Goal: Transaction & Acquisition: Purchase product/service

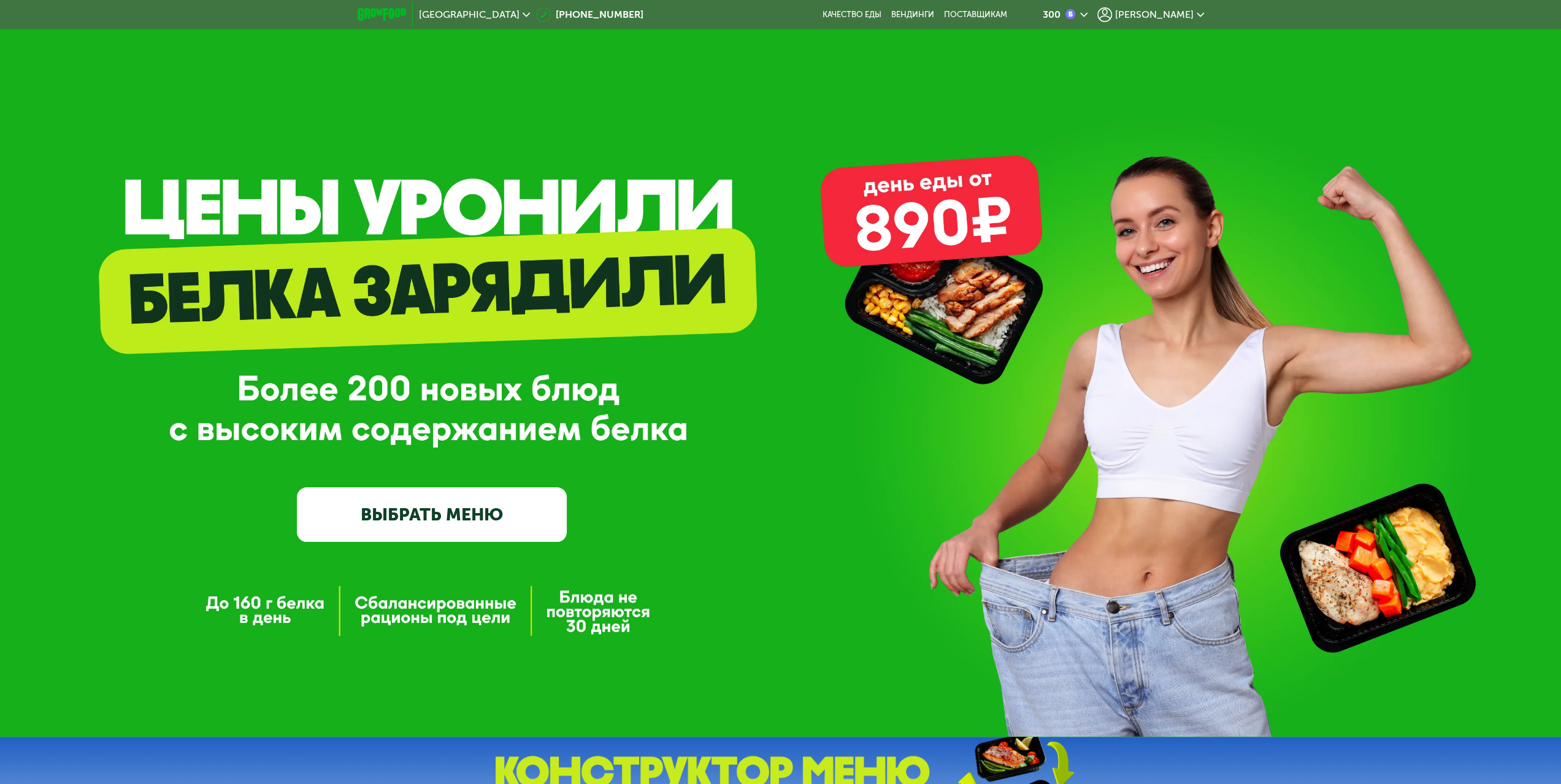
click at [1154, 11] on span "[PERSON_NAME]" at bounding box center [1154, 14] width 78 height 10
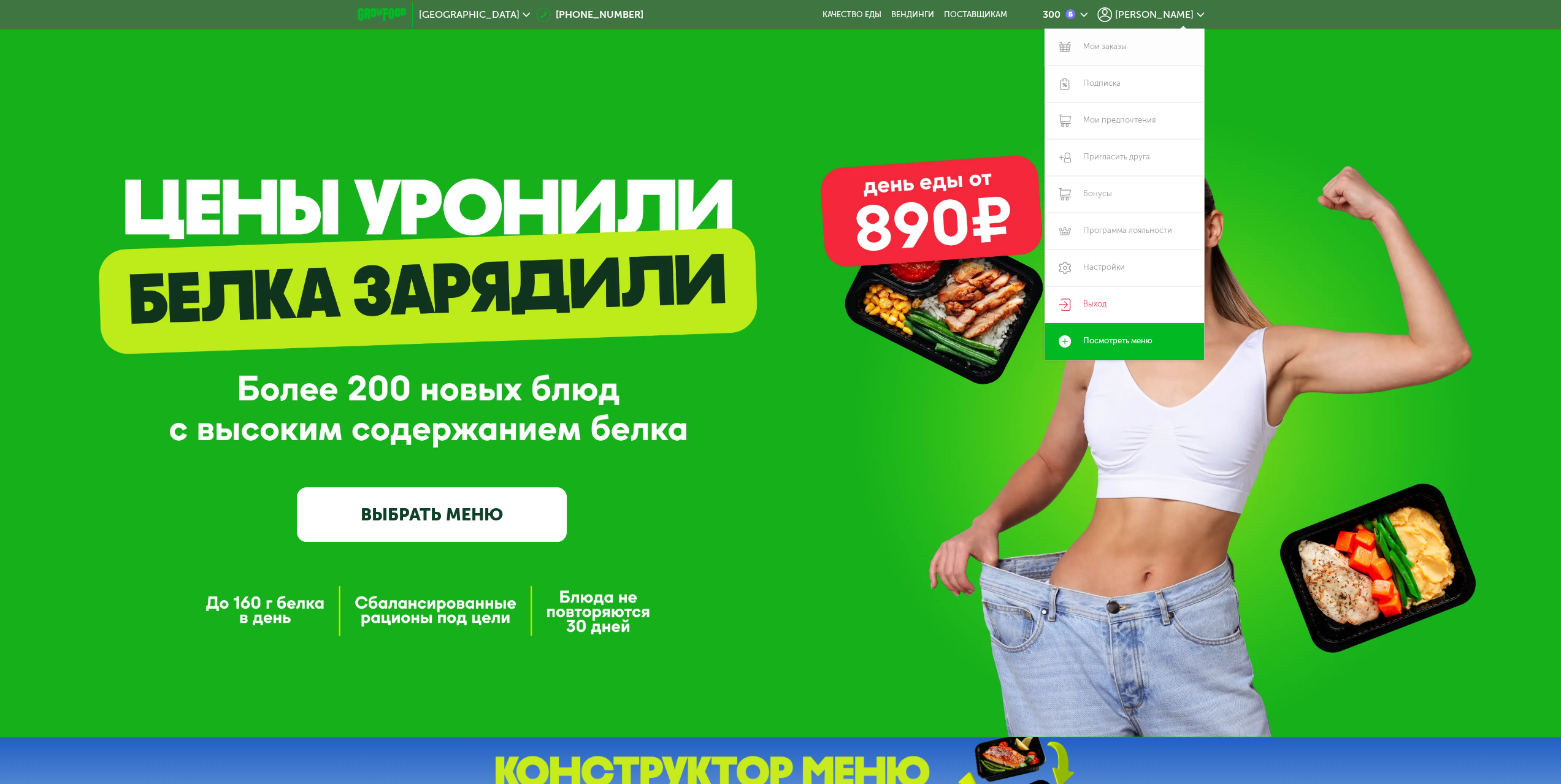
click at [1106, 49] on link "Мои заказы" at bounding box center [1124, 46] width 160 height 36
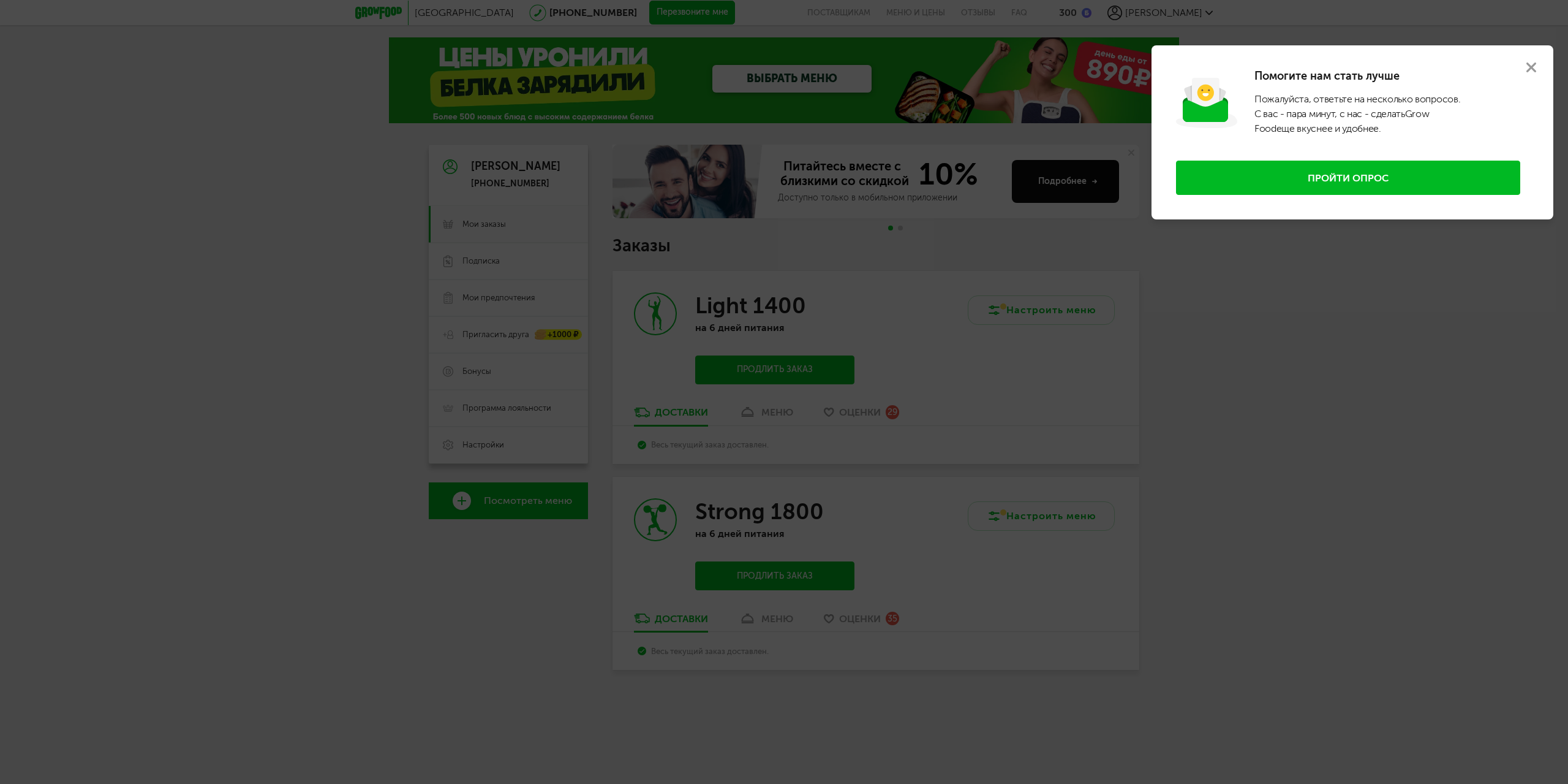
click at [1532, 70] on icon at bounding box center [1531, 67] width 10 height 10
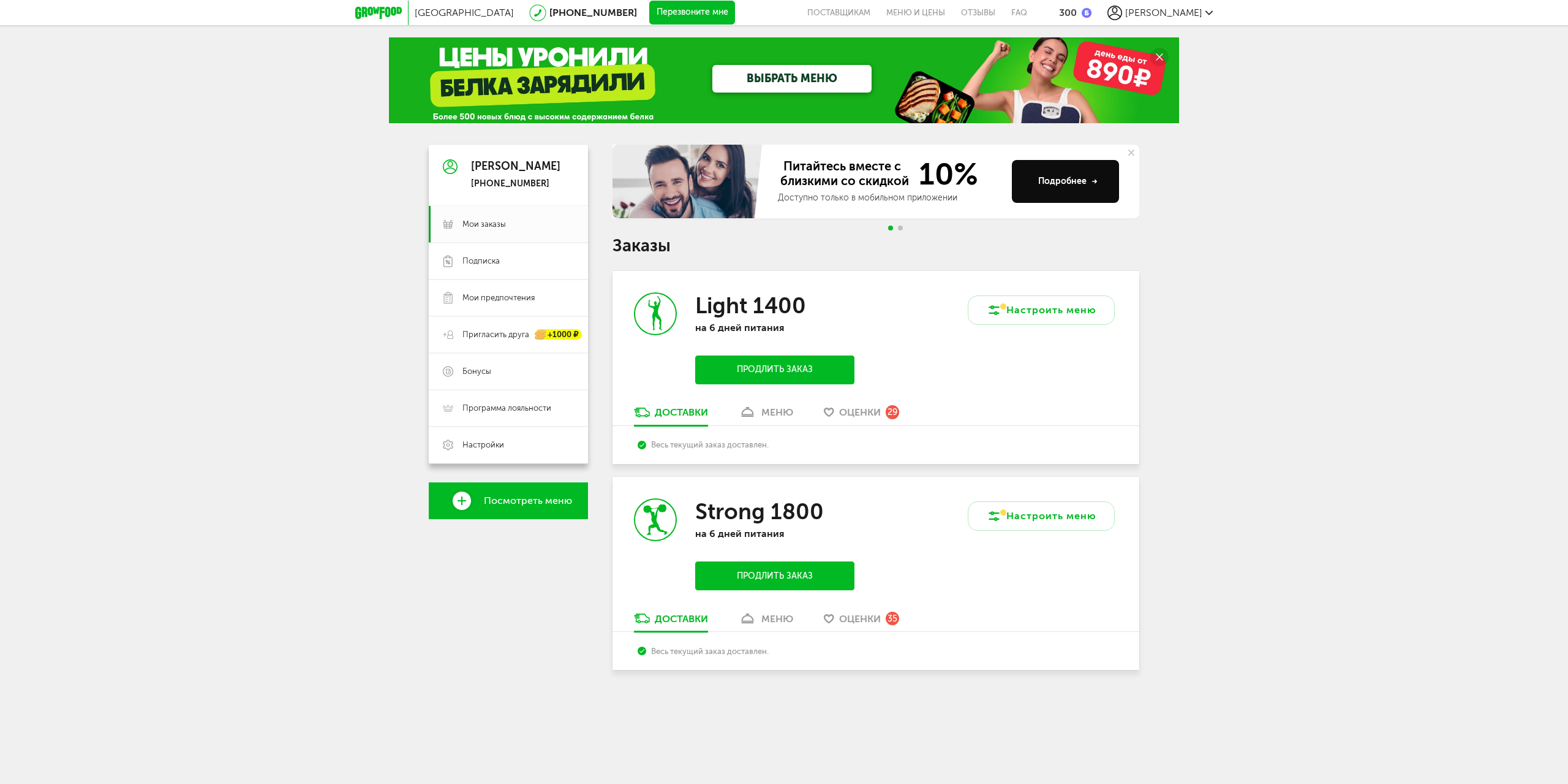
click at [803, 575] on button "Продлить заказ" at bounding box center [775, 576] width 160 height 28
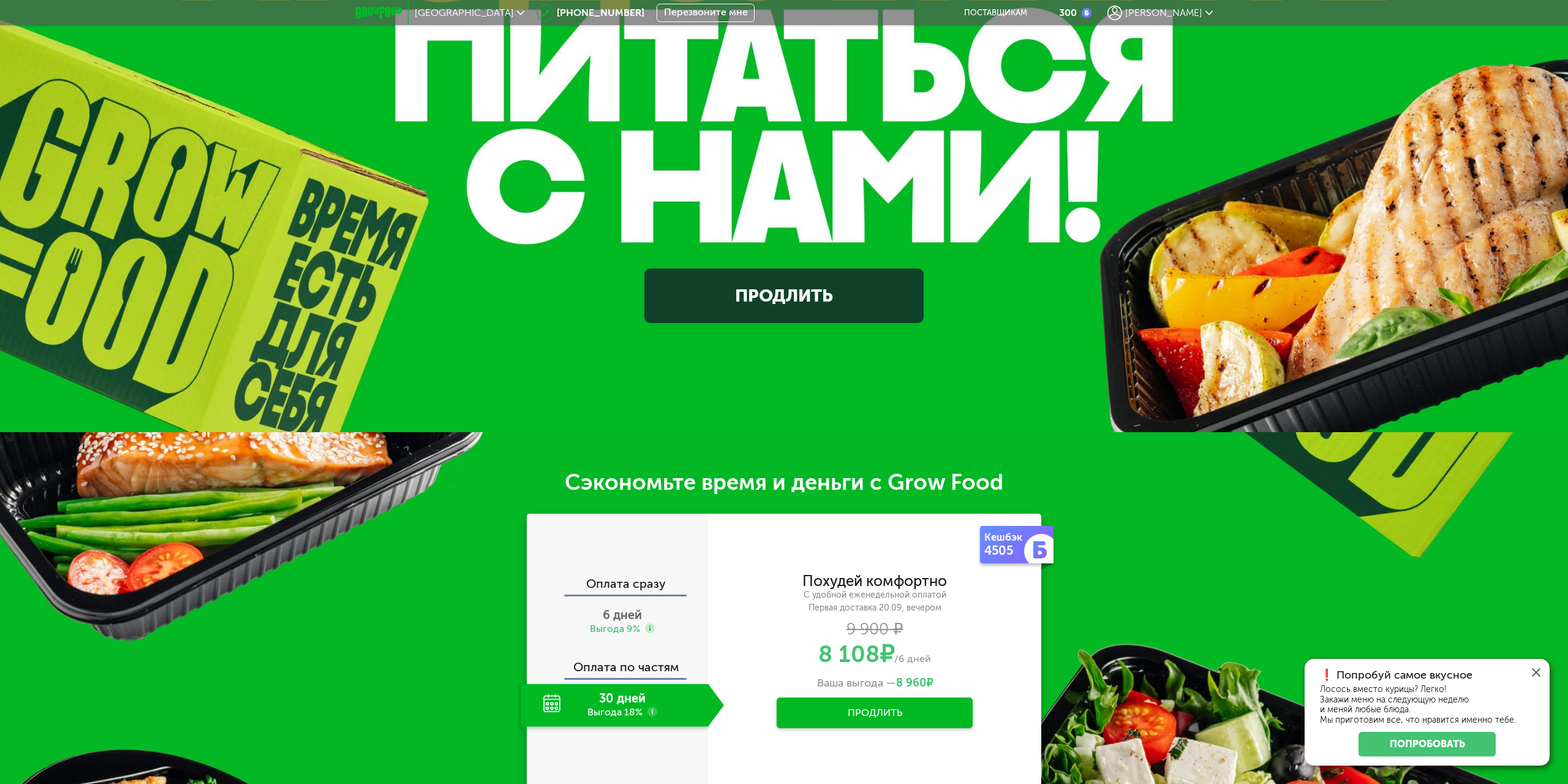
scroll to position [429, 0]
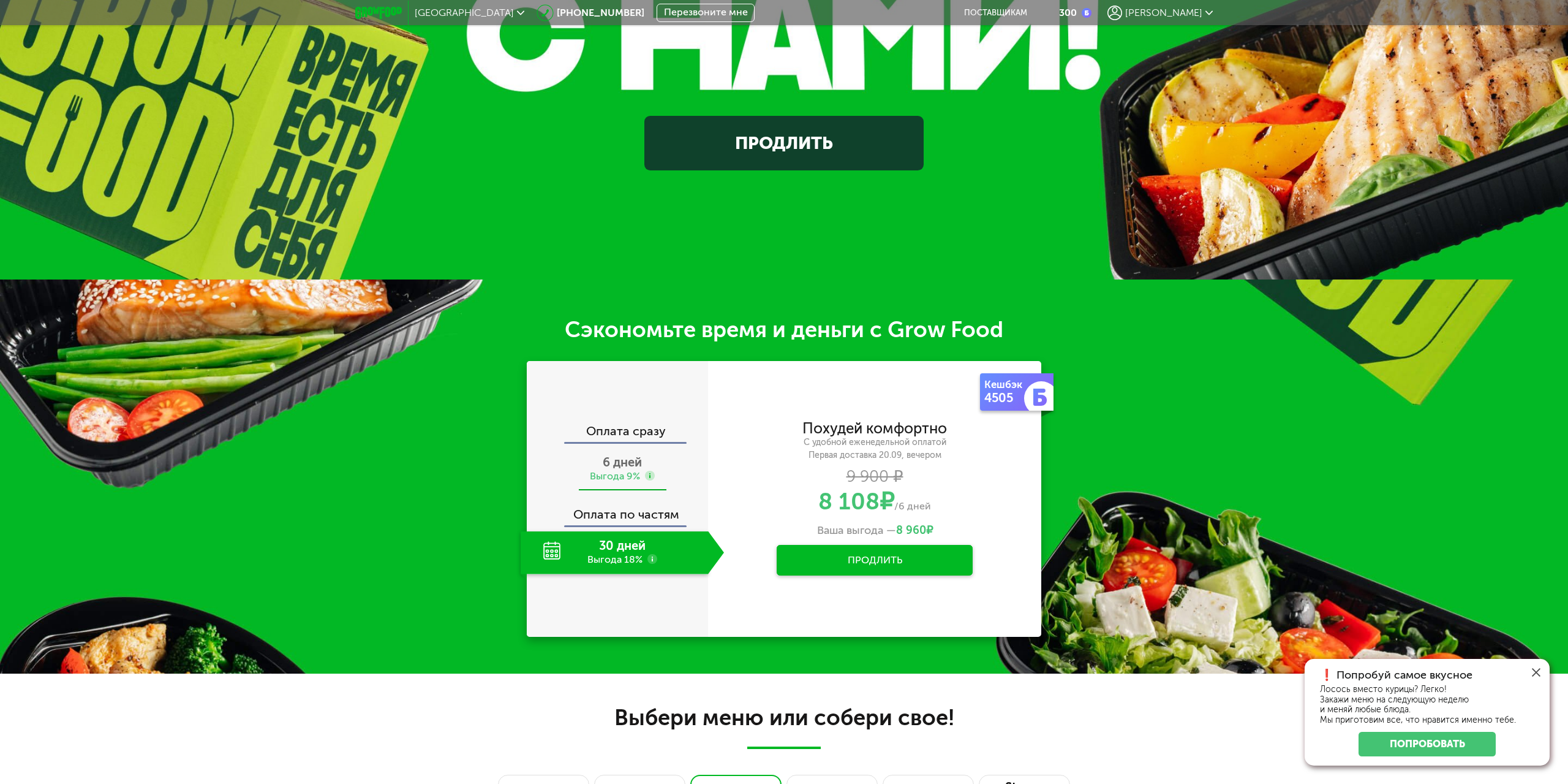
click at [661, 466] on div "6 дней Выгода 9%" at bounding box center [621, 469] width 203 height 43
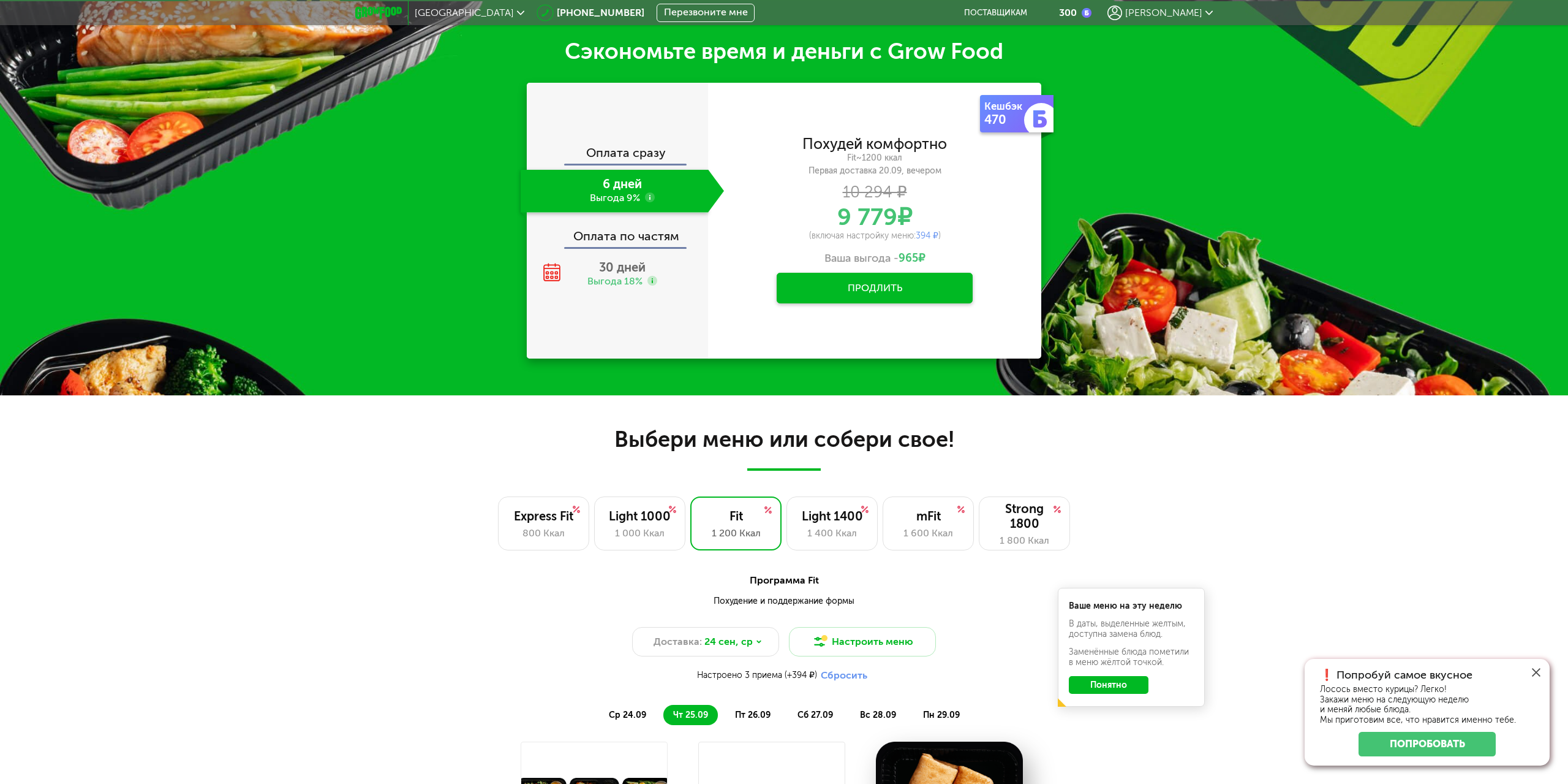
scroll to position [735, 0]
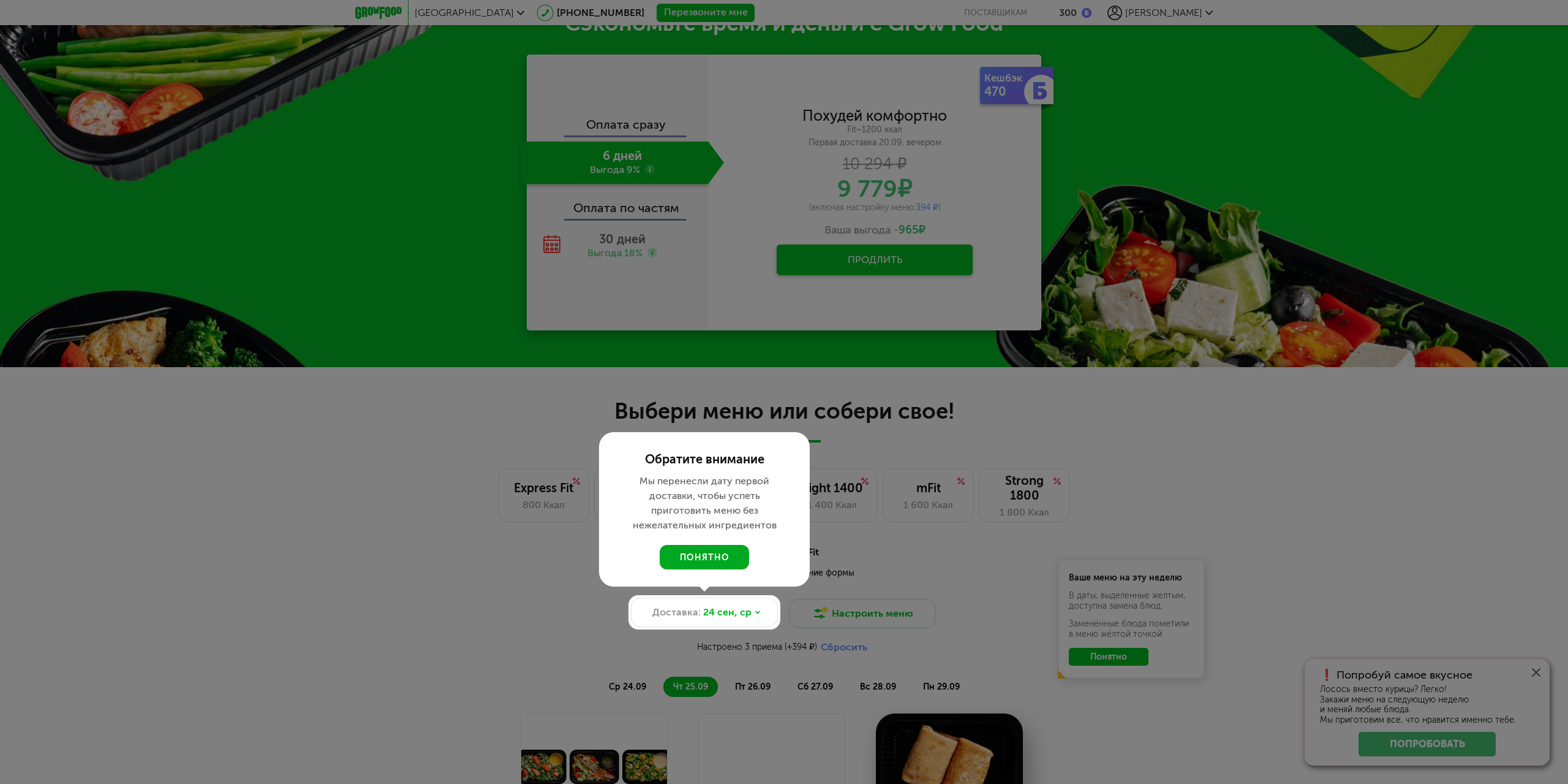
click at [689, 554] on button "понятно" at bounding box center [704, 557] width 90 height 25
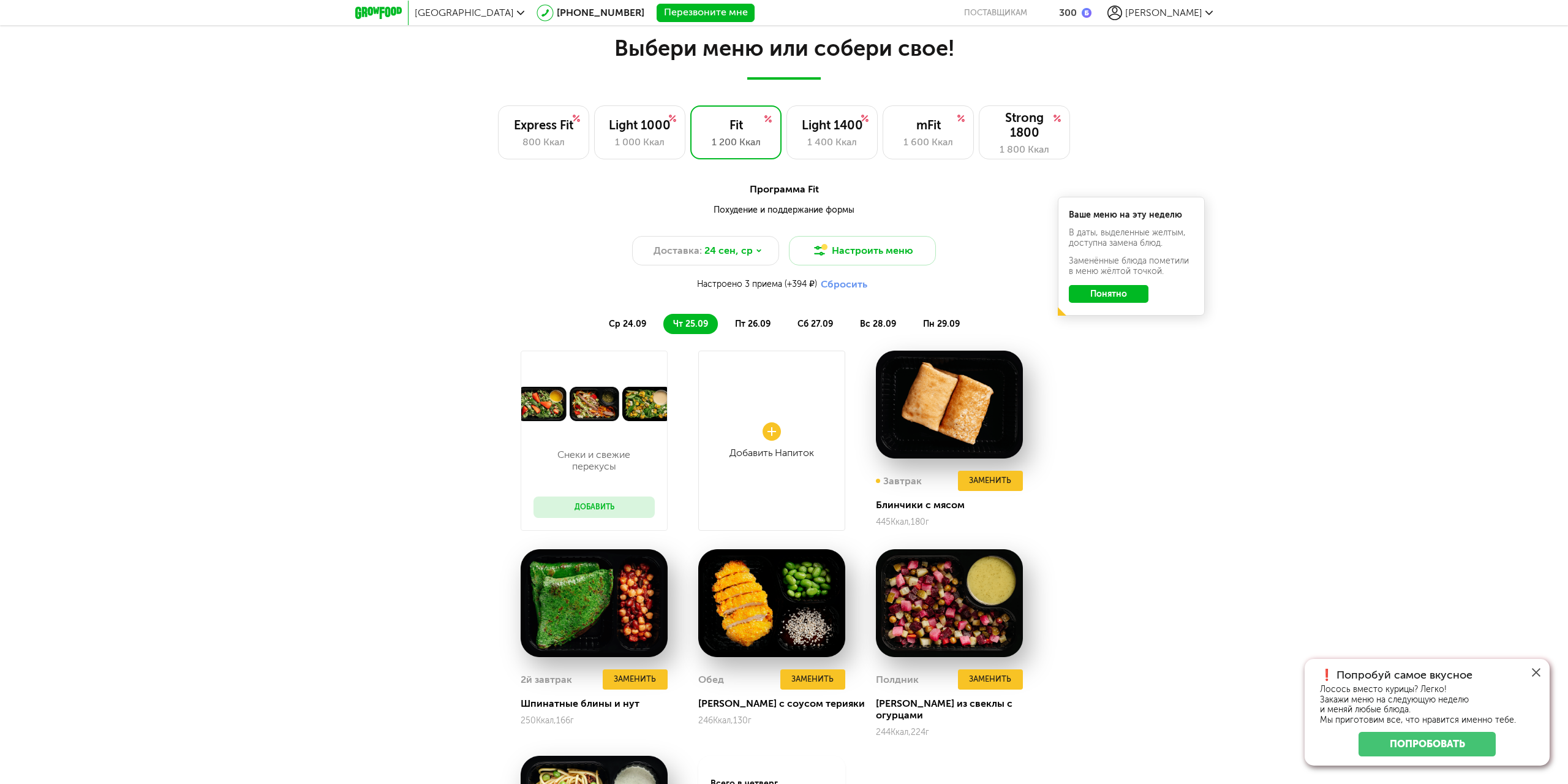
scroll to position [1103, 0]
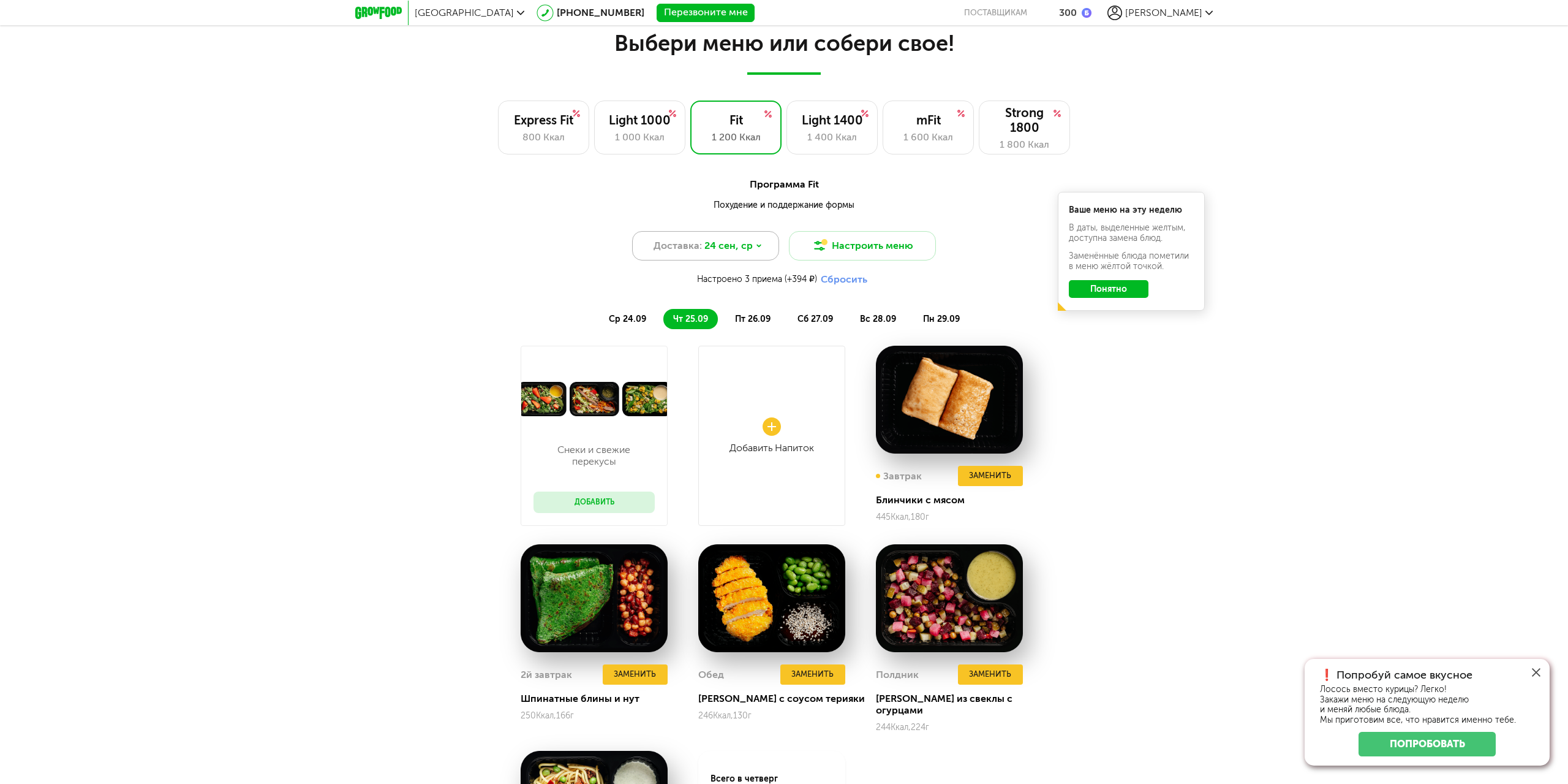
click at [751, 252] on div "Доставка: [DATE]" at bounding box center [706, 246] width 147 height 29
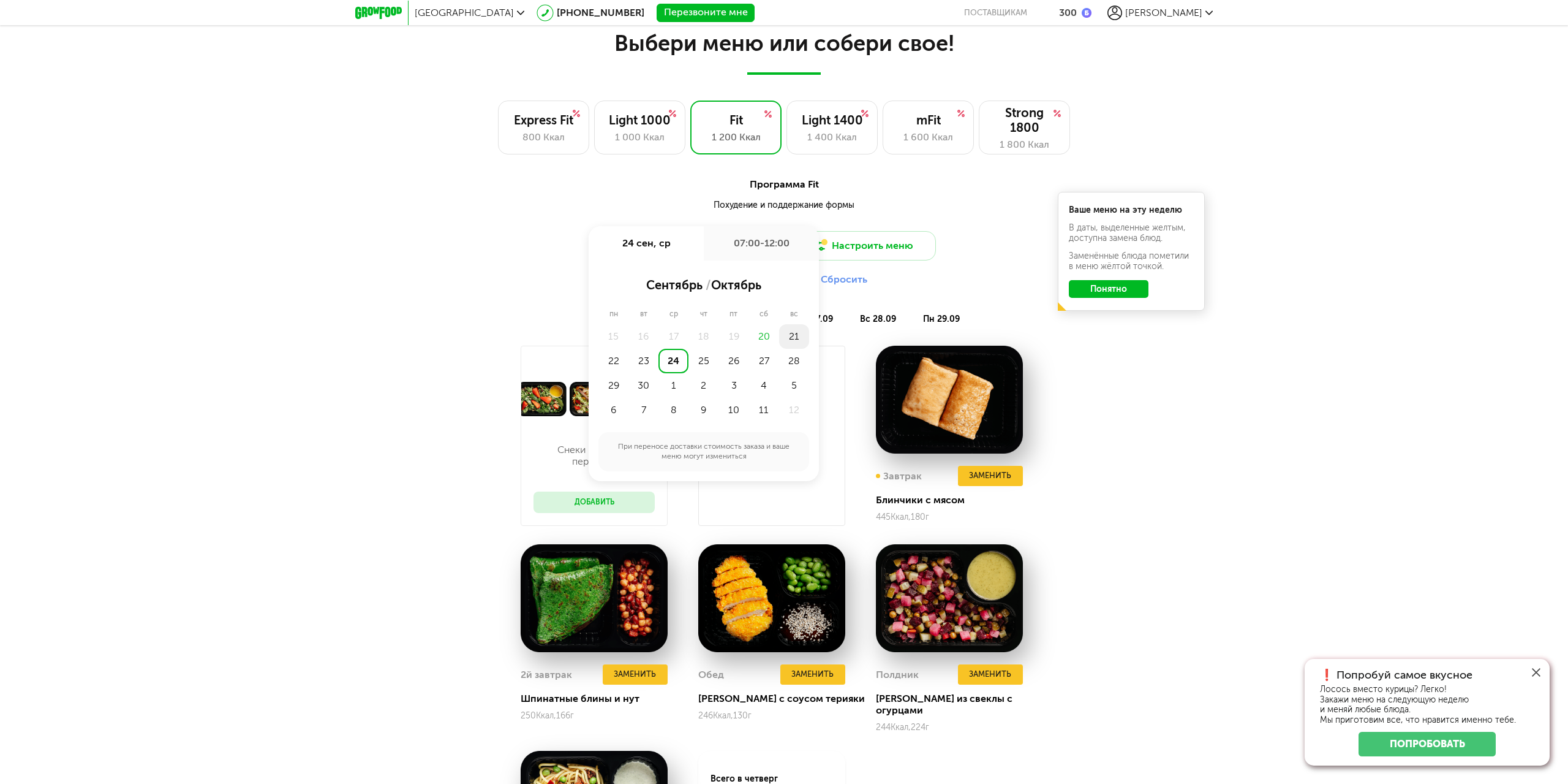
click at [796, 335] on div "21" at bounding box center [794, 337] width 30 height 25
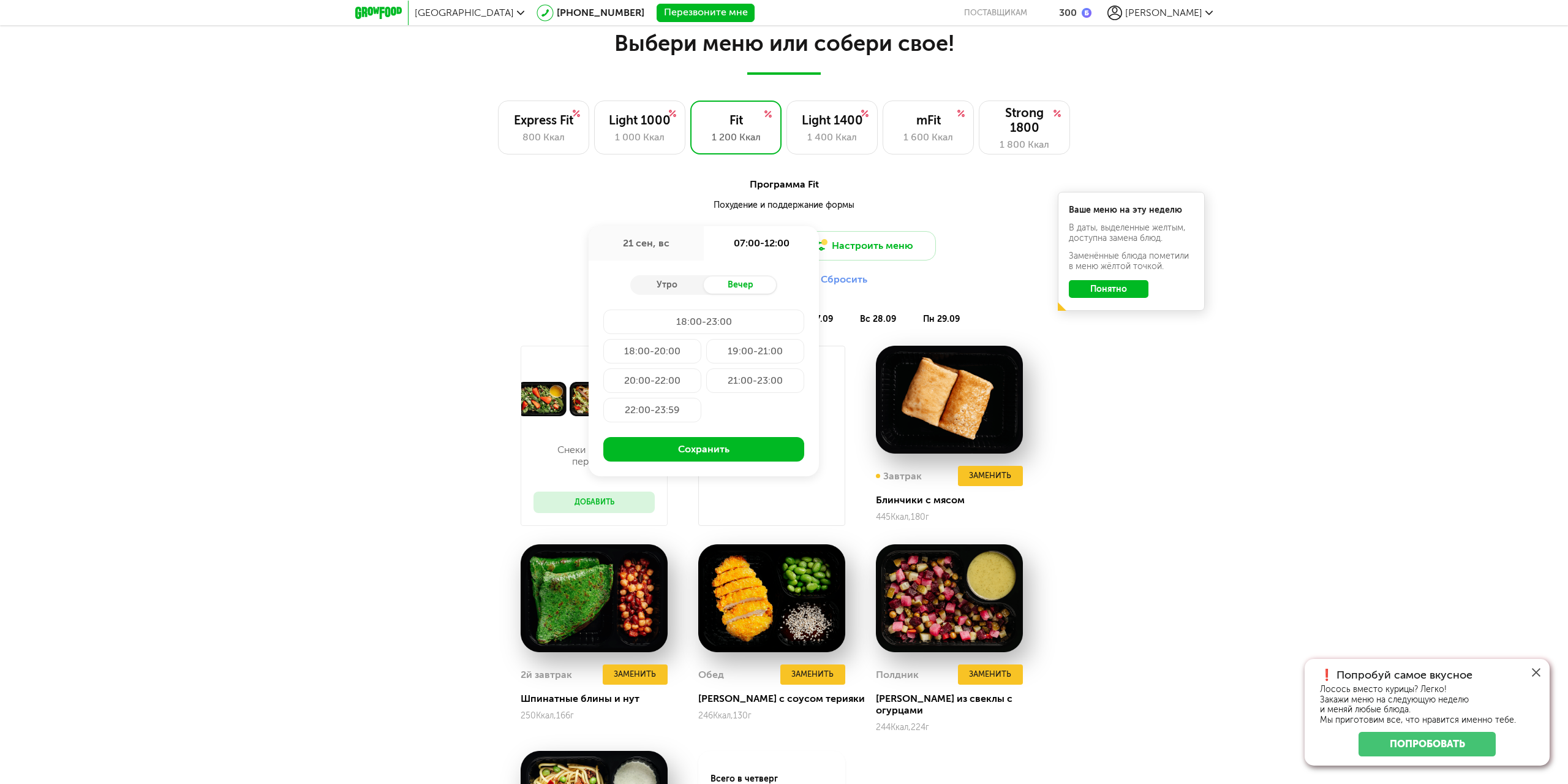
click at [675, 419] on div "22:00-23:59" at bounding box center [652, 411] width 98 height 25
click at [685, 444] on button "Сохранить" at bounding box center [704, 450] width 201 height 25
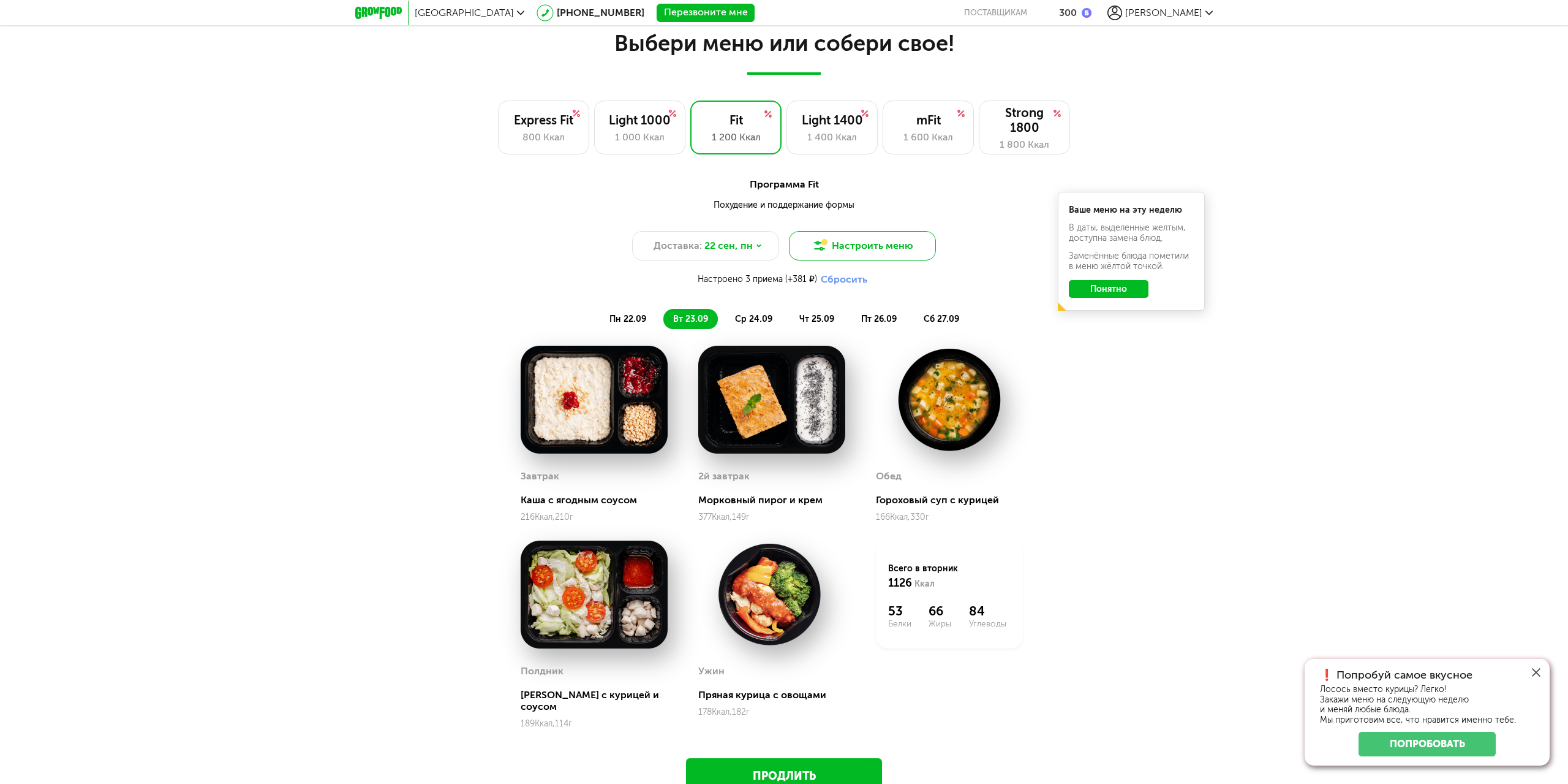
click at [862, 239] on button "Настроить меню" at bounding box center [862, 246] width 147 height 29
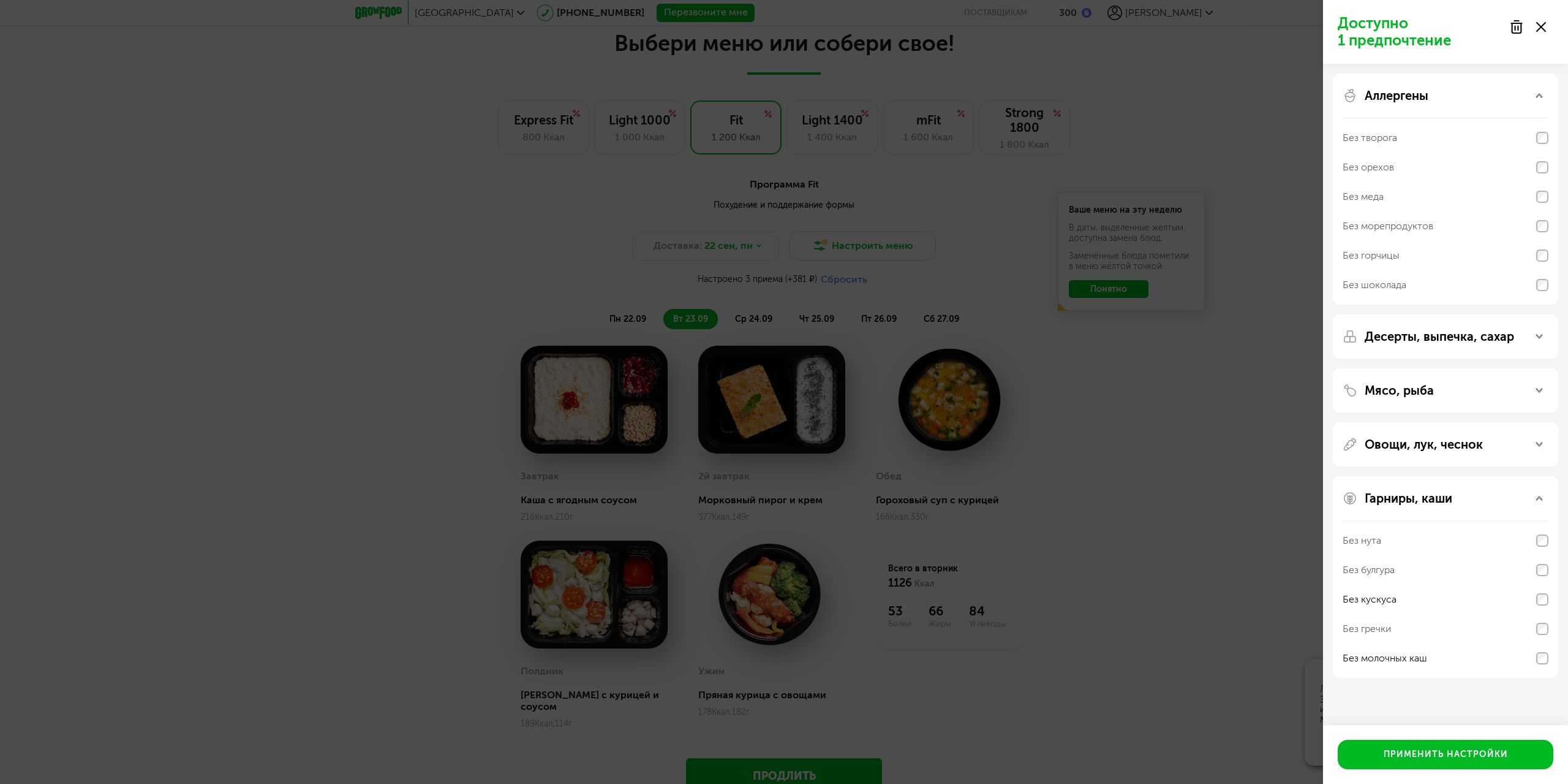
click at [1544, 99] on div "Аллергены" at bounding box center [1446, 96] width 206 height 15
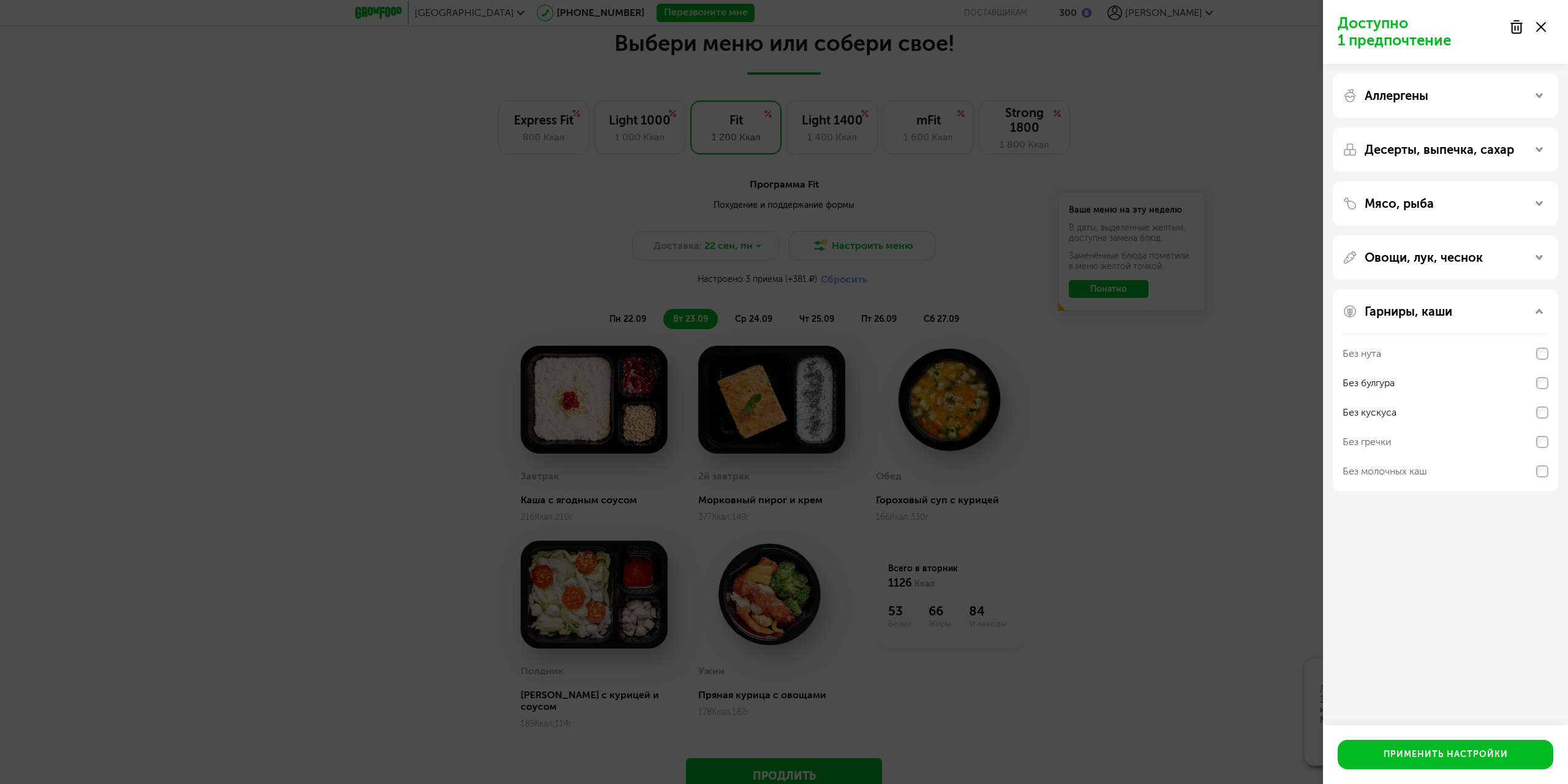
click at [1510, 258] on div "Овощи, лук, чеснок" at bounding box center [1446, 257] width 206 height 15
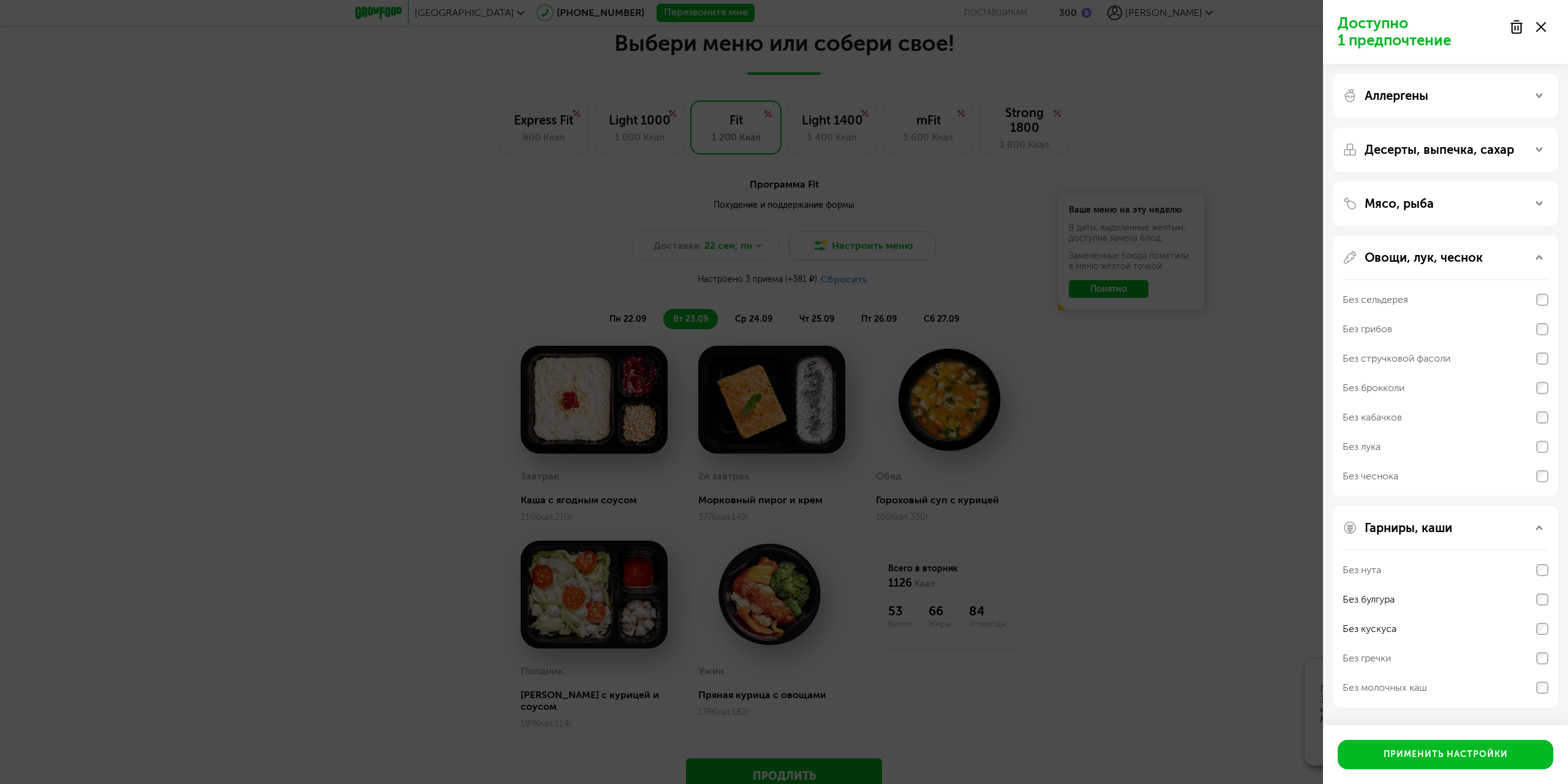
click at [1510, 258] on div "Овощи, лук, чеснок" at bounding box center [1446, 257] width 206 height 15
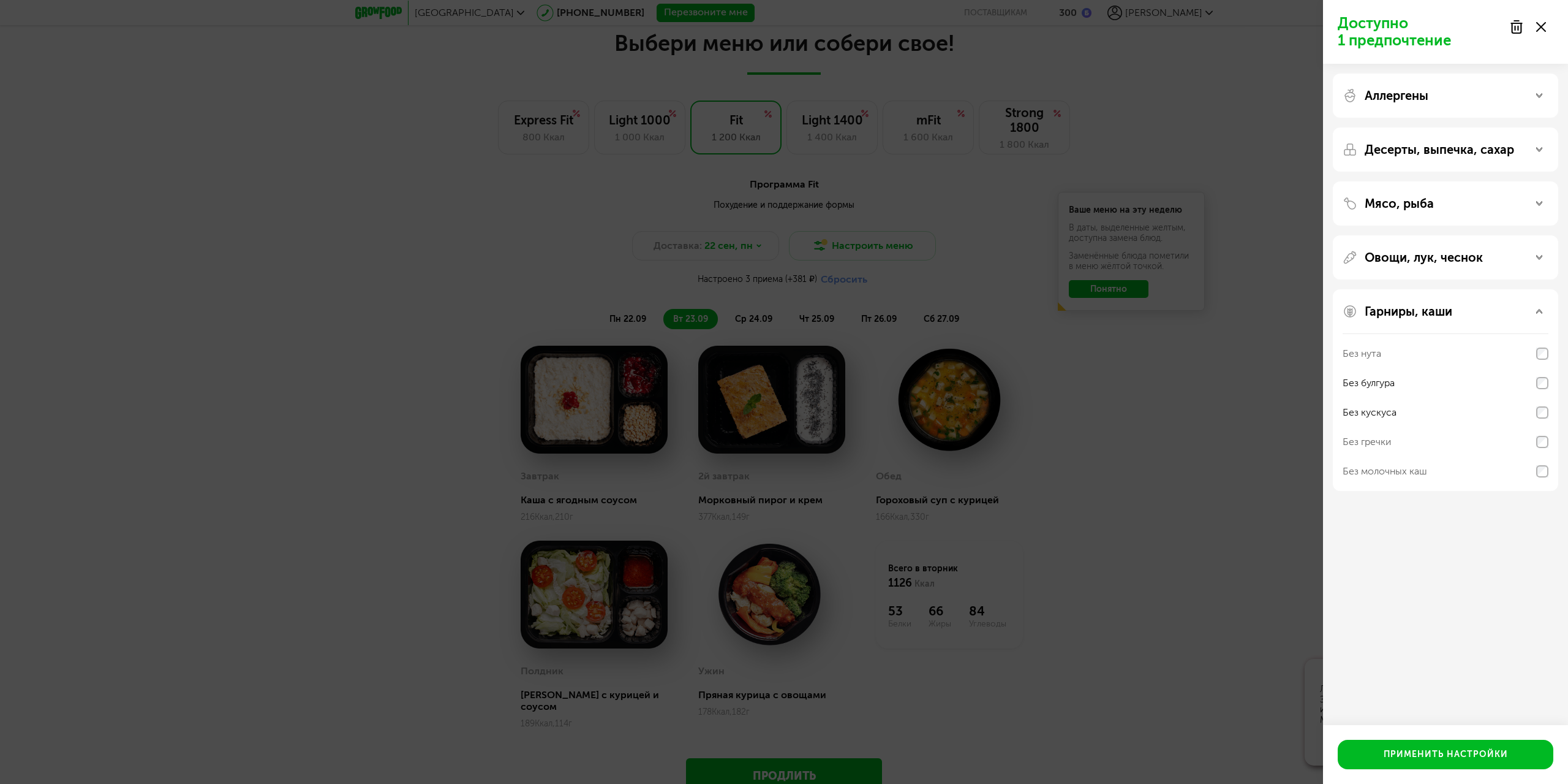
click at [1502, 205] on div "Мясо, рыба" at bounding box center [1446, 203] width 206 height 15
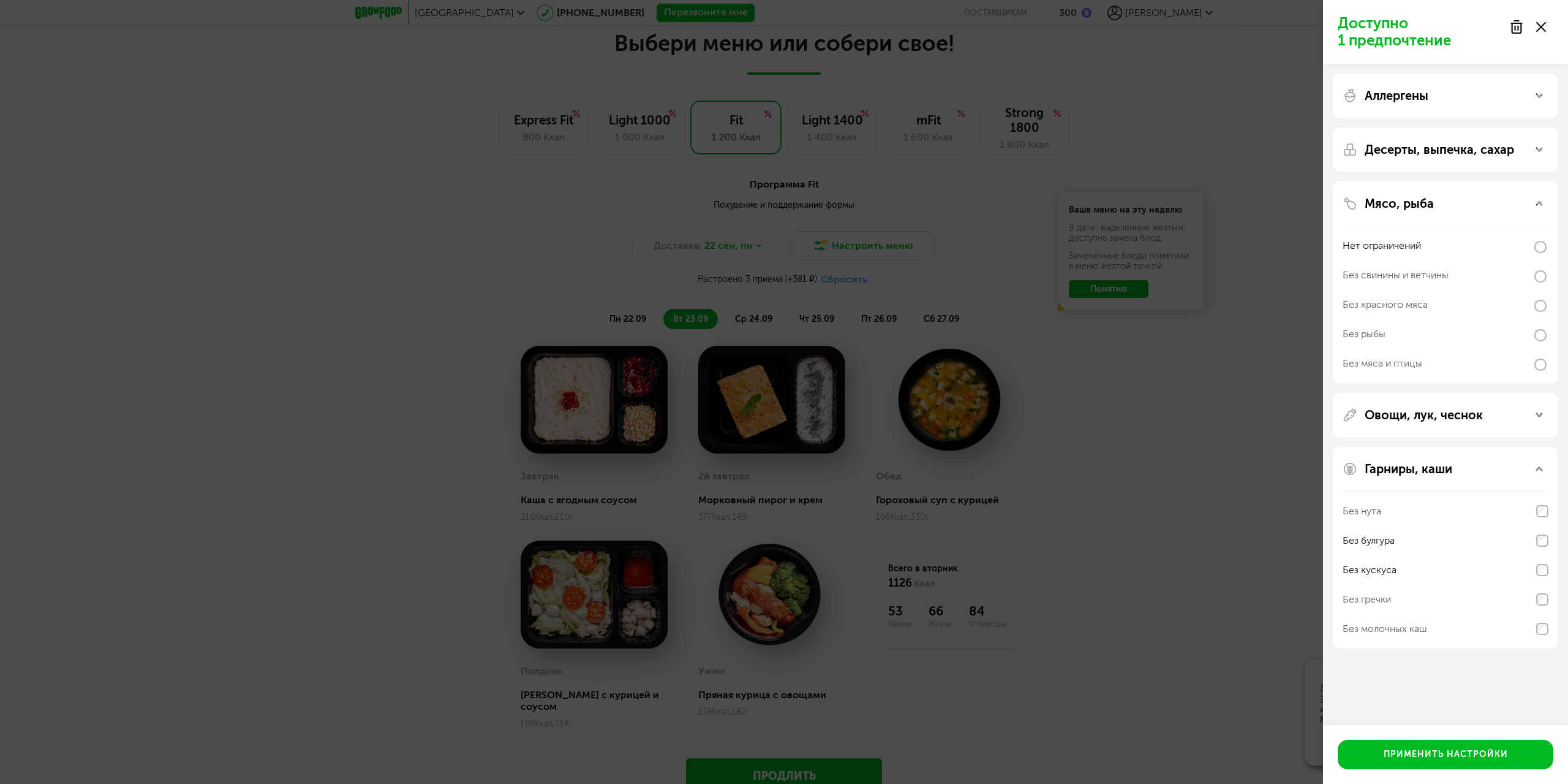
click at [1500, 206] on div "Мясо, рыба" at bounding box center [1446, 203] width 206 height 15
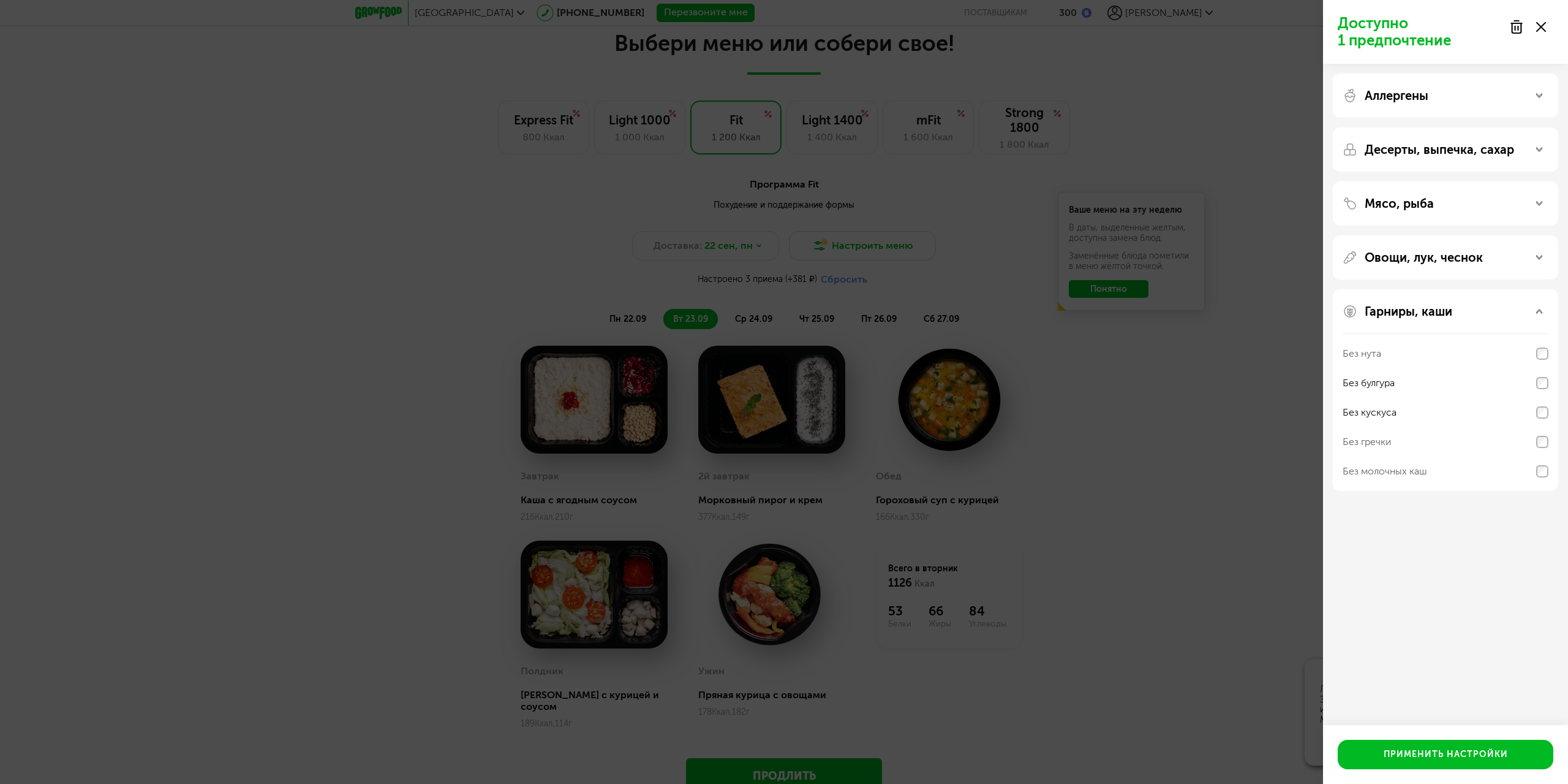
click at [1480, 156] on p "Десерты, выпечка, сахар" at bounding box center [1439, 149] width 150 height 15
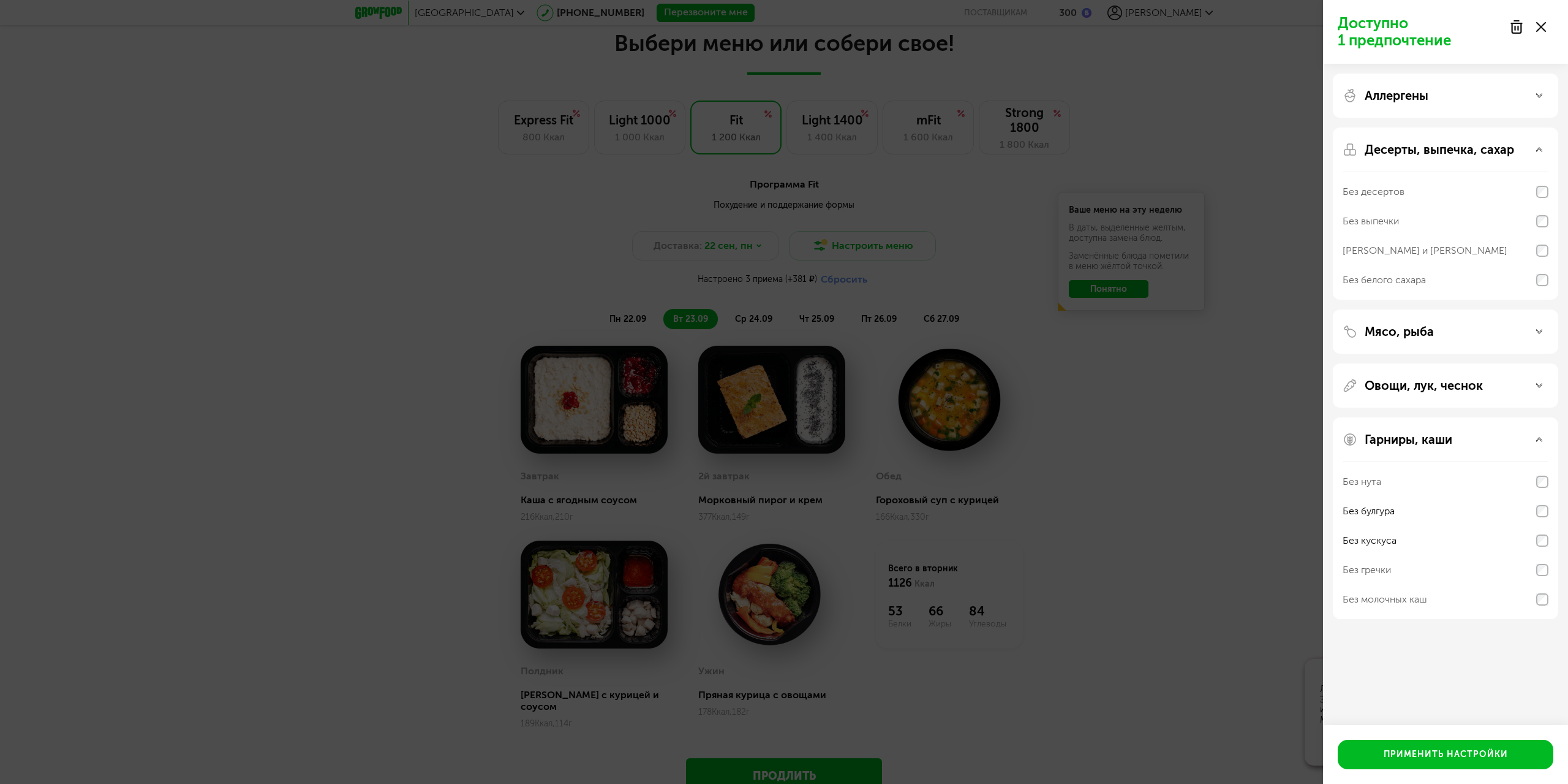
click at [1480, 156] on p "Десерты, выпечка, сахар" at bounding box center [1439, 149] width 150 height 15
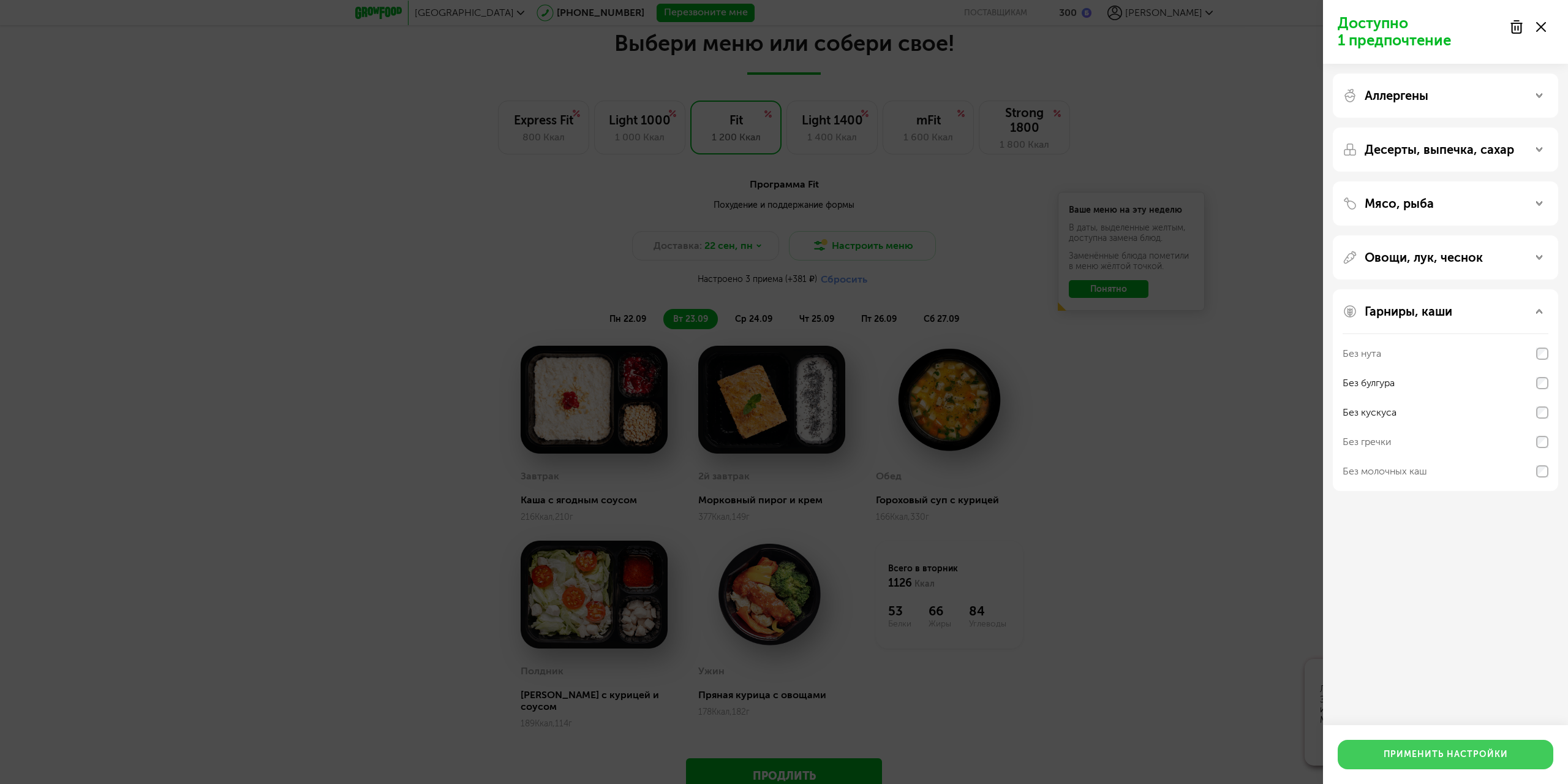
click at [1491, 750] on button "Применить настройки" at bounding box center [1445, 754] width 215 height 29
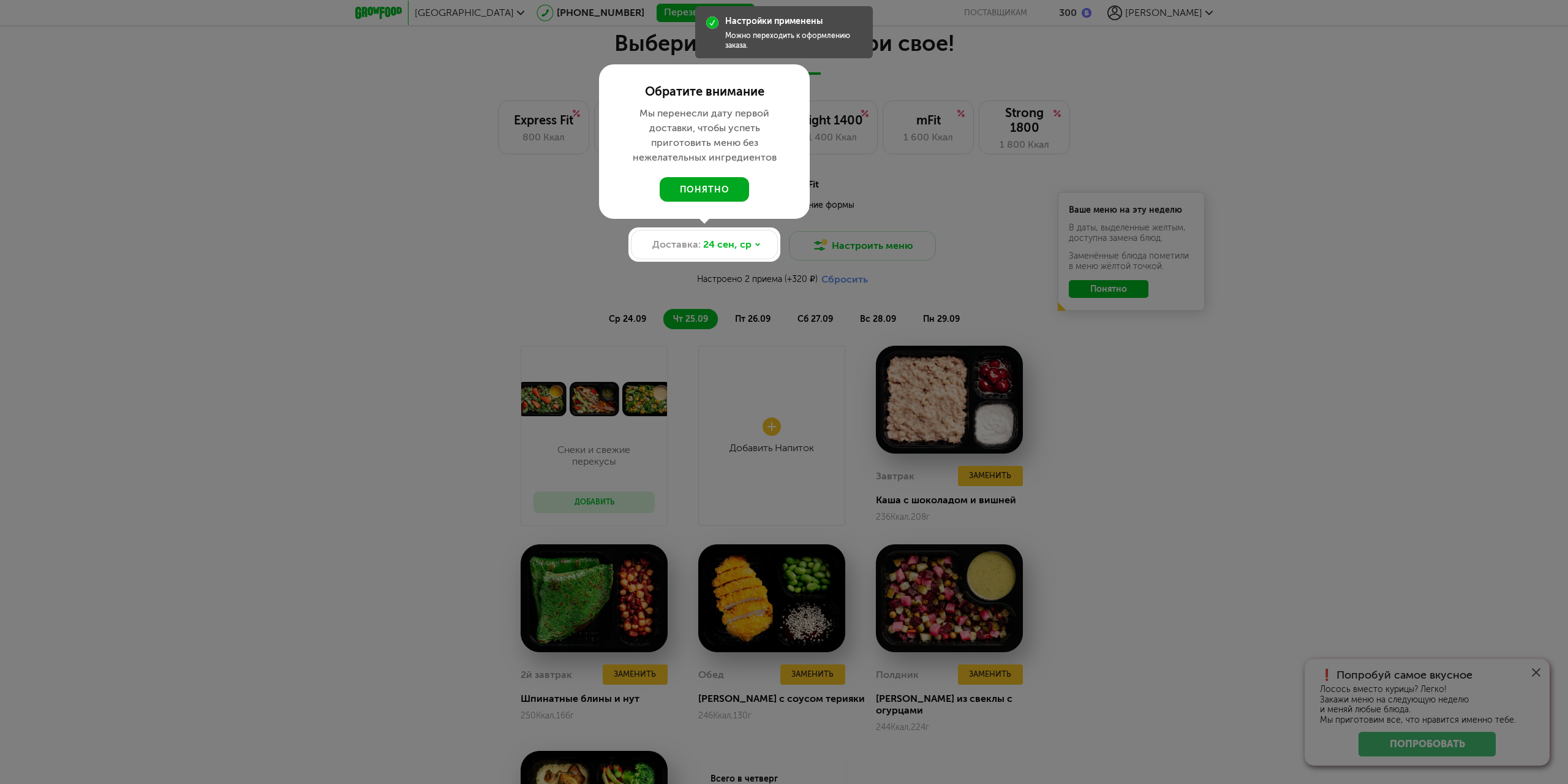
click at [721, 188] on button "понятно" at bounding box center [704, 190] width 90 height 25
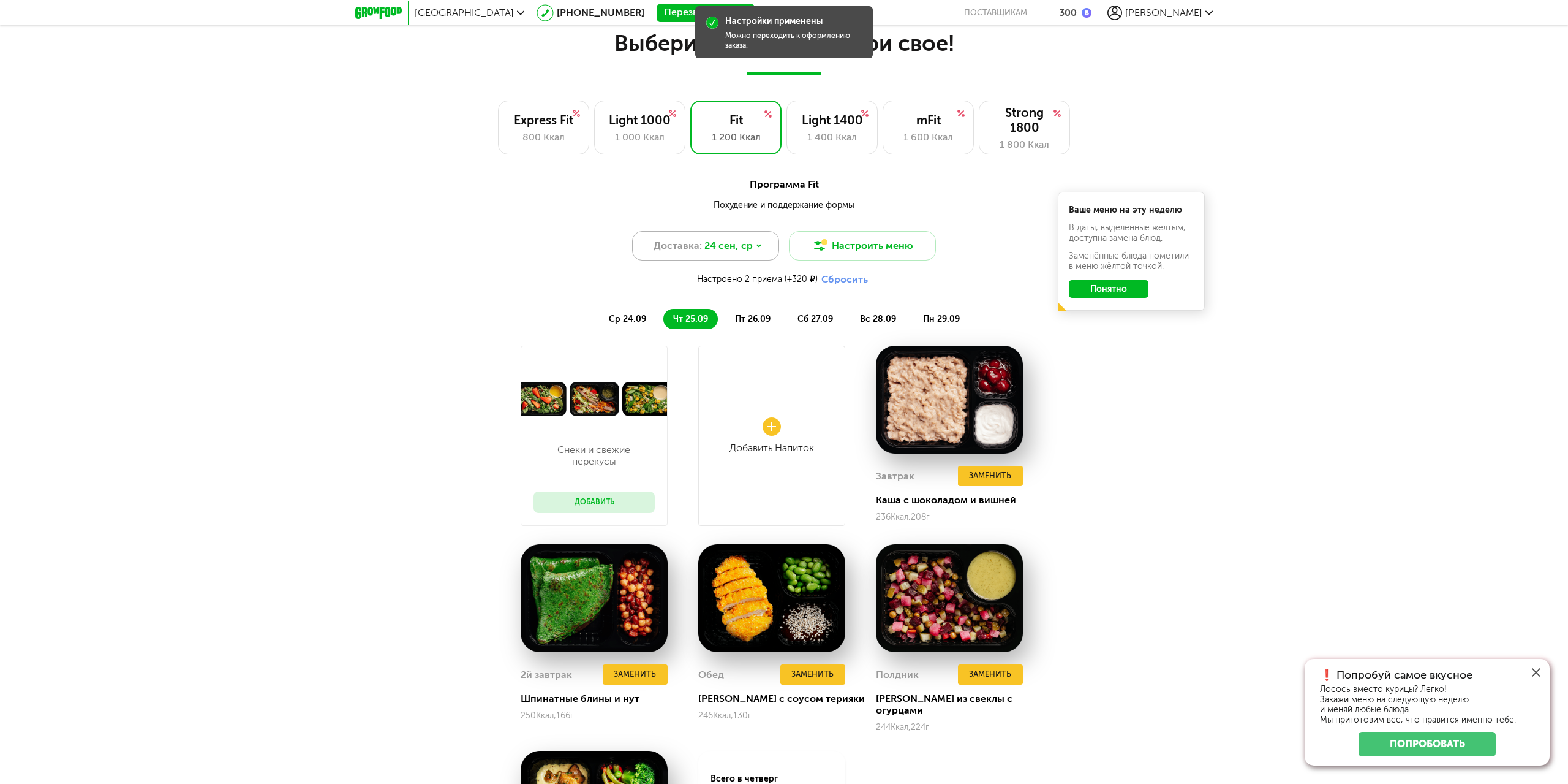
click at [719, 244] on span "24 сен, ср" at bounding box center [729, 246] width 49 height 15
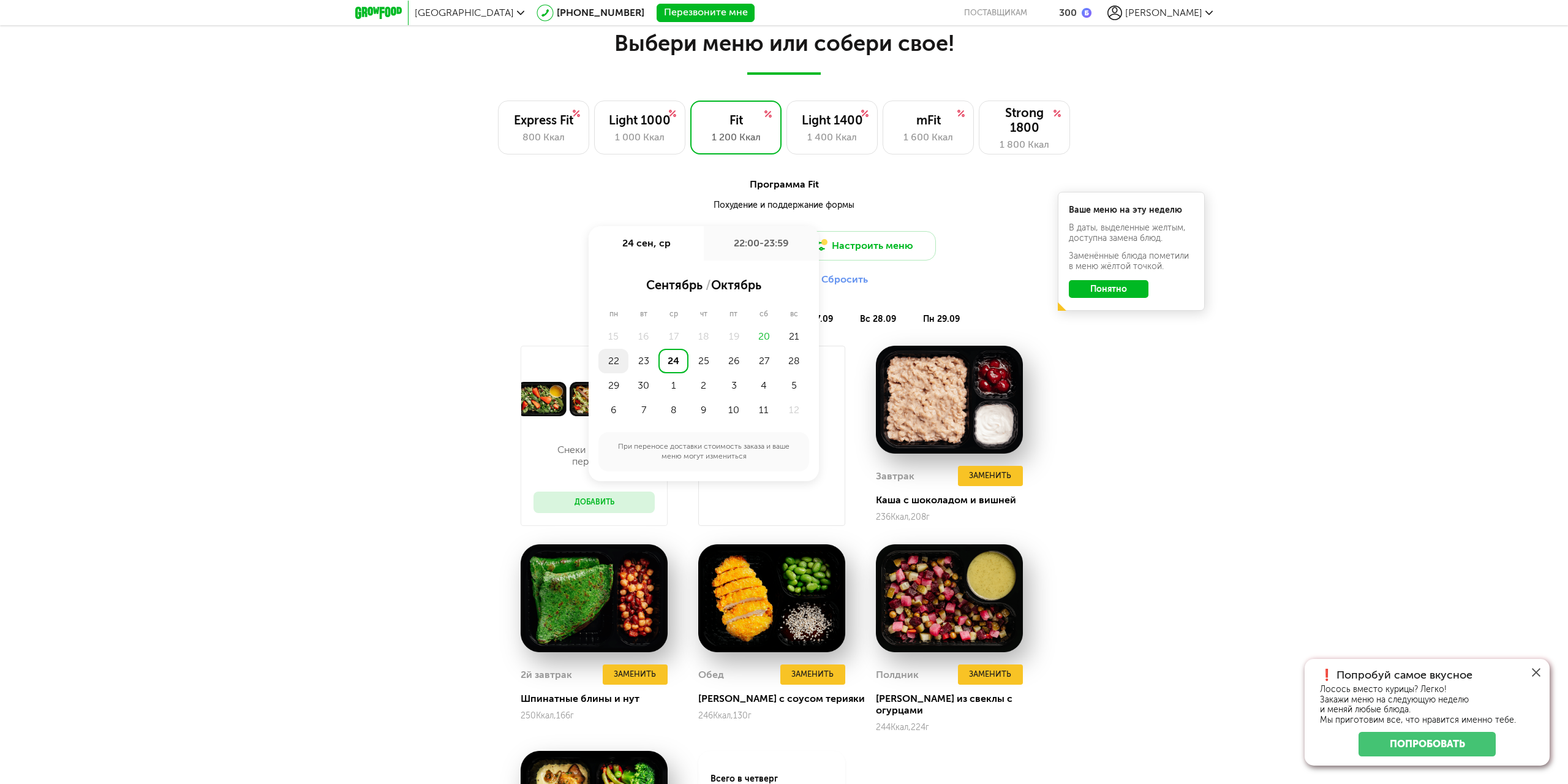
click at [617, 361] on div "22" at bounding box center [613, 361] width 30 height 25
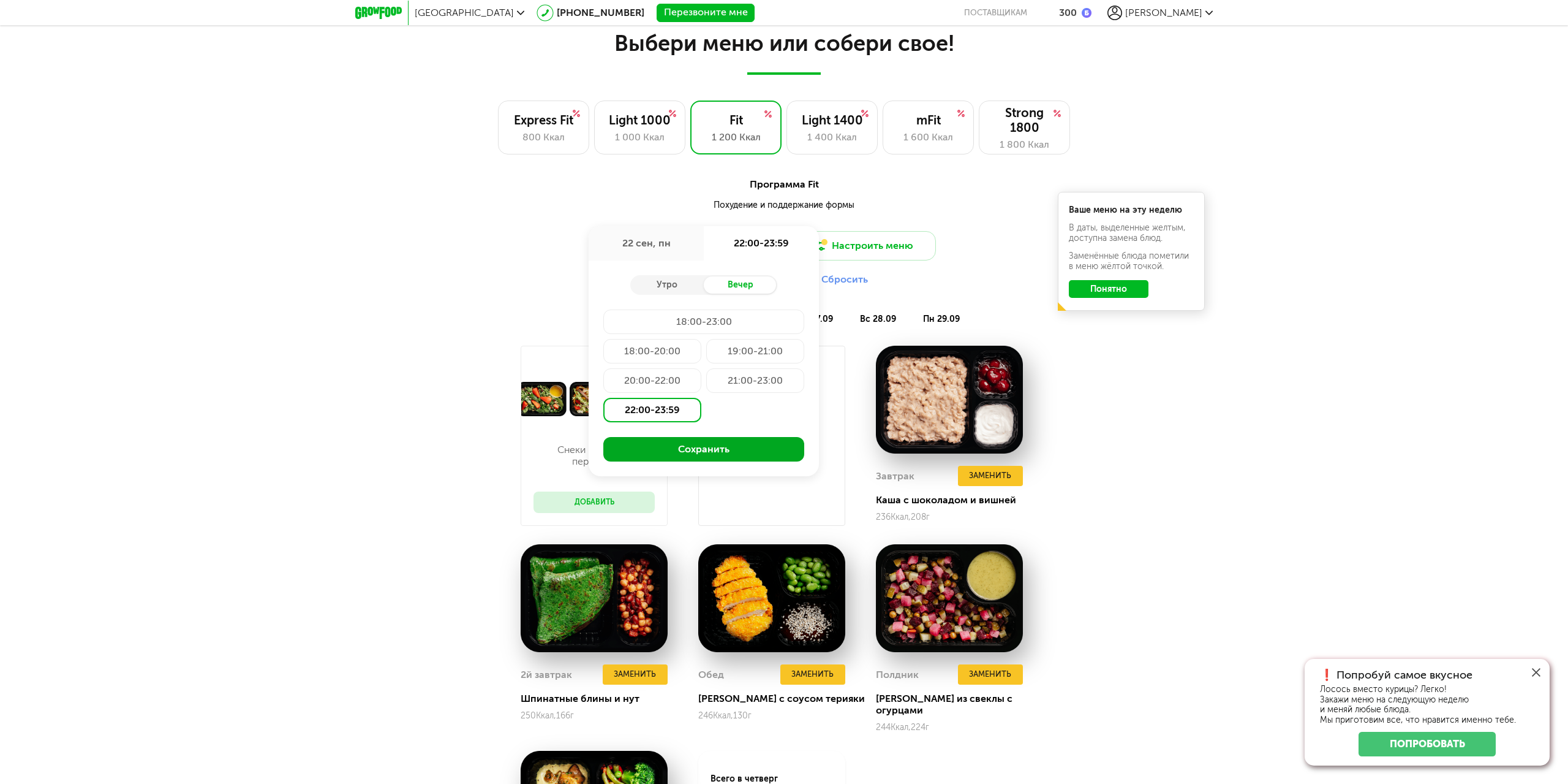
click at [691, 451] on button "Сохранить" at bounding box center [704, 450] width 201 height 25
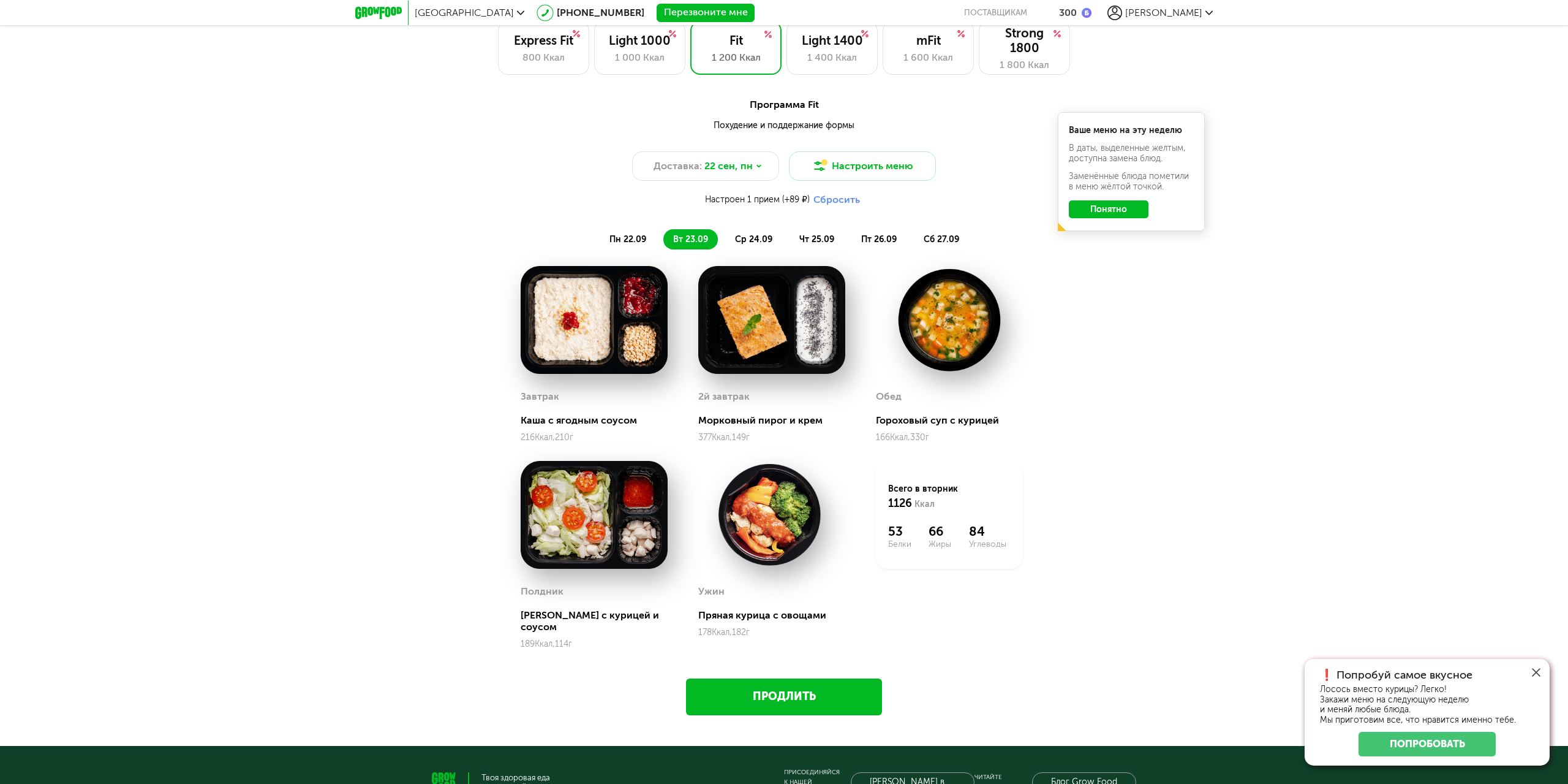
scroll to position [858, 0]
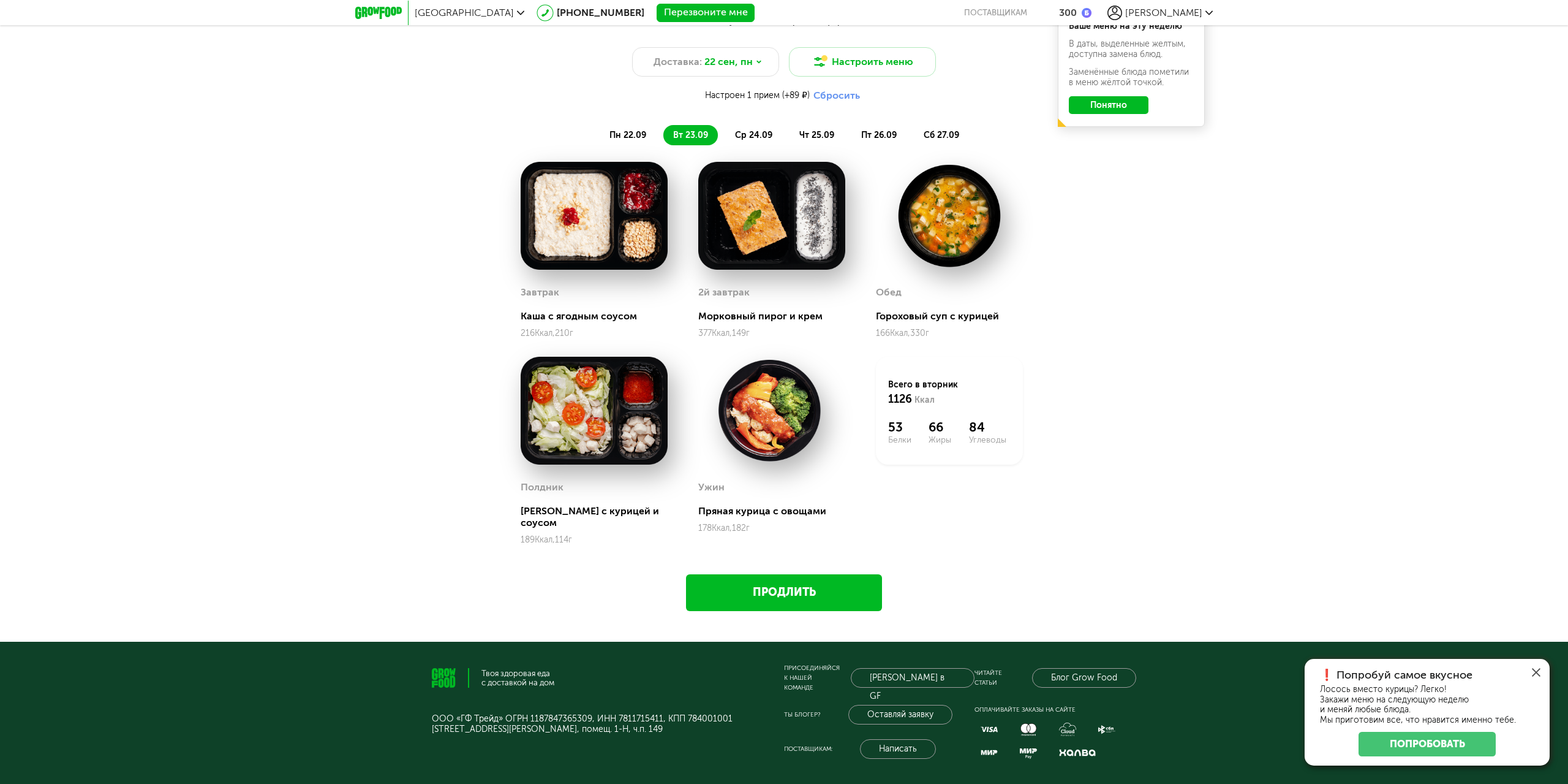
click at [806, 579] on link "Продлить" at bounding box center [784, 592] width 196 height 36
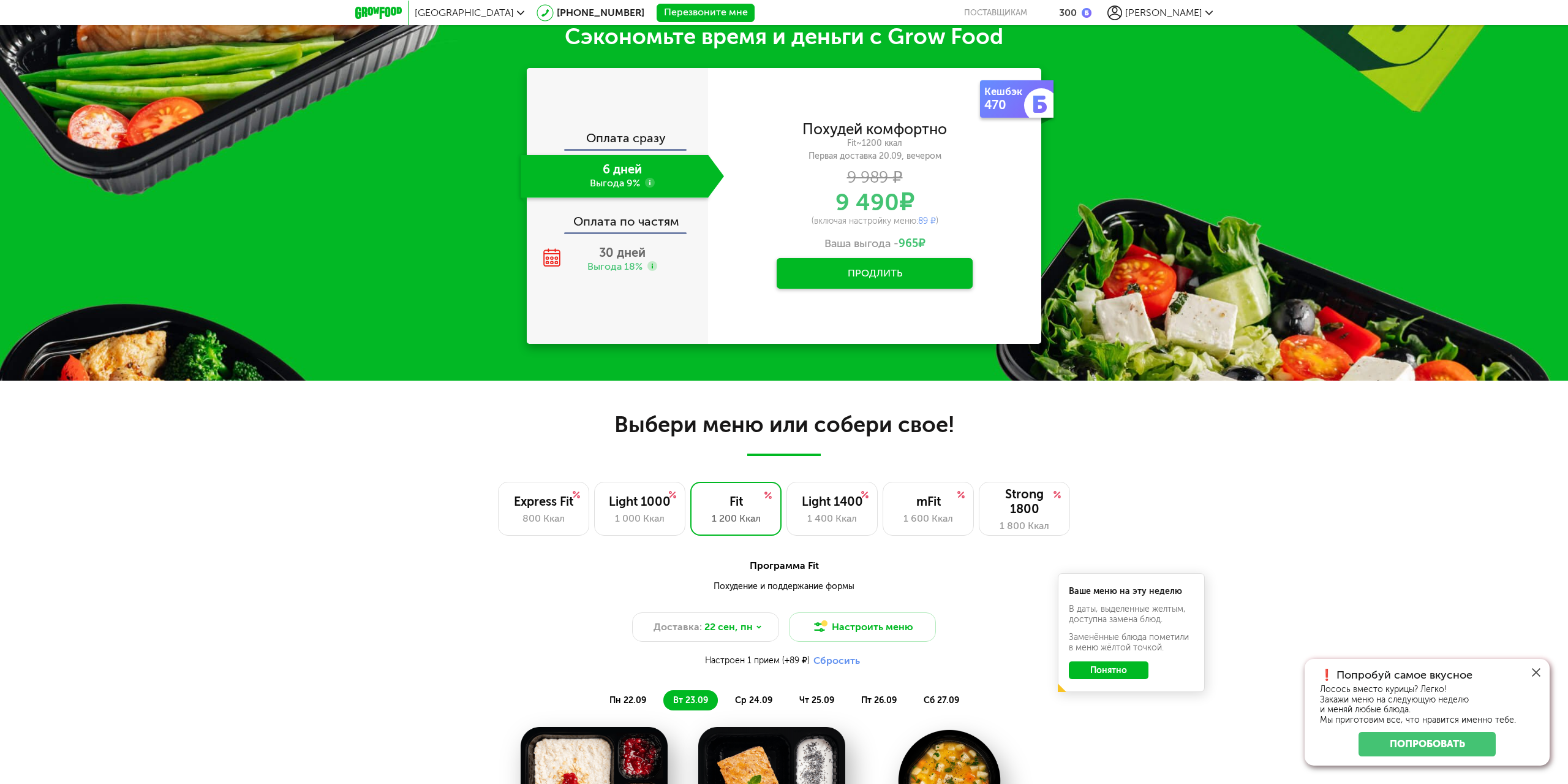
scroll to position [683, 0]
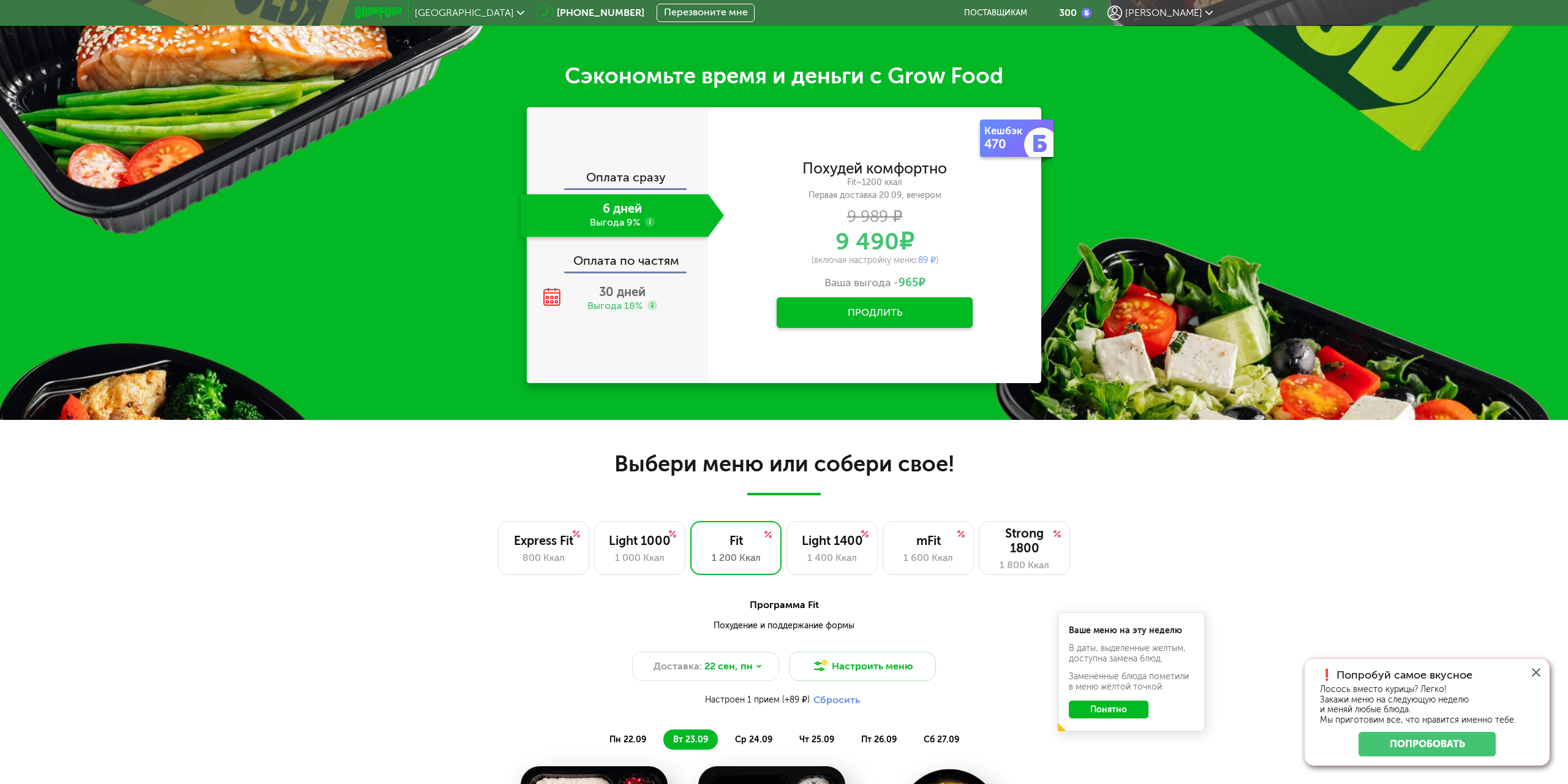
click at [871, 316] on button "Продлить" at bounding box center [874, 312] width 196 height 31
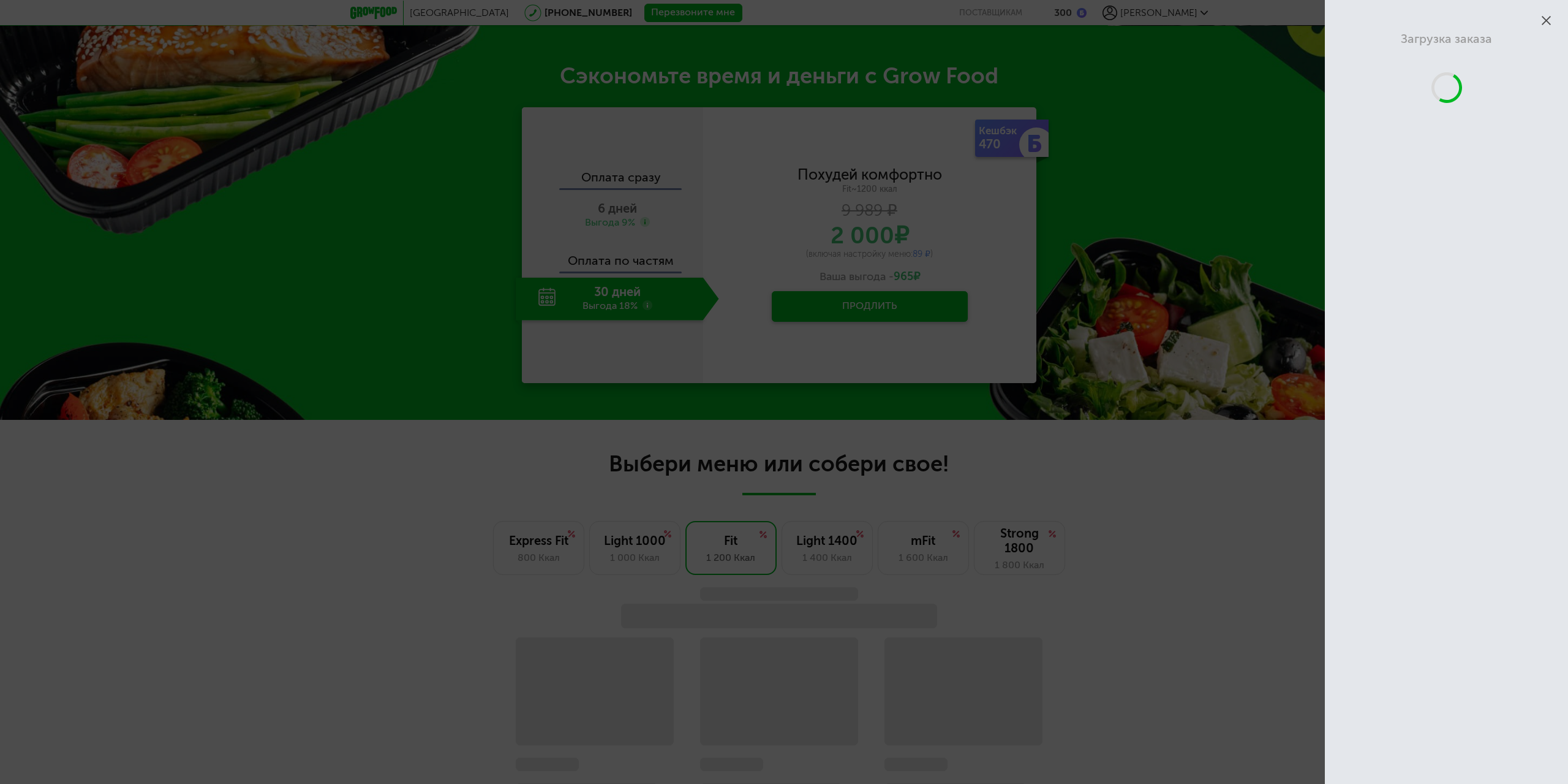
scroll to position [831, 0]
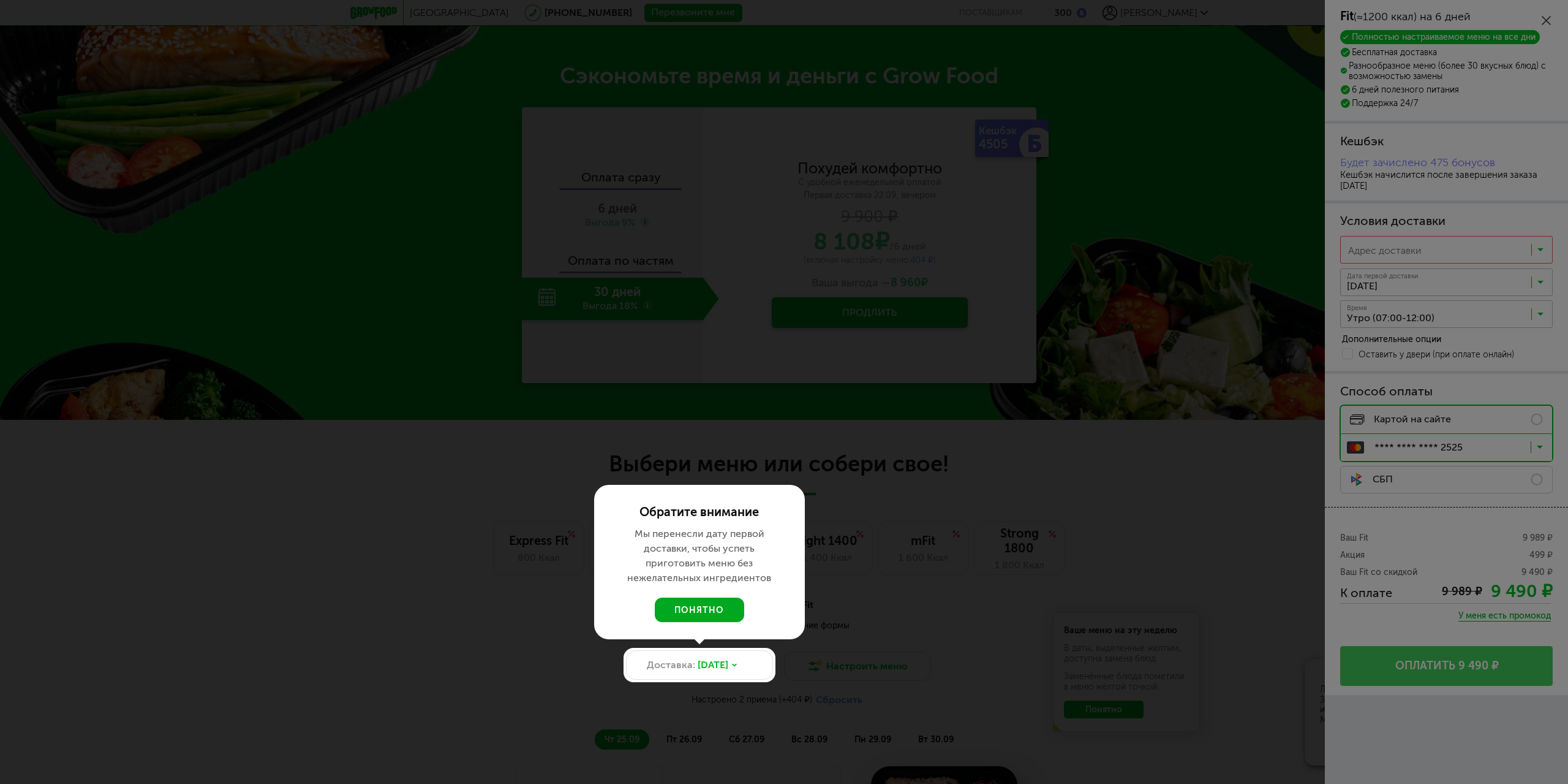
click at [698, 598] on button "понятно" at bounding box center [699, 610] width 90 height 25
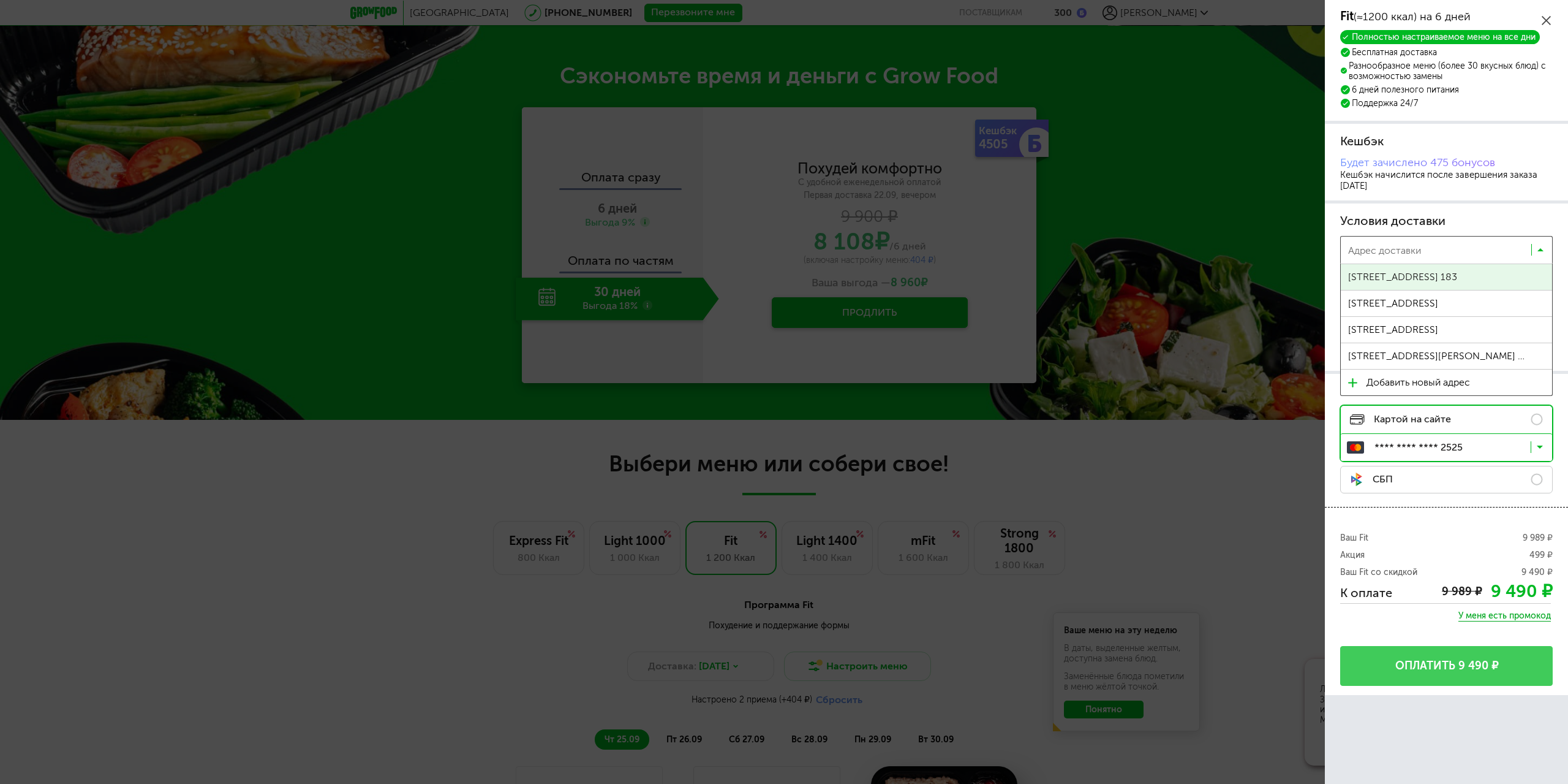
click at [1534, 244] on div "Адрес доставки Загрузка..." at bounding box center [1447, 249] width 213 height 27
click at [1455, 354] on span "[STREET_ADDRESS][PERSON_NAME] 357" at bounding box center [1438, 356] width 179 height 26
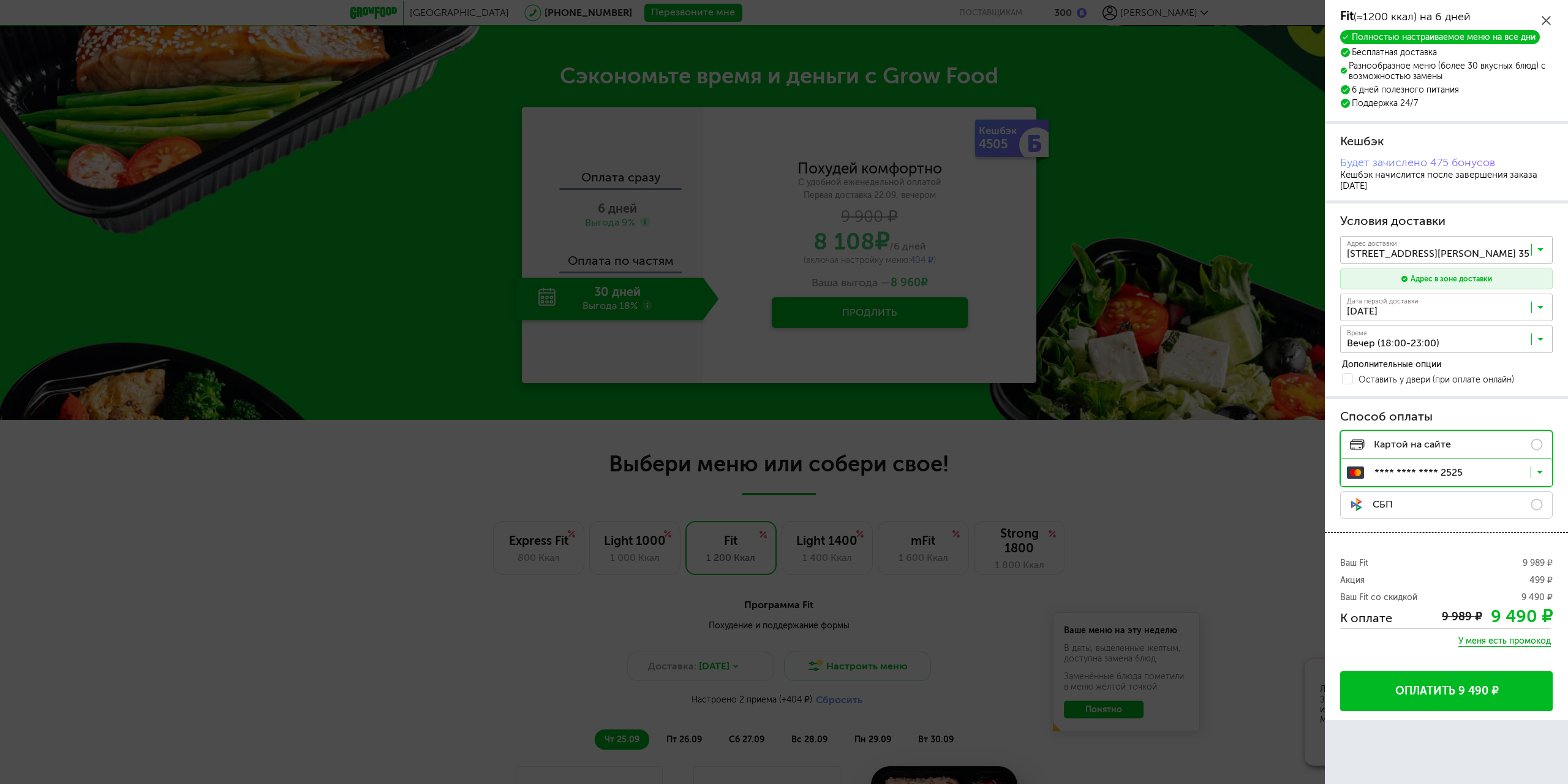
click at [1446, 310] on input "Search for option" at bounding box center [1450, 310] width 213 height 20
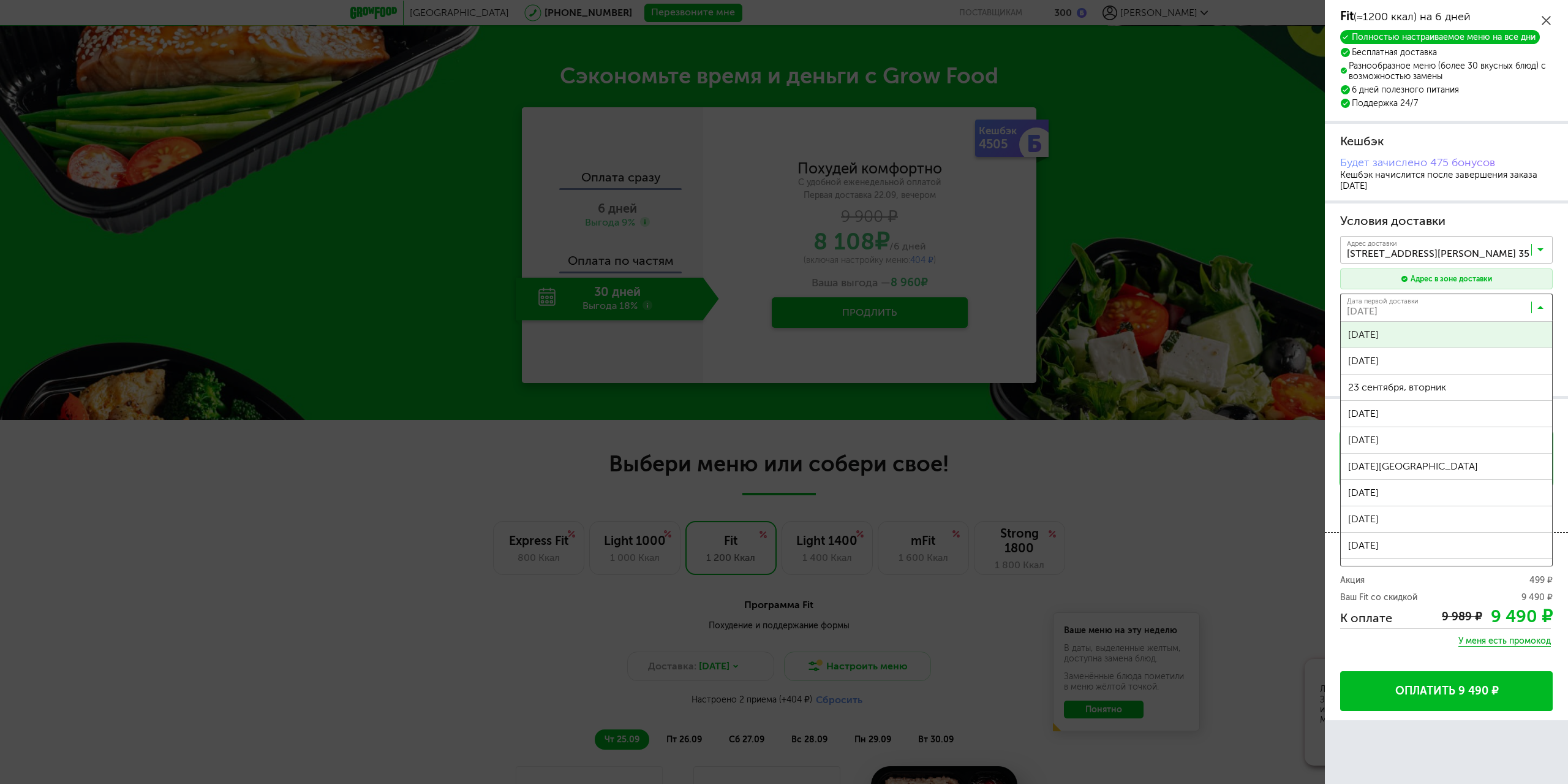
click at [1428, 334] on div "Москва [PHONE_NUMBER] Перезвоните мне поставщикам 300 [PERSON_NAME] [PERSON_NAM…" at bounding box center [778, 535] width 1557 height 2435
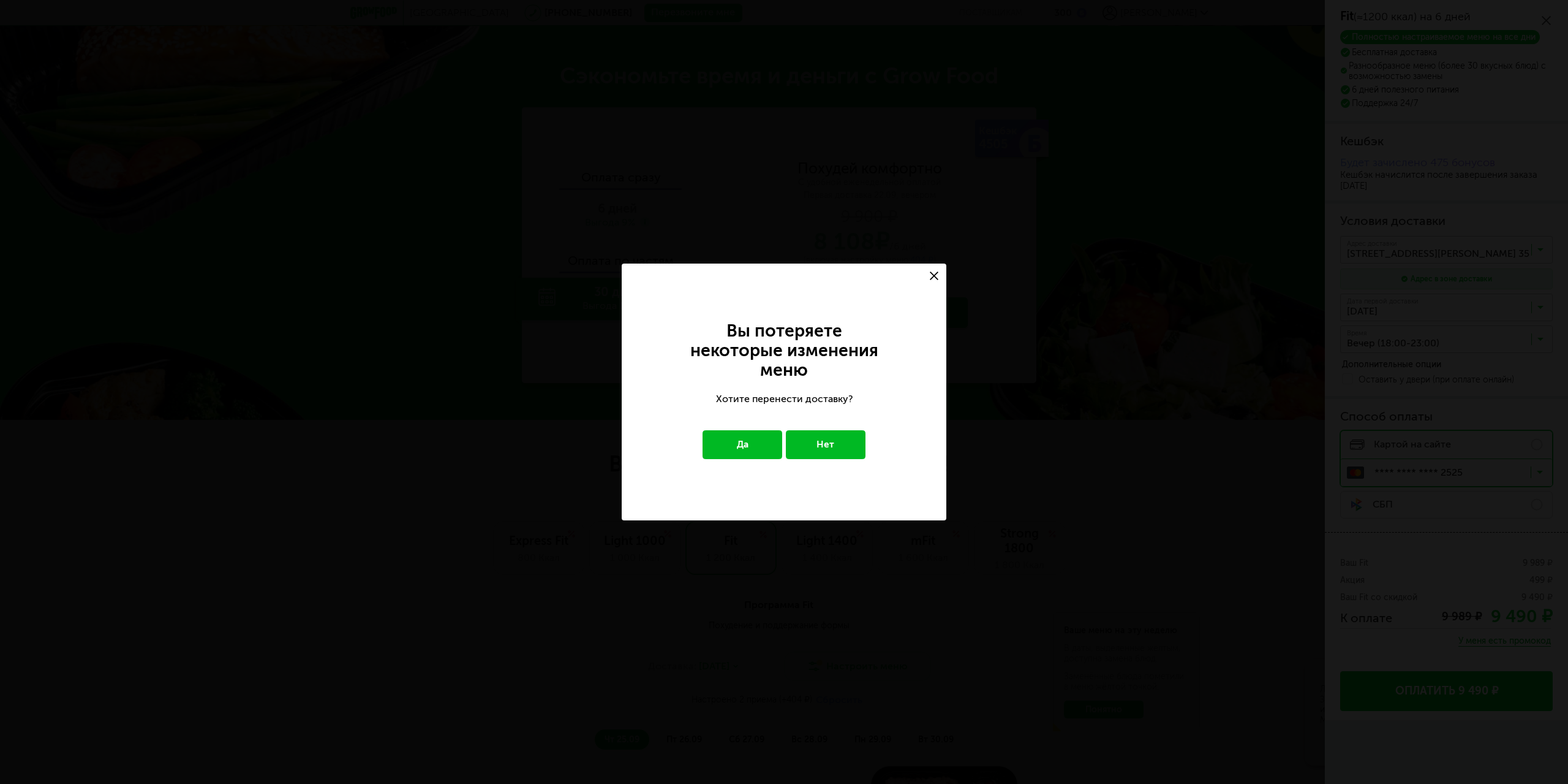
click at [769, 440] on button "Да" at bounding box center [743, 444] width 81 height 28
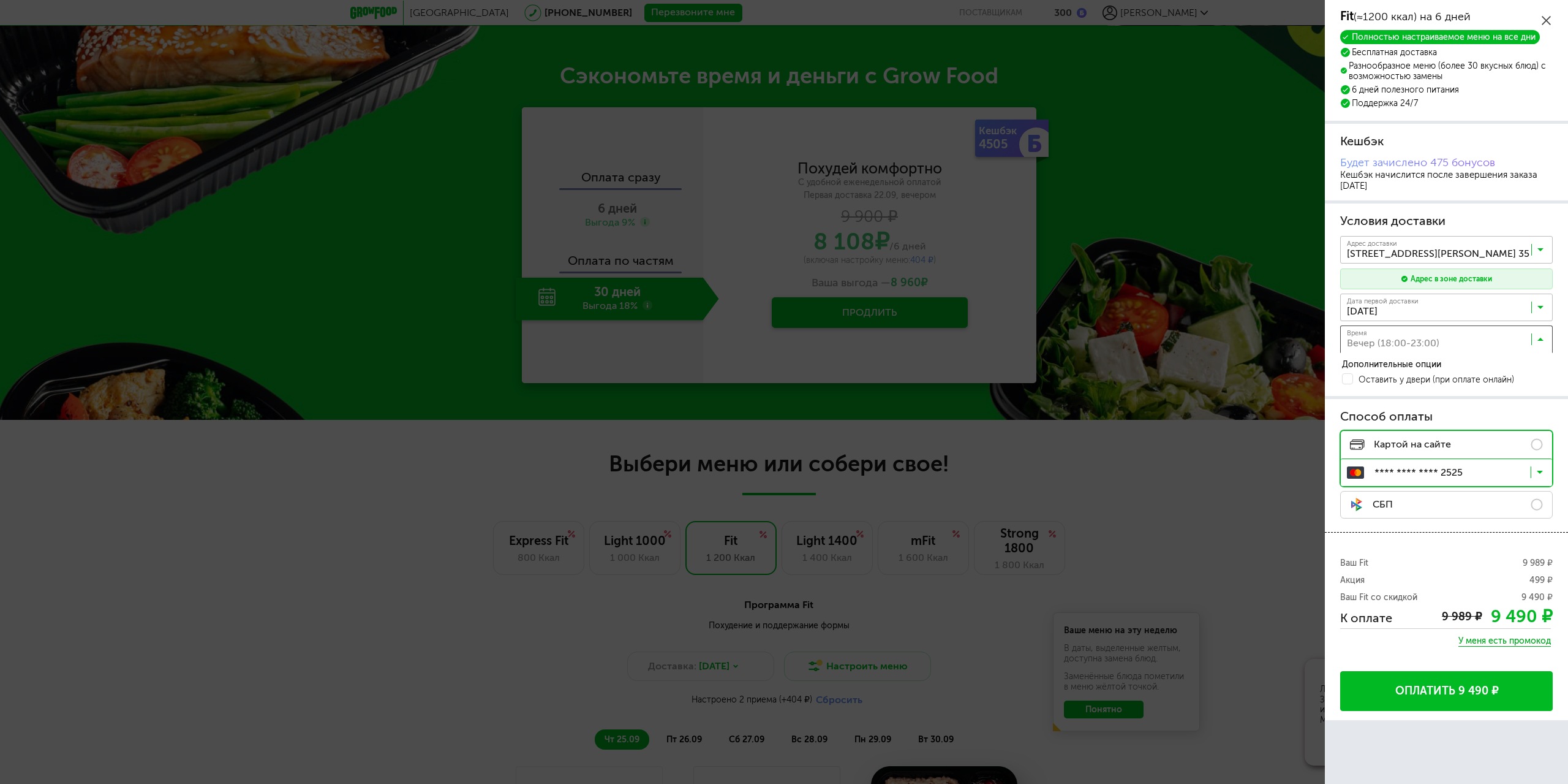
click at [1478, 341] on input "Search for option" at bounding box center [1450, 341] width 213 height 20
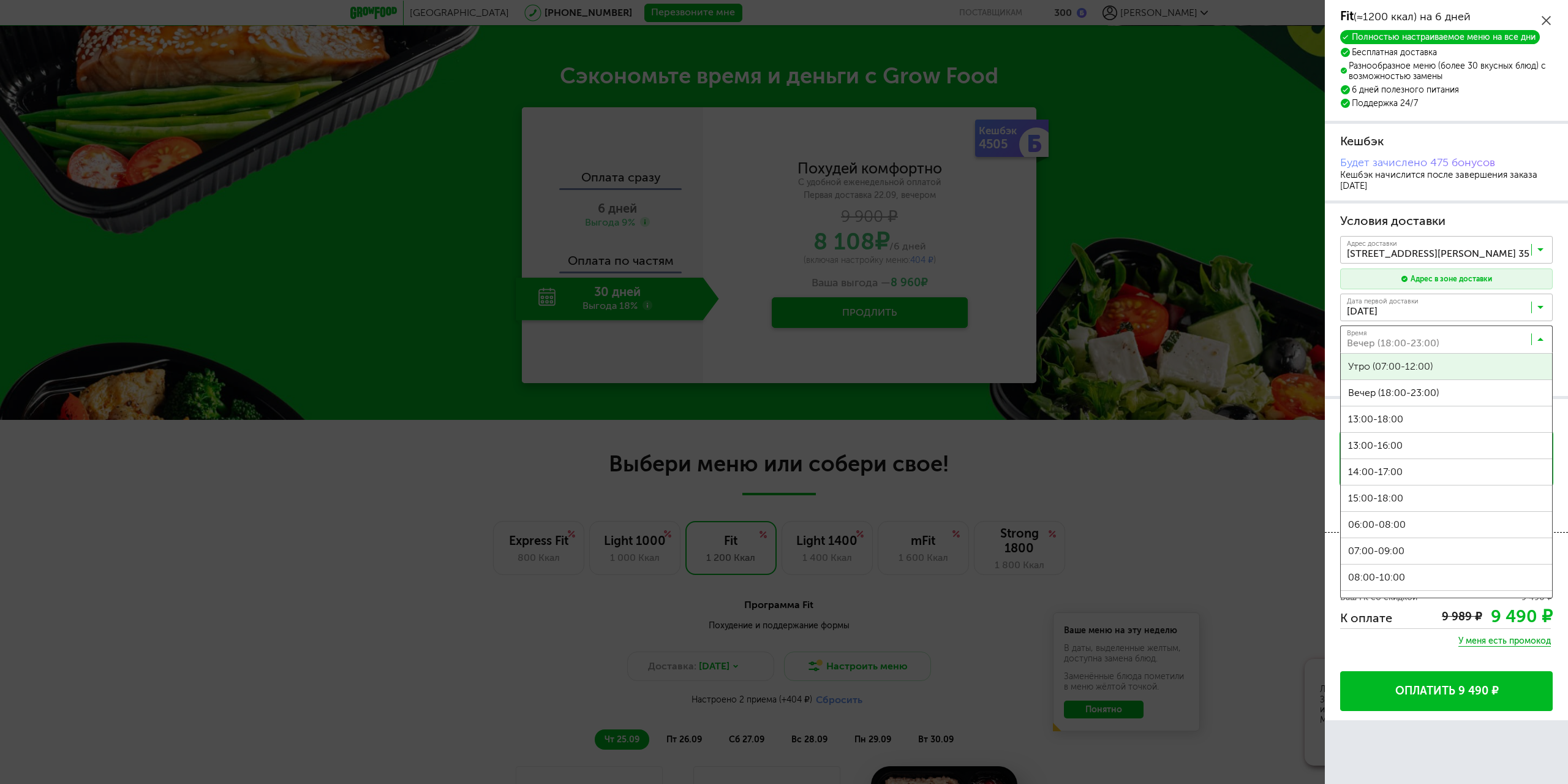
click at [1478, 341] on input "Search for option" at bounding box center [1450, 341] width 213 height 20
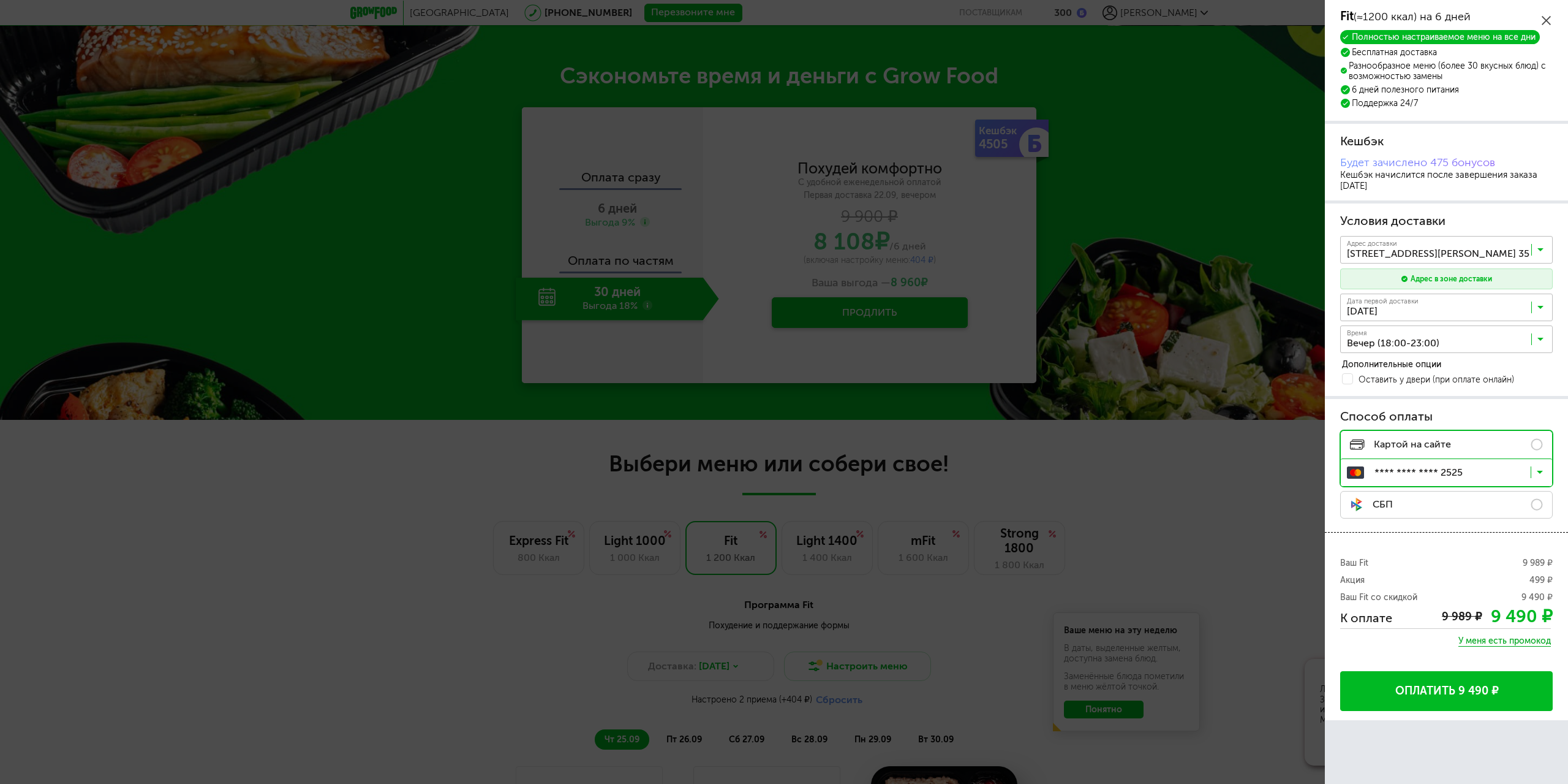
click at [1472, 341] on input "Search for option" at bounding box center [1450, 341] width 213 height 20
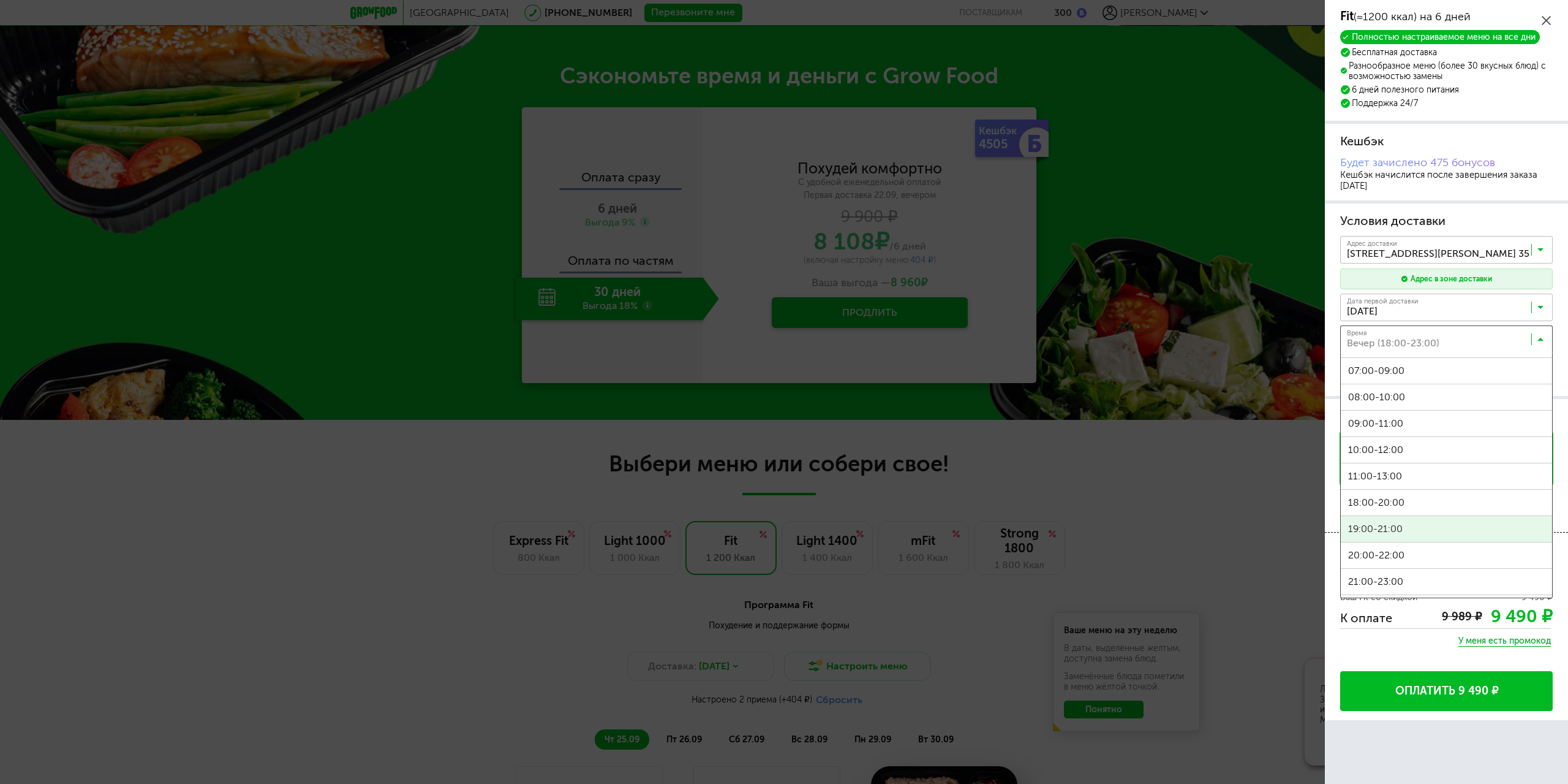
scroll to position [200, 0]
click at [1419, 578] on span "22:00-23:59" at bounding box center [1447, 588] width 211 height 26
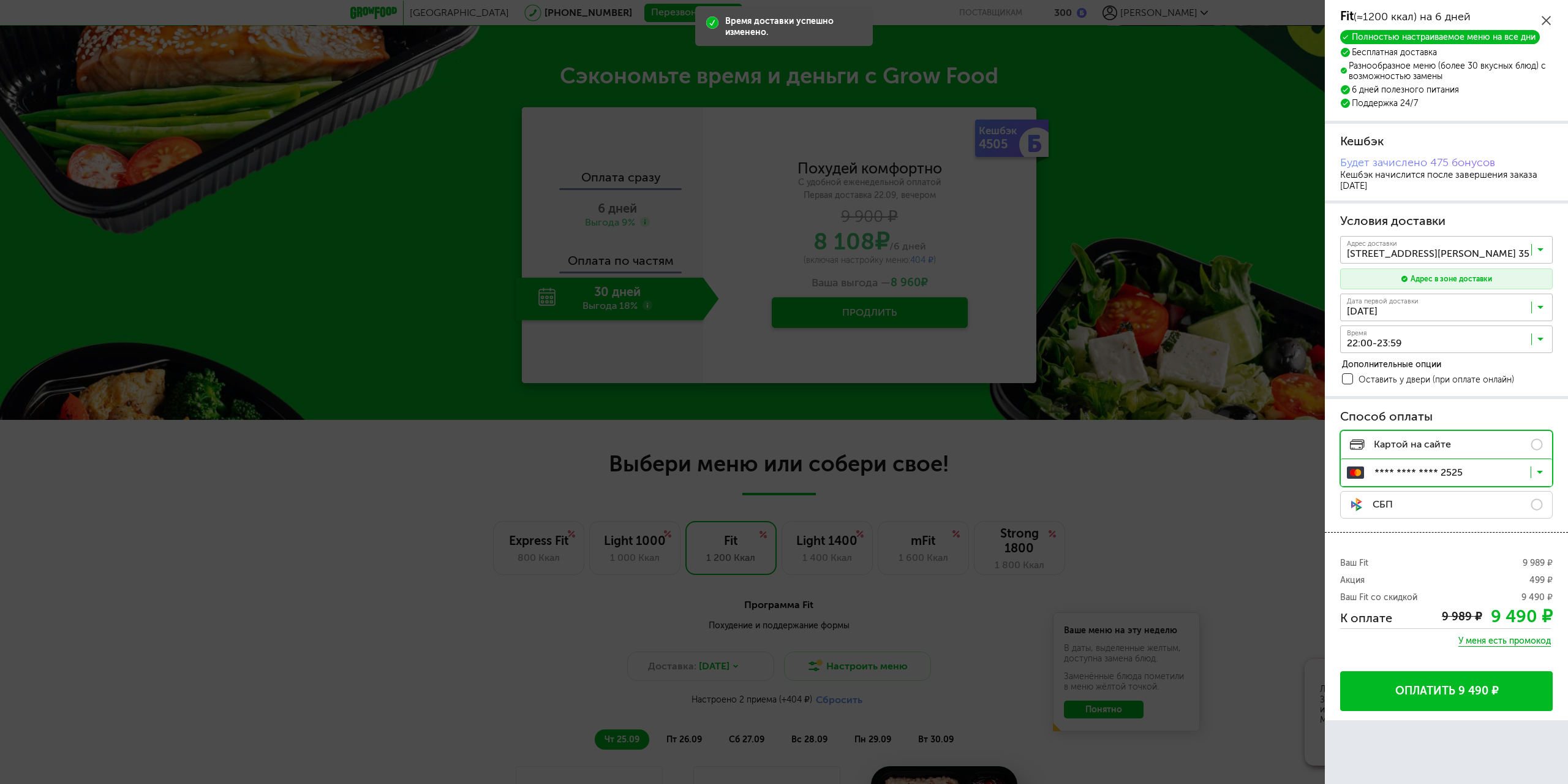
click at [1347, 379] on span at bounding box center [1347, 379] width 11 height 11
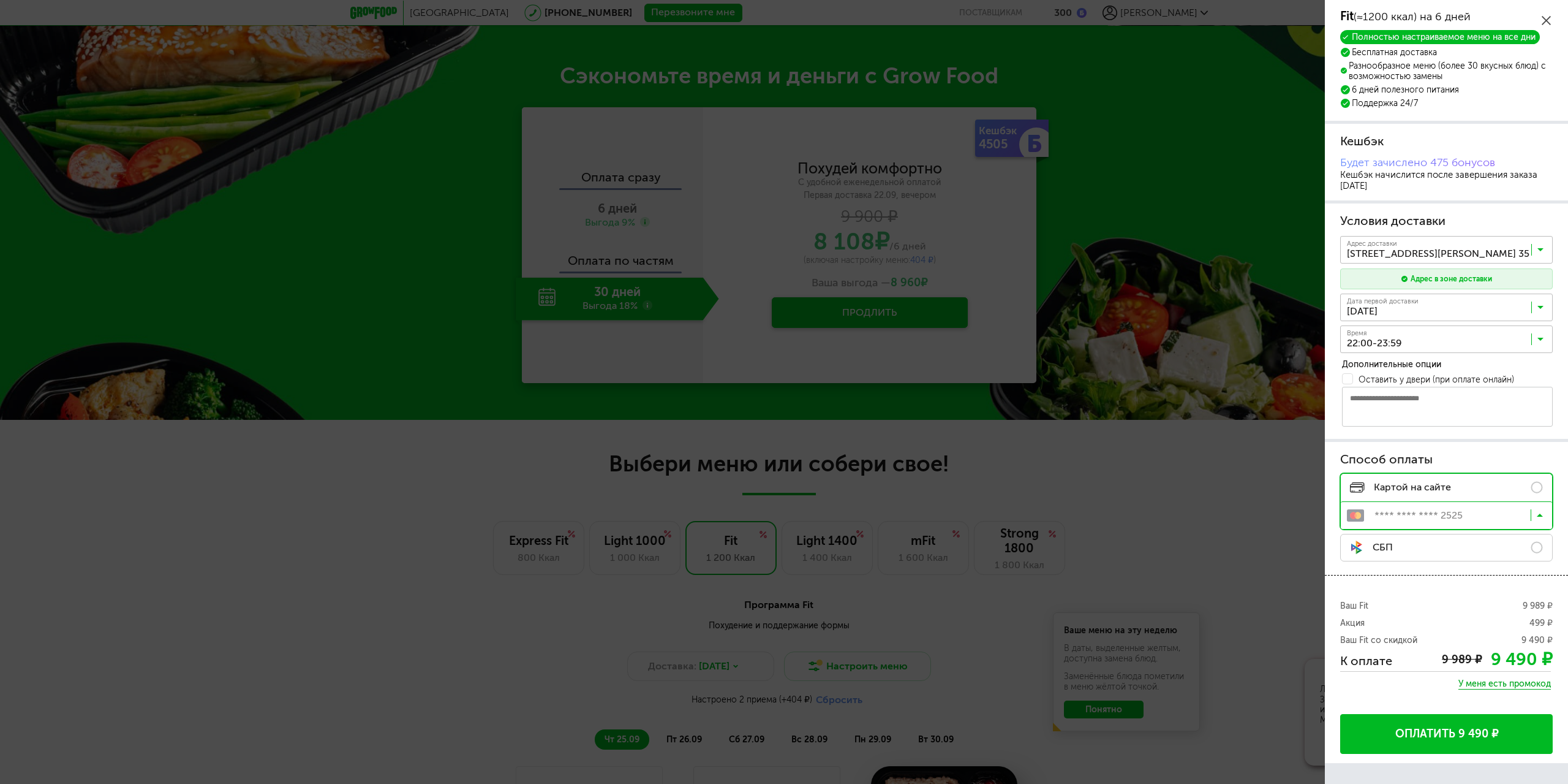
click at [1544, 517] on input "Search for option" at bounding box center [1449, 517] width 211 height 20
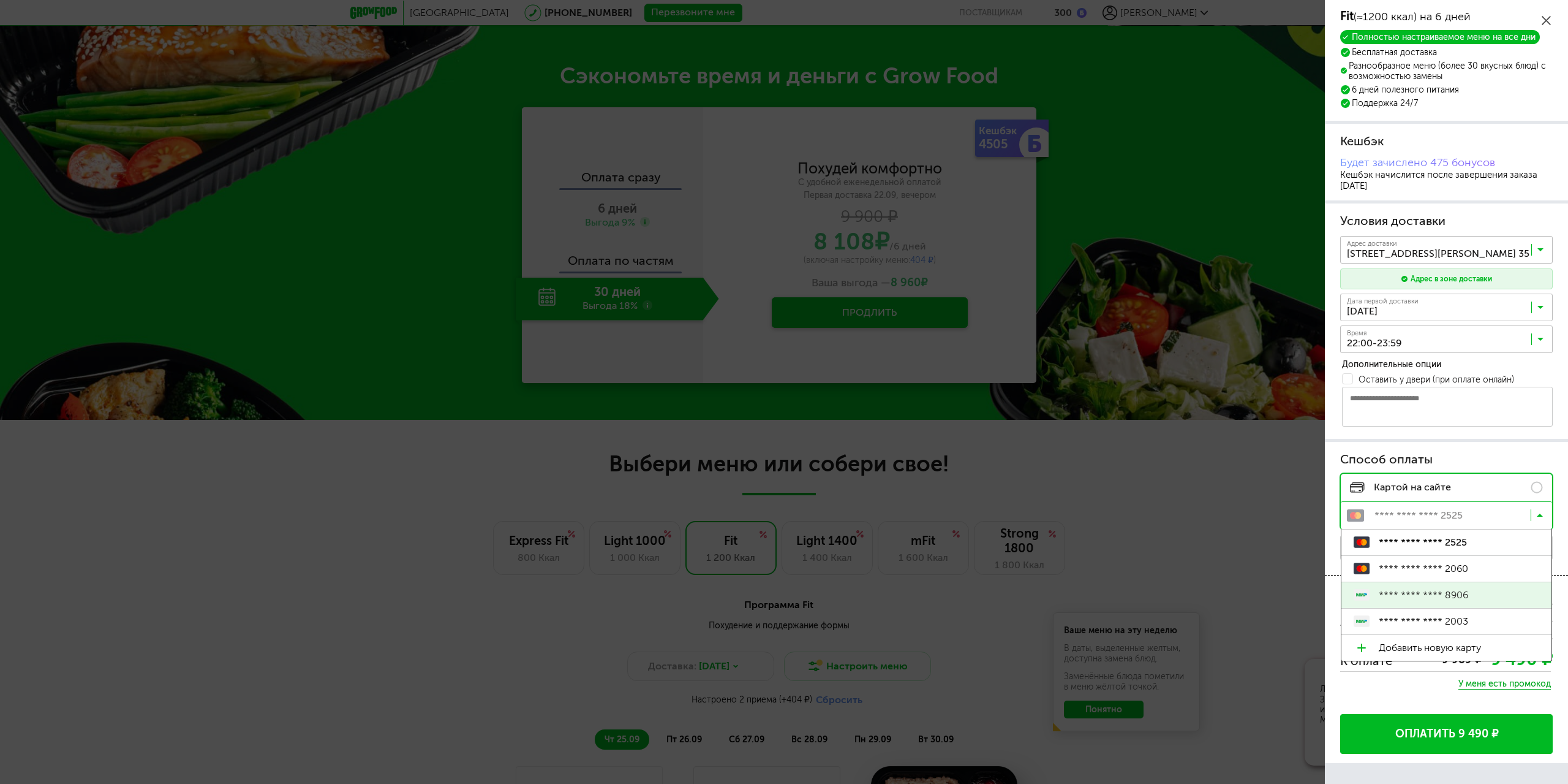
click at [1474, 596] on span "**** **** **** 8906" at bounding box center [1459, 595] width 160 height 26
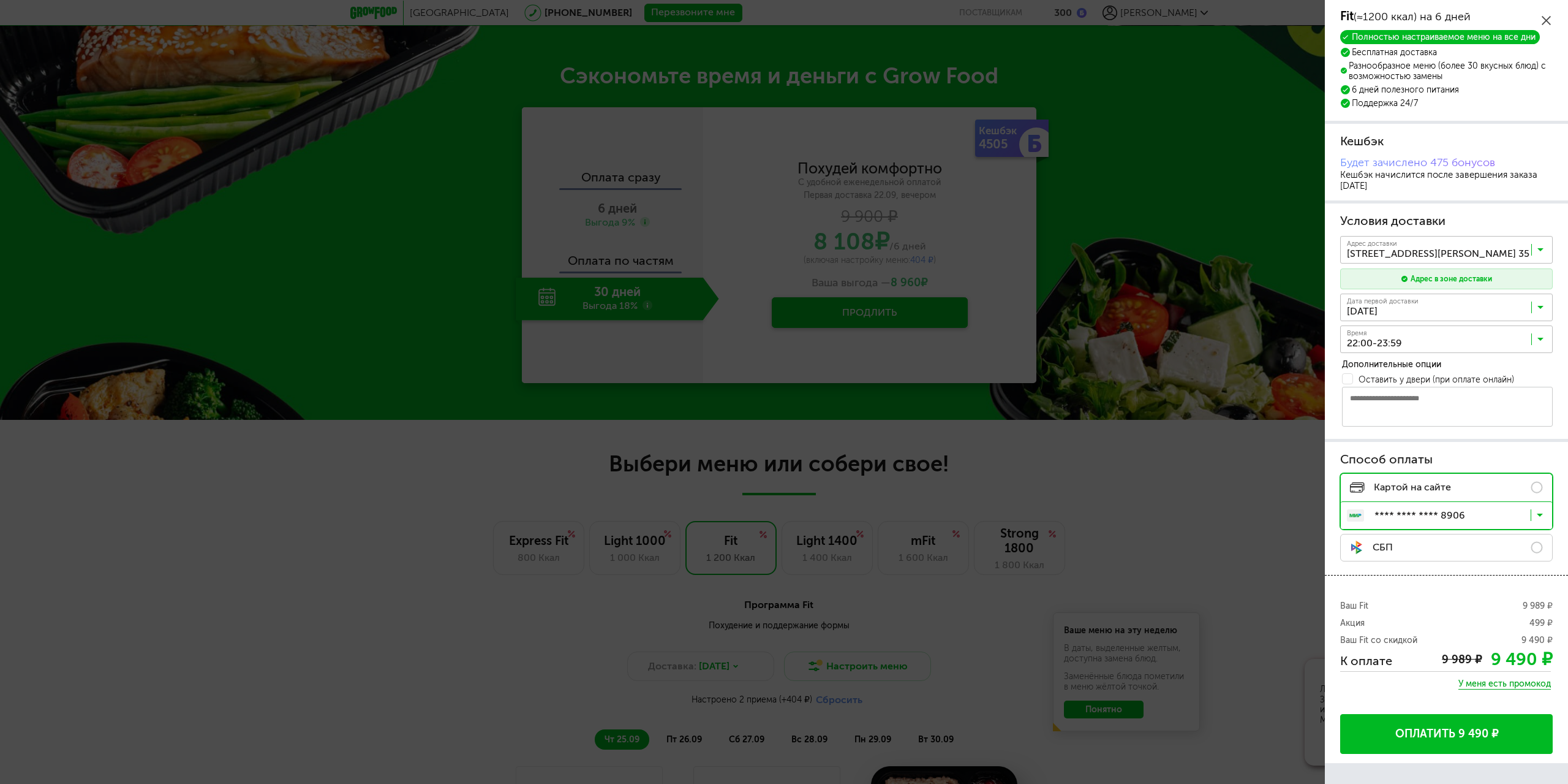
click at [1461, 729] on button "Оплатить 9 490 ₽" at bounding box center [1447, 733] width 213 height 40
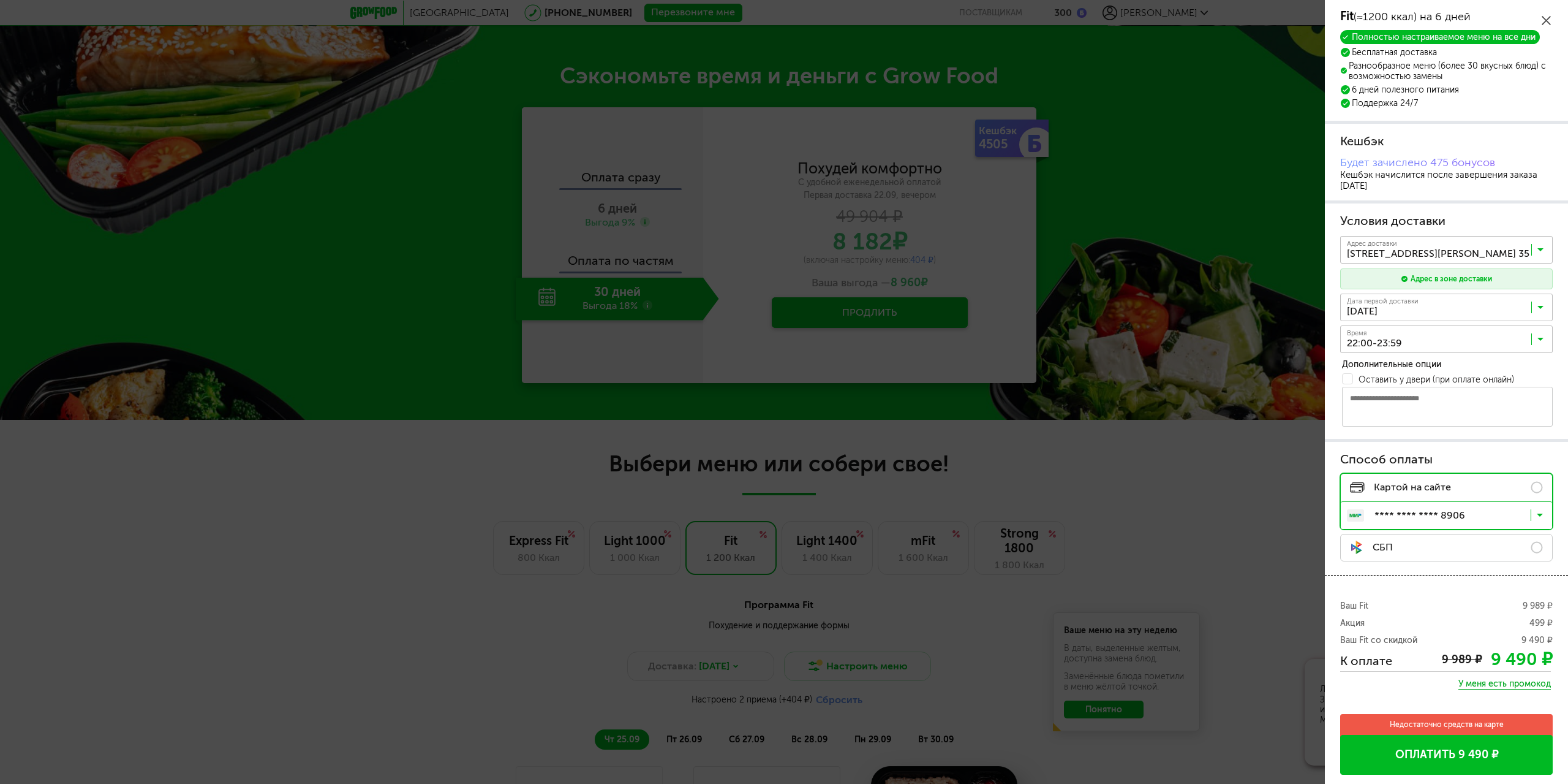
click at [1451, 752] on button "Оплатить 9 490 ₽" at bounding box center [1447, 755] width 213 height 40
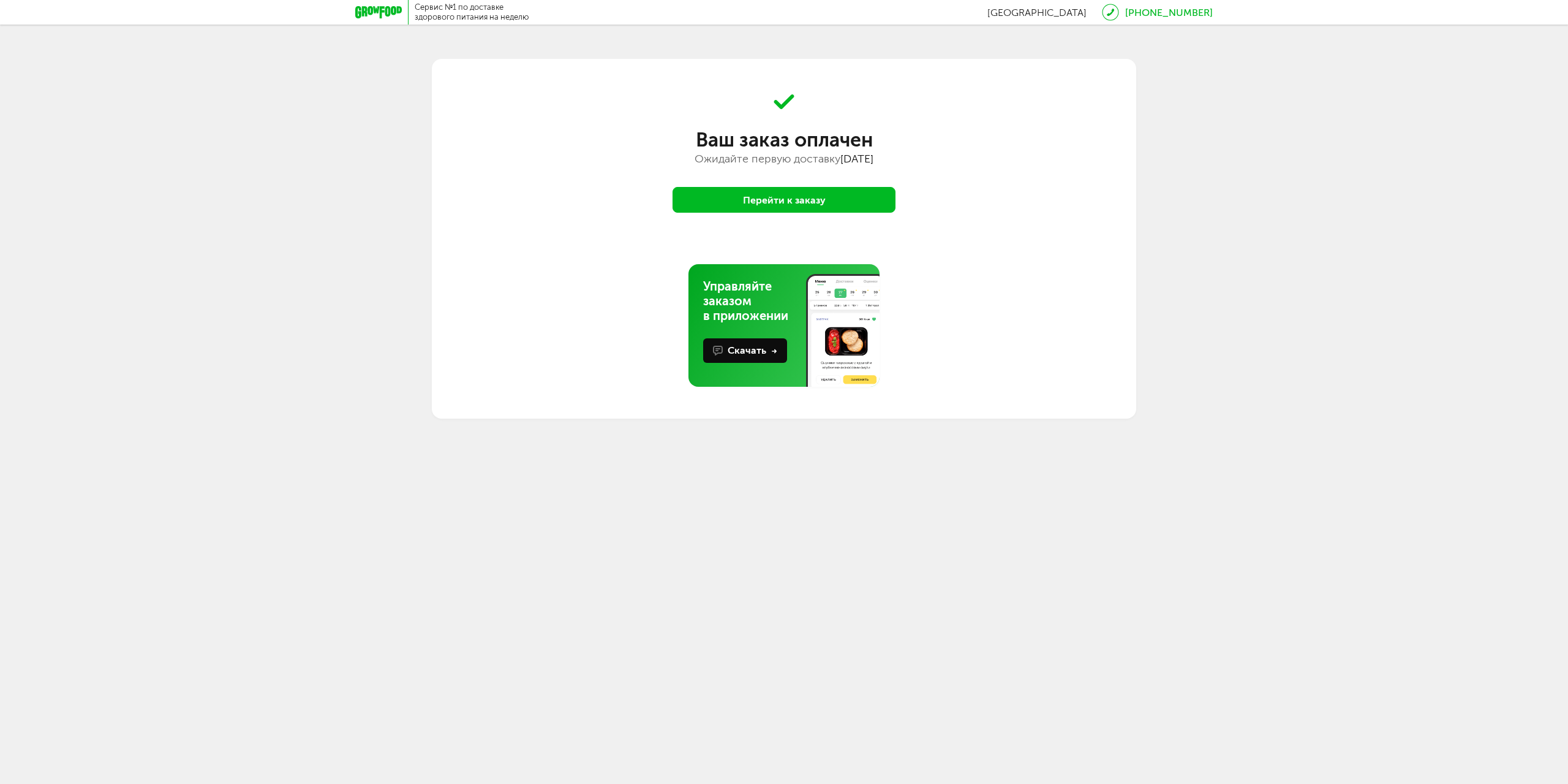
click at [870, 209] on button "Перейти к заказу" at bounding box center [784, 200] width 223 height 26
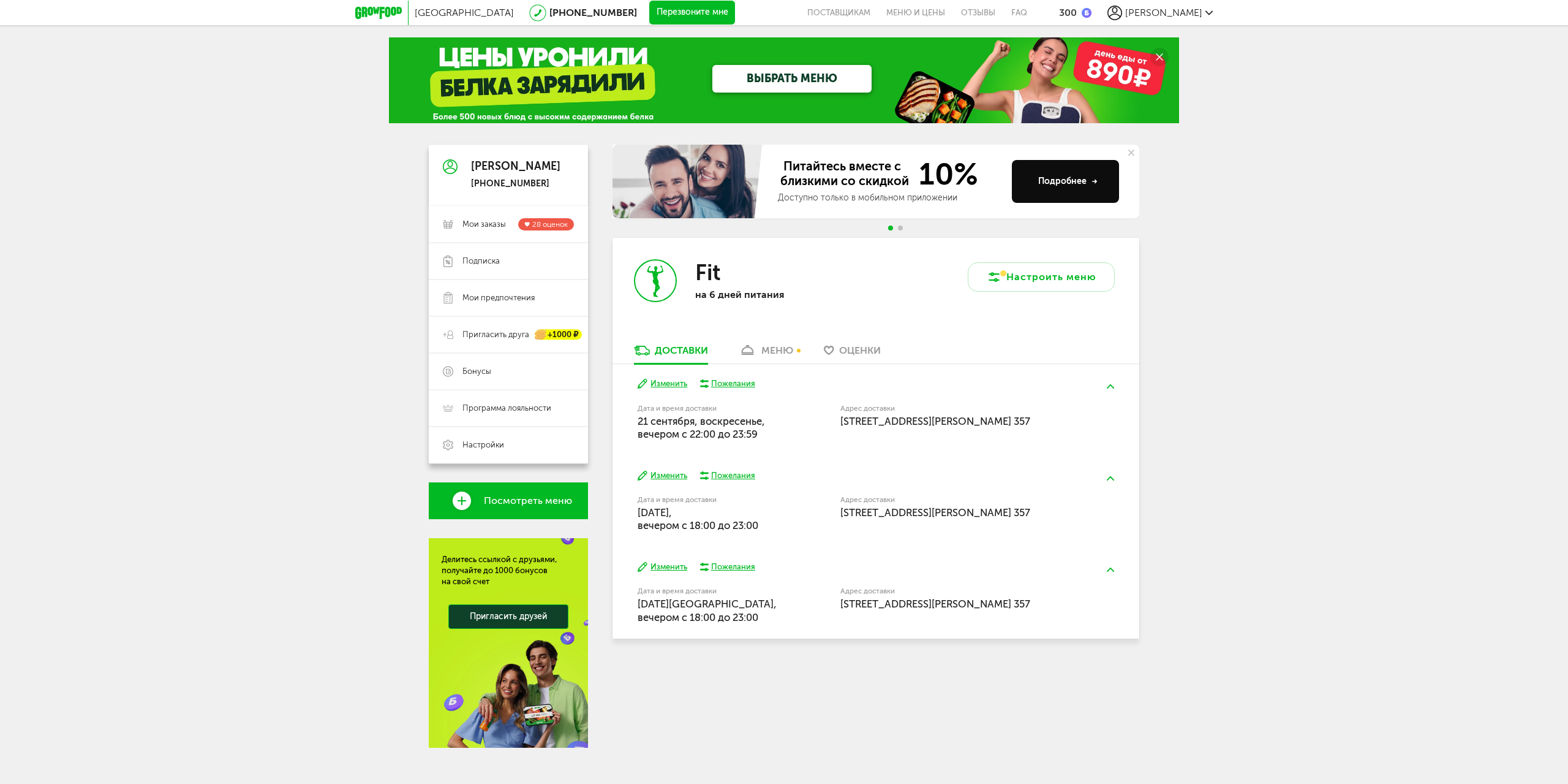
click at [784, 345] on div "меню" at bounding box center [777, 349] width 32 height 12
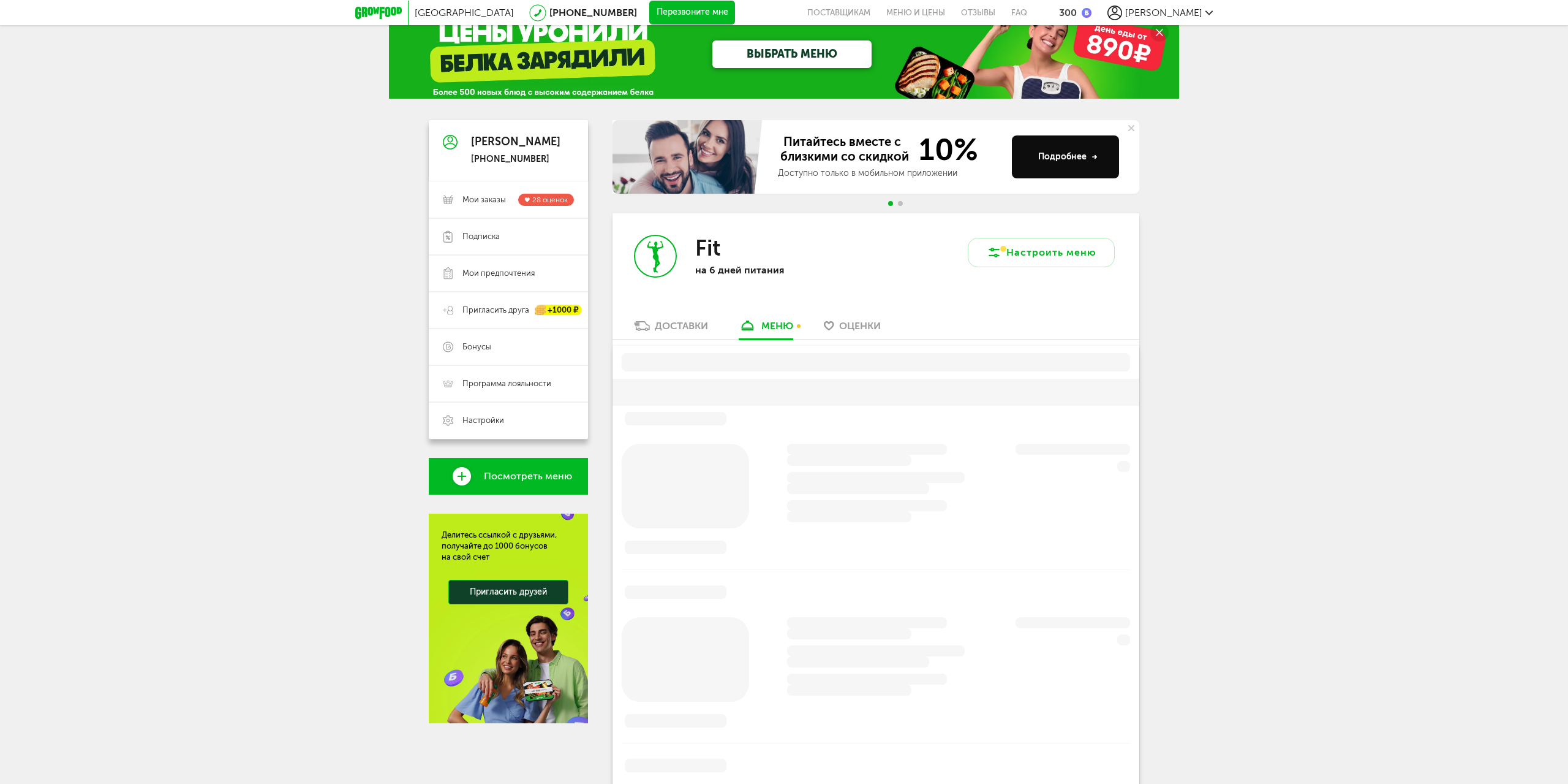
scroll to position [23, 0]
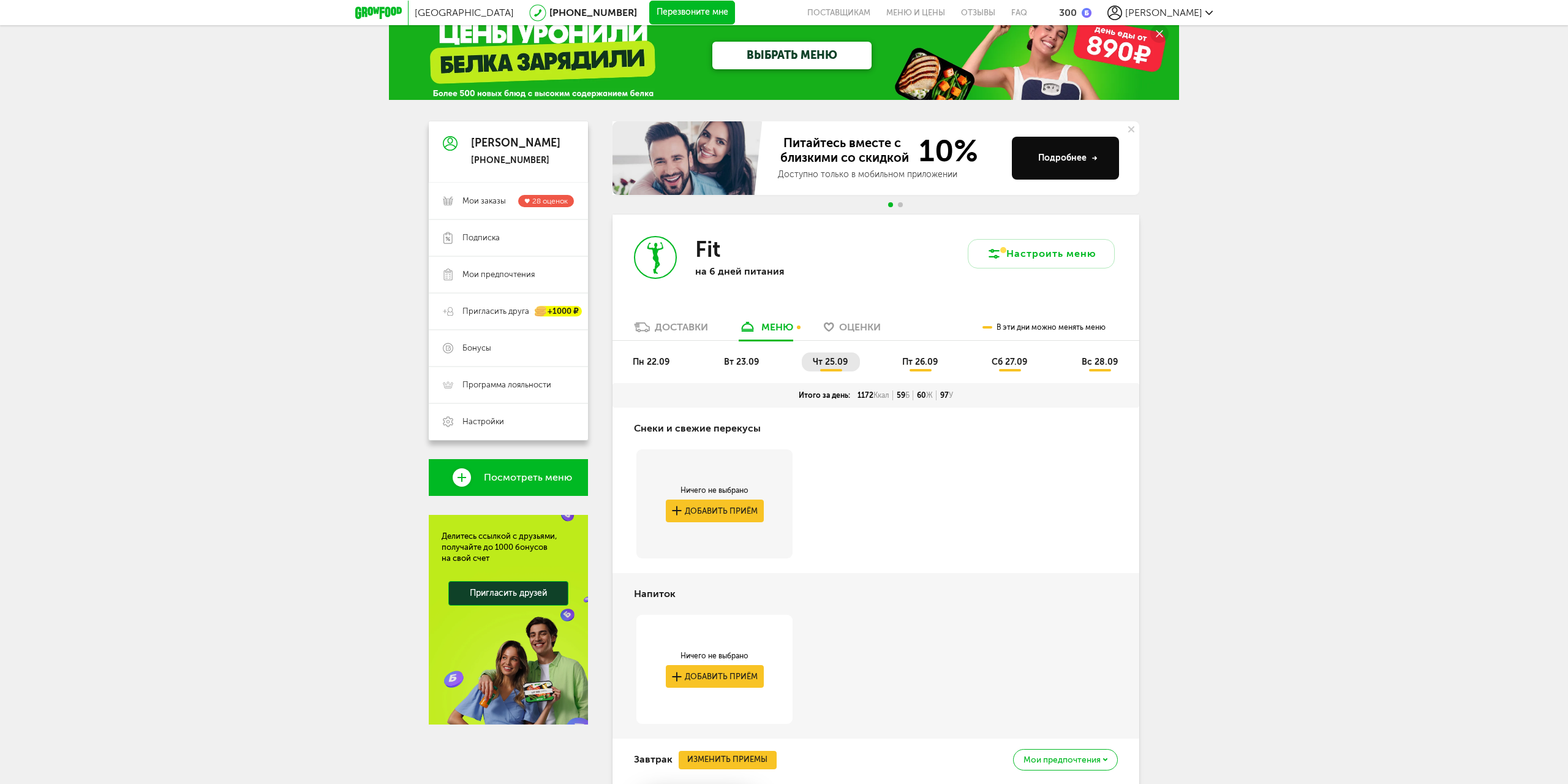
click at [650, 368] on li "пн 22.09" at bounding box center [651, 361] width 60 height 19
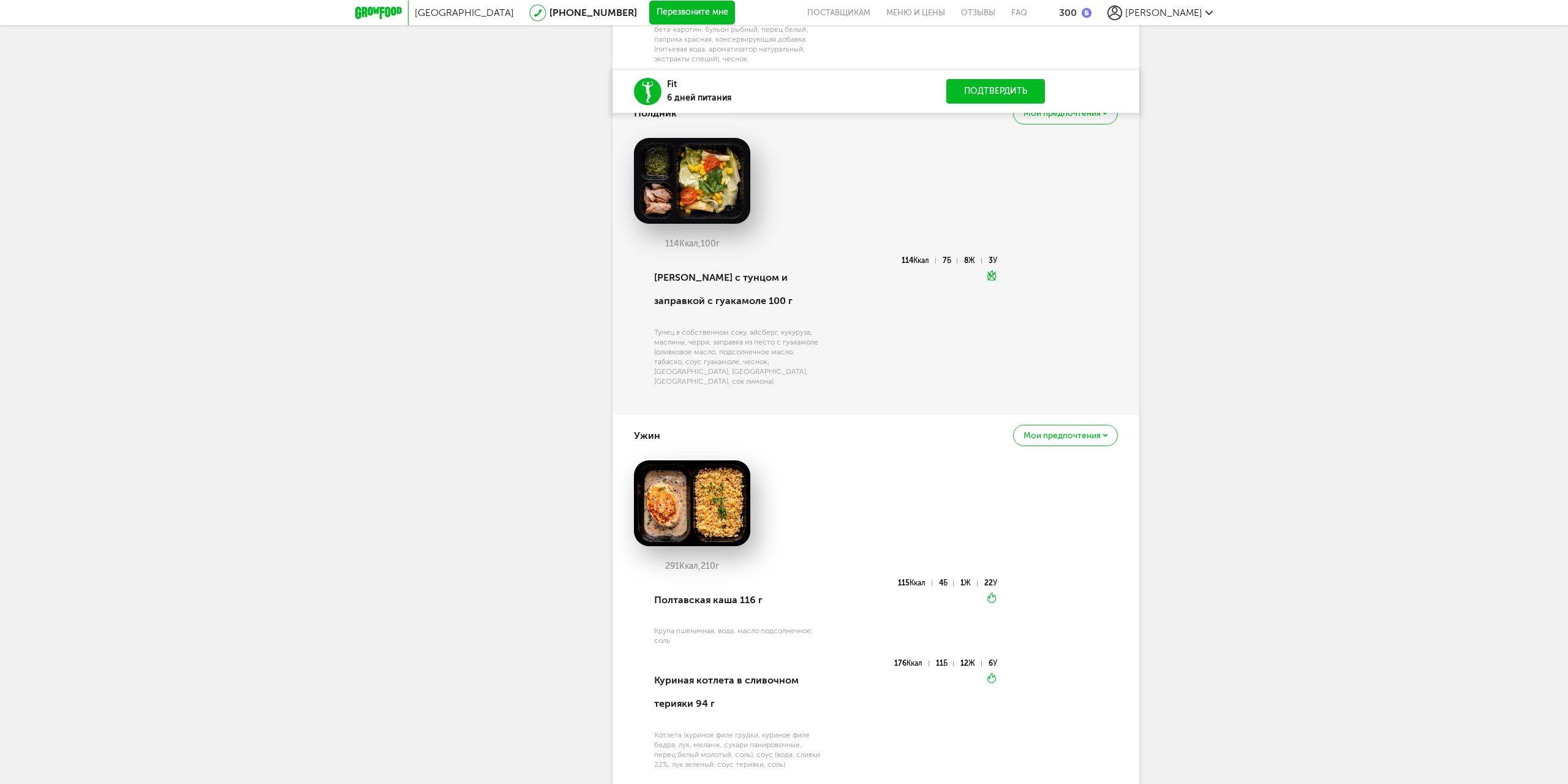
scroll to position [1636, 0]
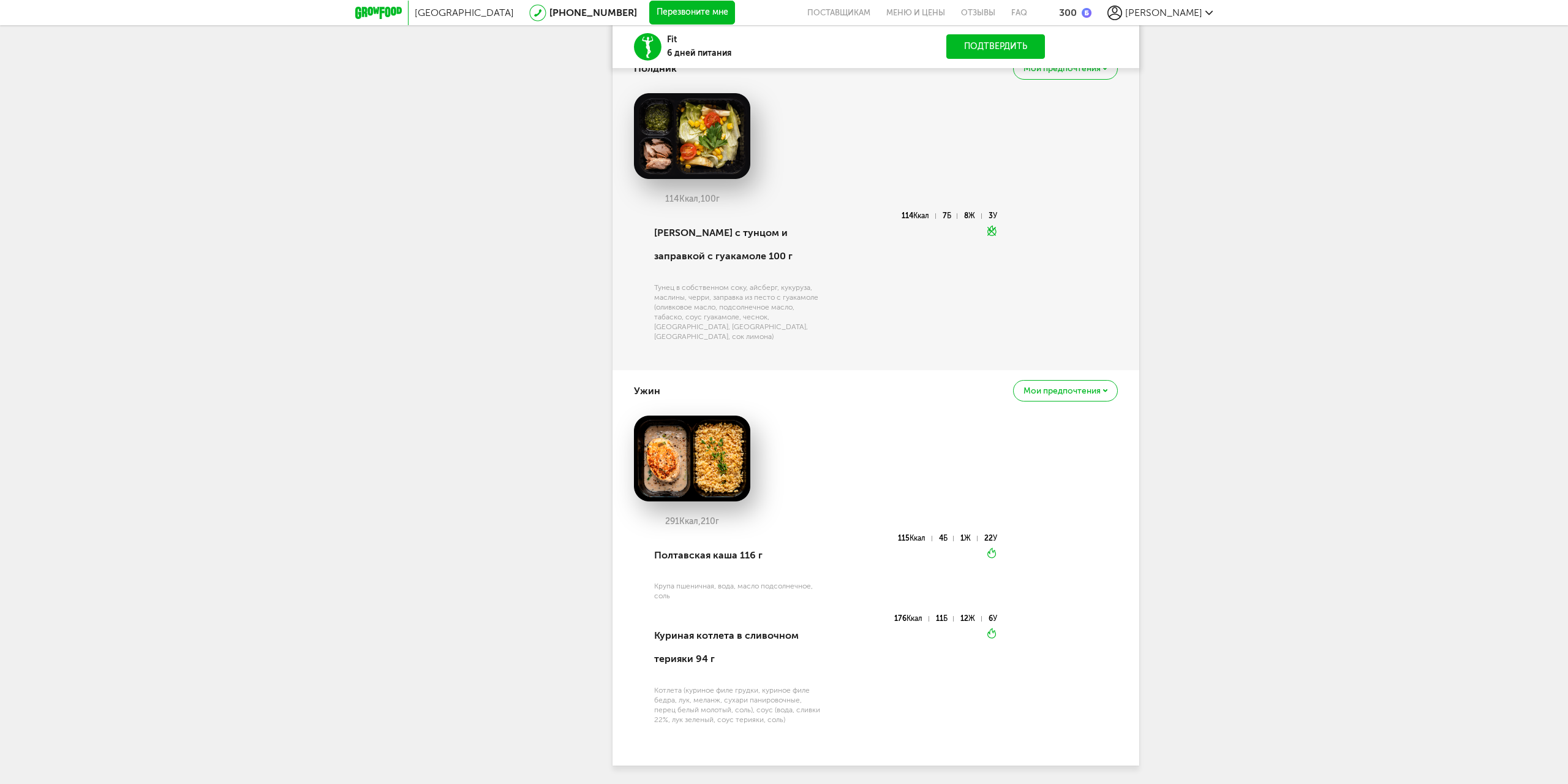
click at [706, 442] on img at bounding box center [691, 459] width 116 height 86
drag, startPoint x: 655, startPoint y: 514, endPoint x: 736, endPoint y: 515, distance: 81.0
click at [736, 535] on div "Полтавская каша 116 г" at bounding box center [738, 555] width 169 height 42
copy div "Полтавская каша"
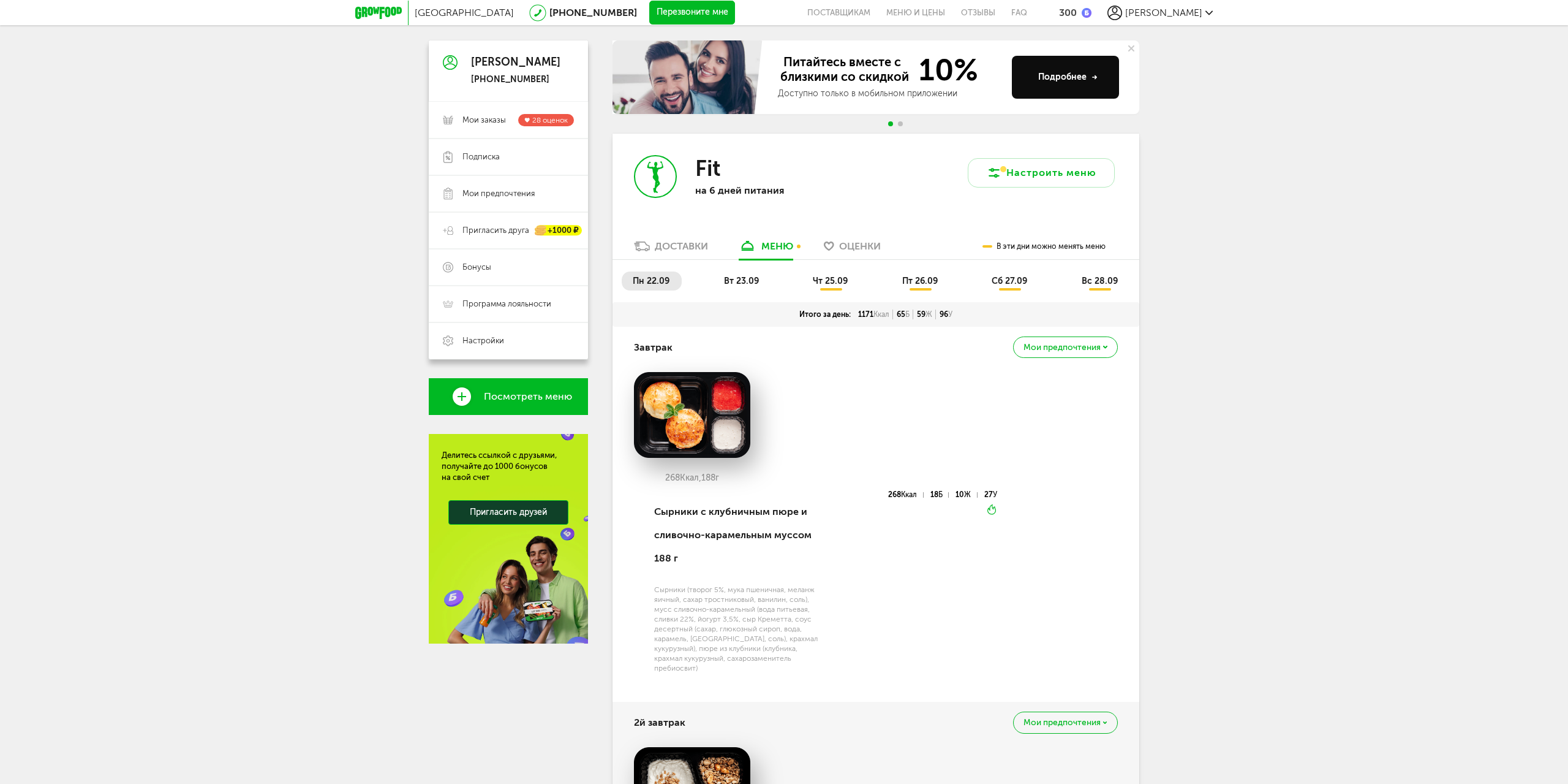
scroll to position [0, 0]
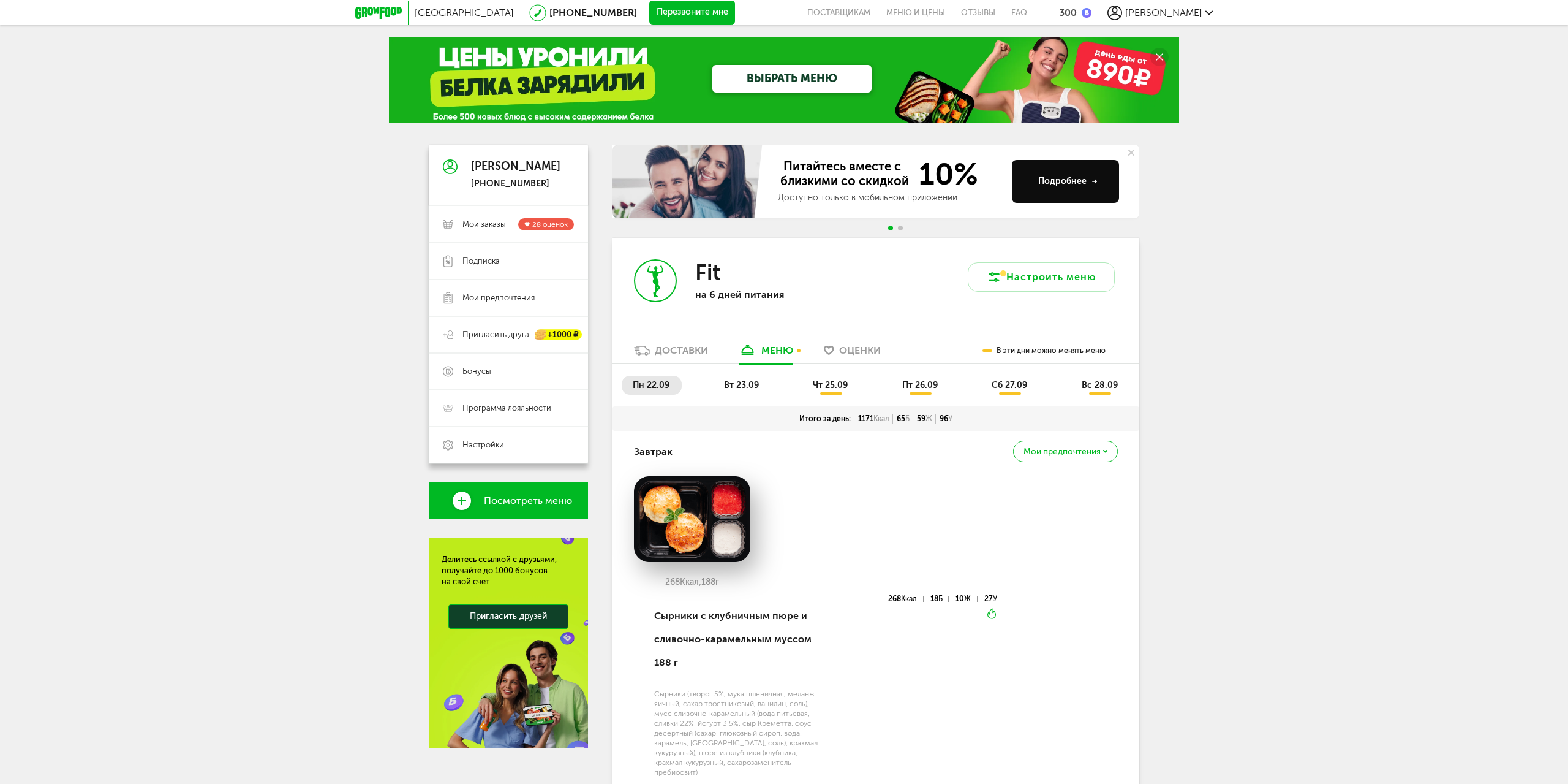
click at [752, 386] on span "вт 23.09" at bounding box center [741, 385] width 35 height 11
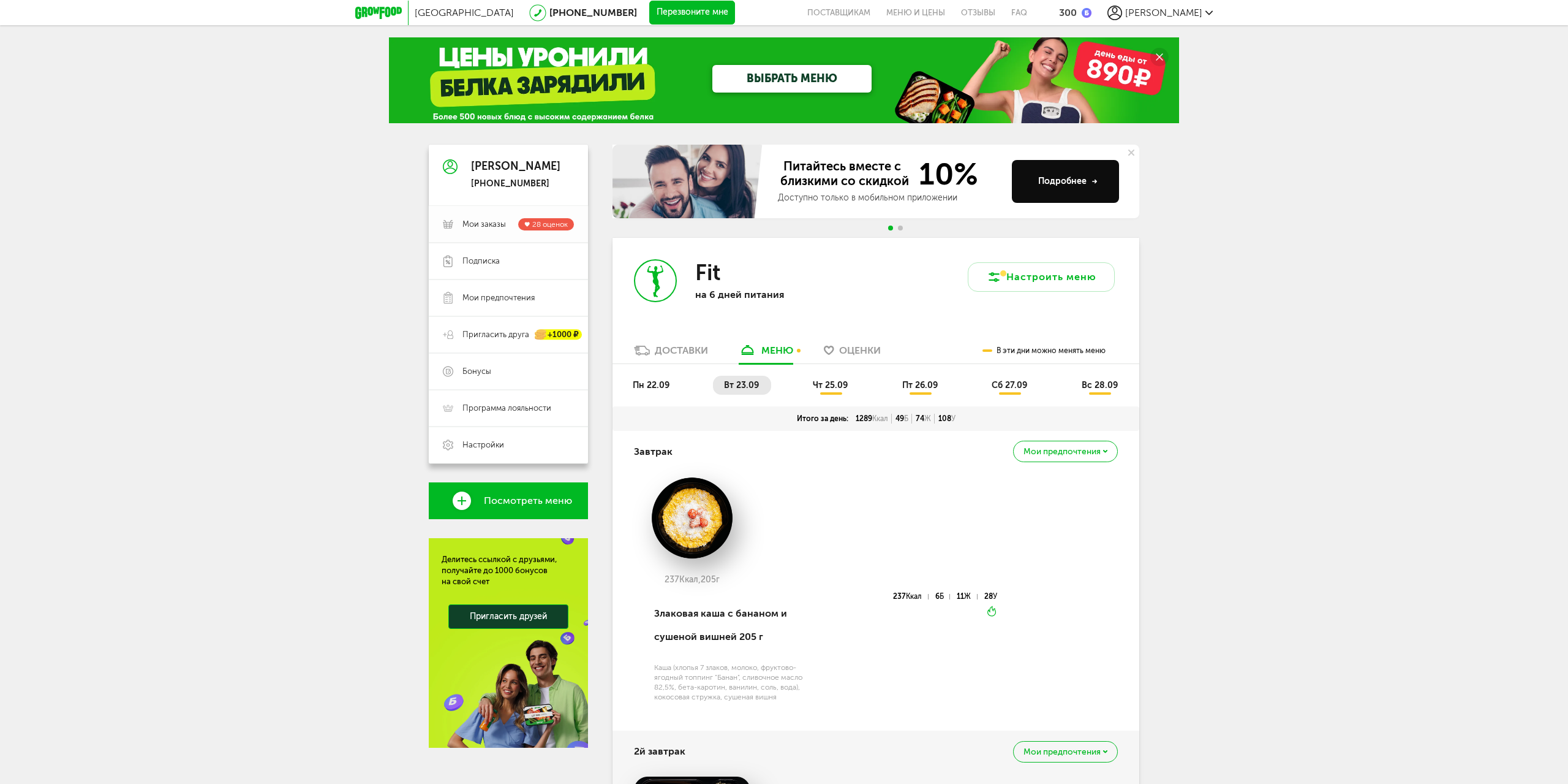
click at [496, 224] on span "Мои заказы" at bounding box center [484, 224] width 43 height 11
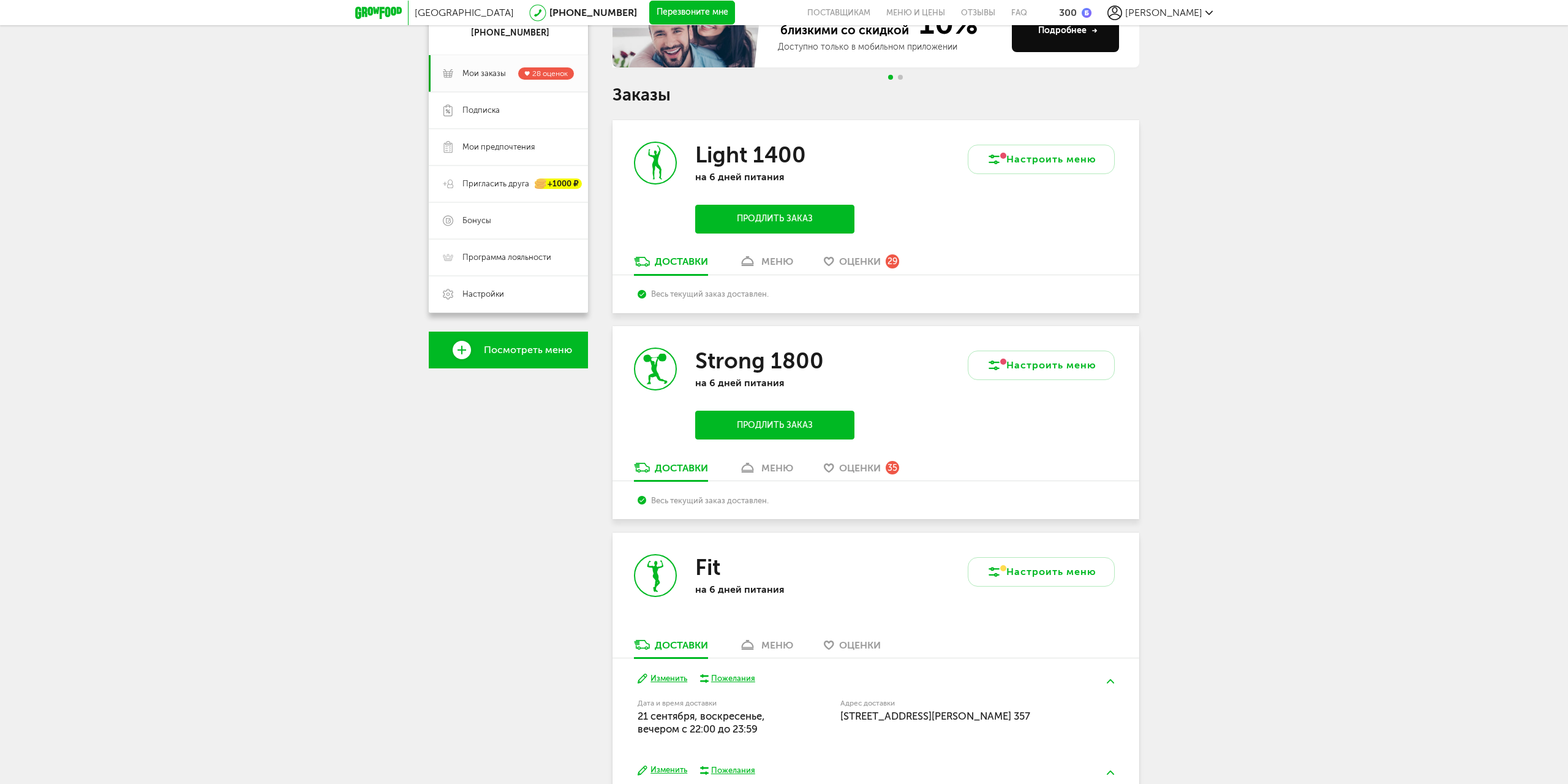
scroll to position [96, 0]
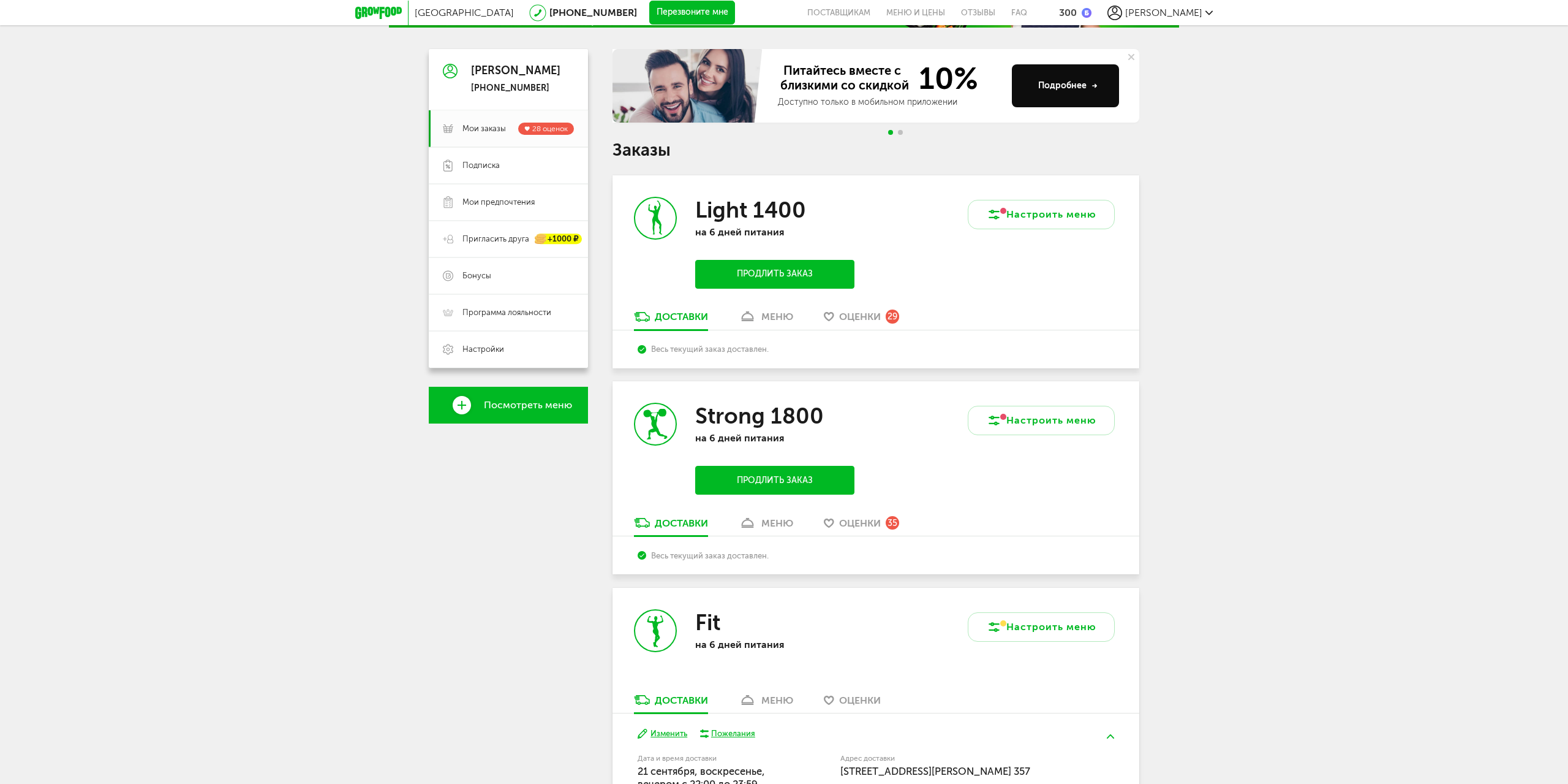
click at [778, 316] on div "меню" at bounding box center [777, 316] width 32 height 12
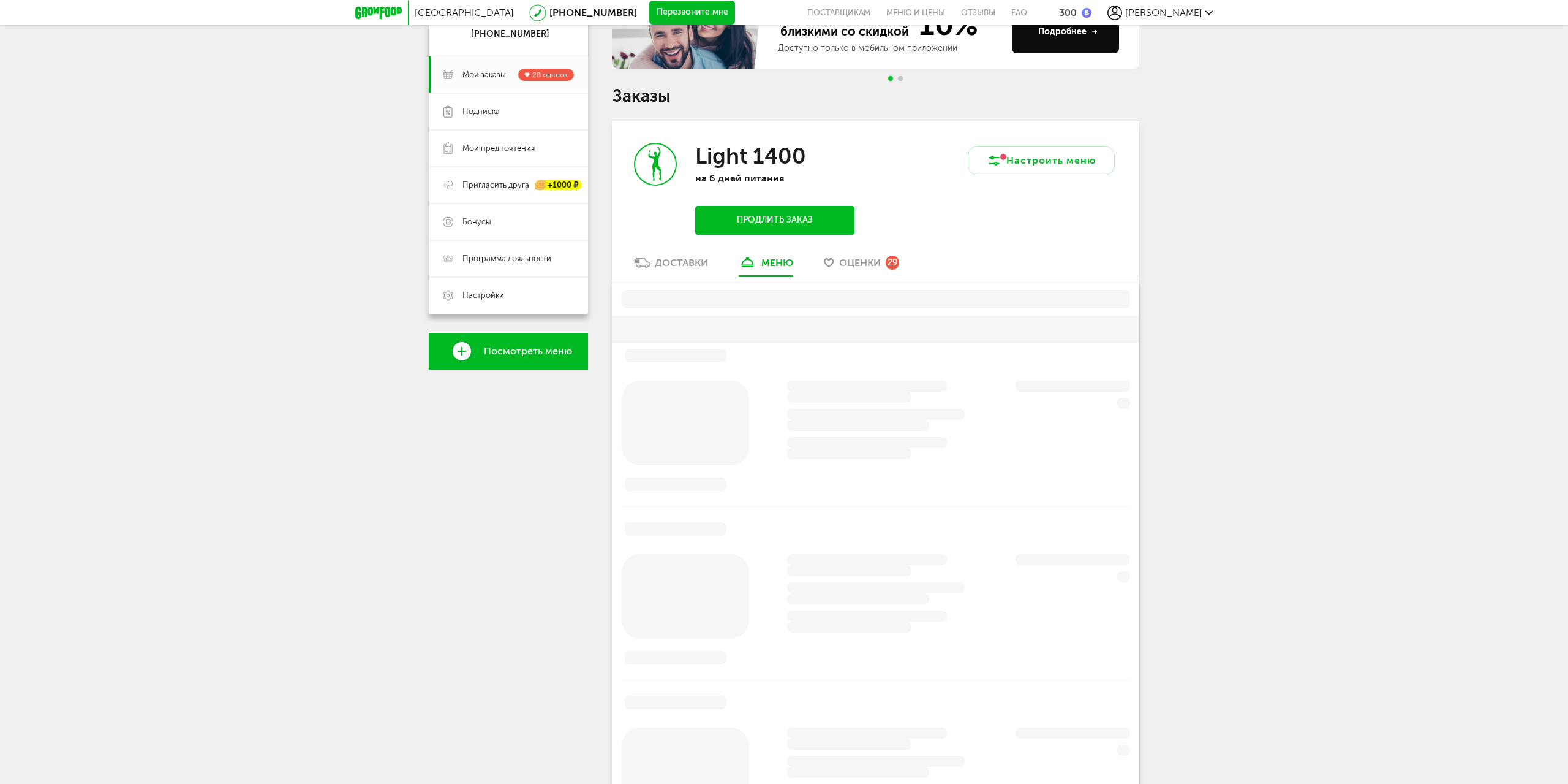
scroll to position [240, 0]
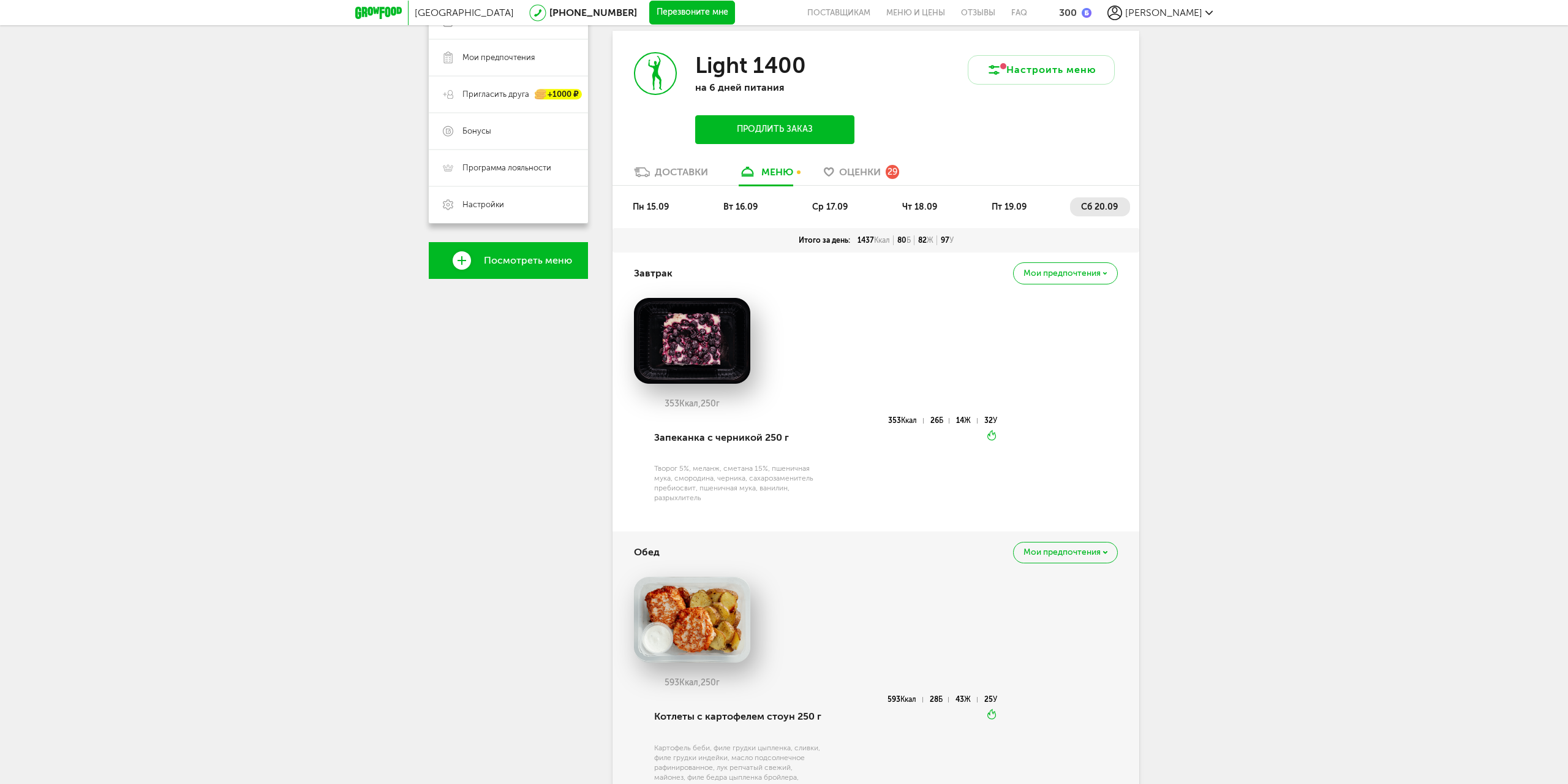
click at [686, 171] on div "Доставки" at bounding box center [682, 171] width 53 height 12
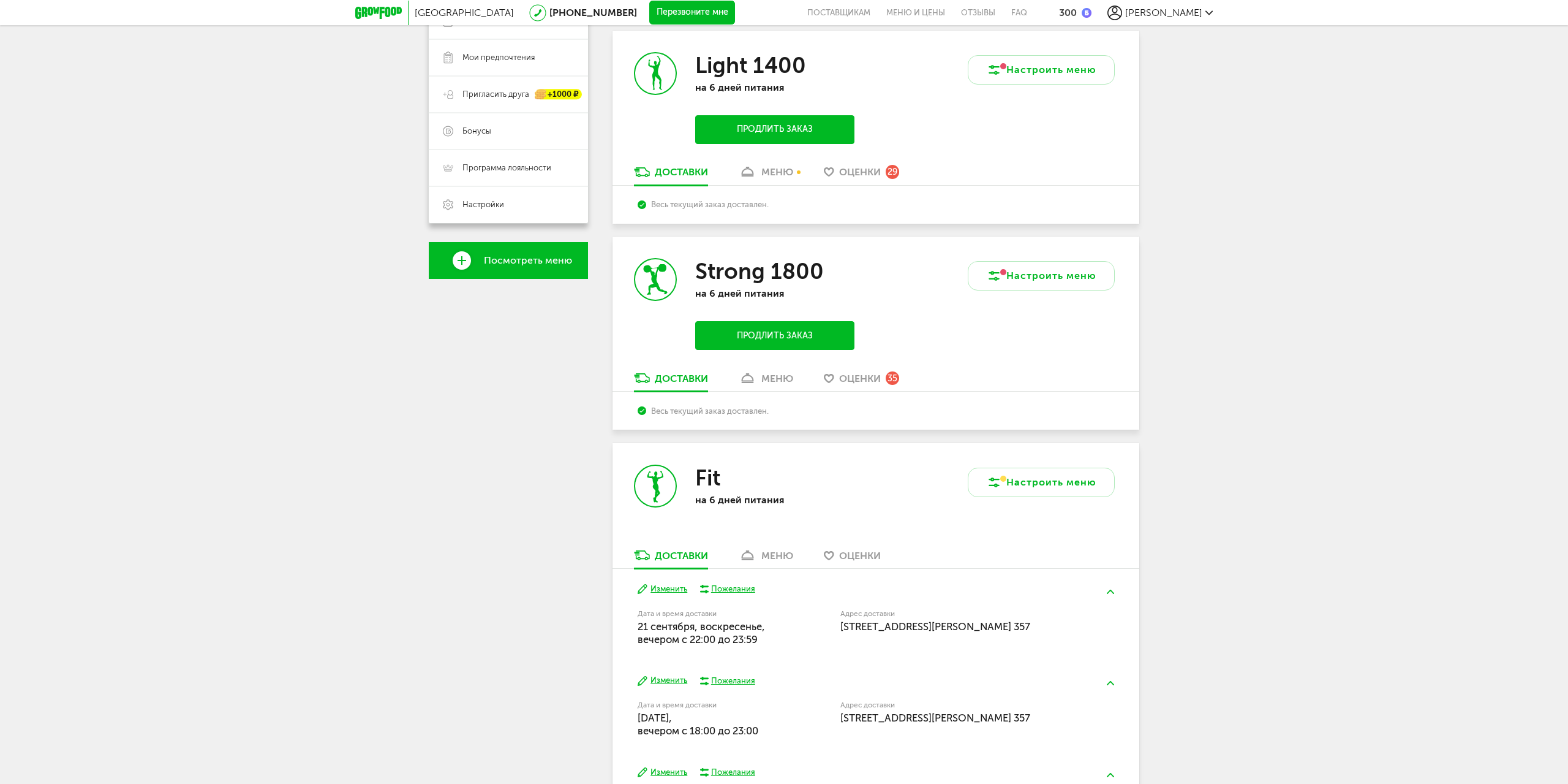
click at [784, 339] on button "Продлить заказ" at bounding box center [775, 335] width 160 height 28
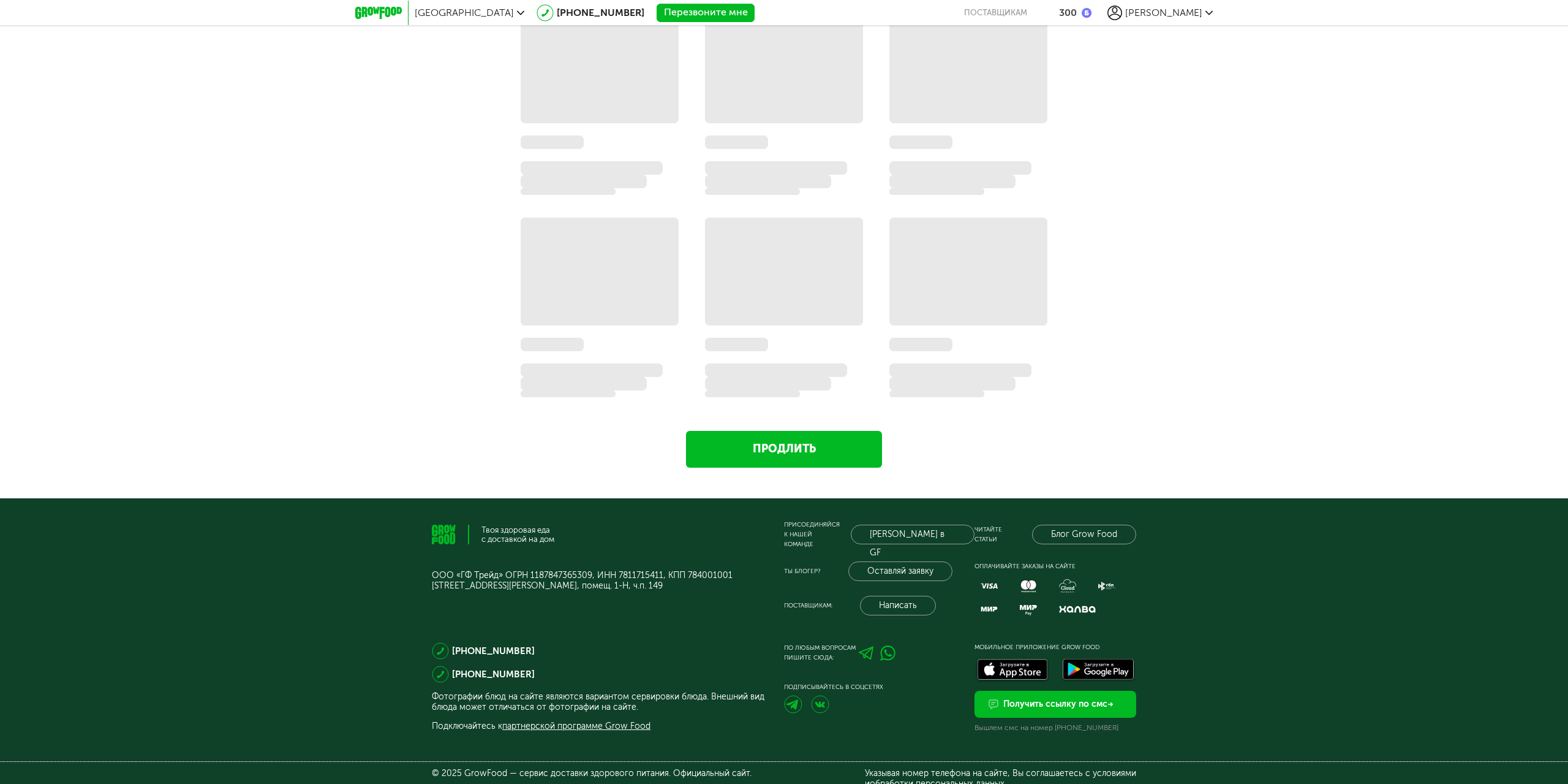
scroll to position [1619, 0]
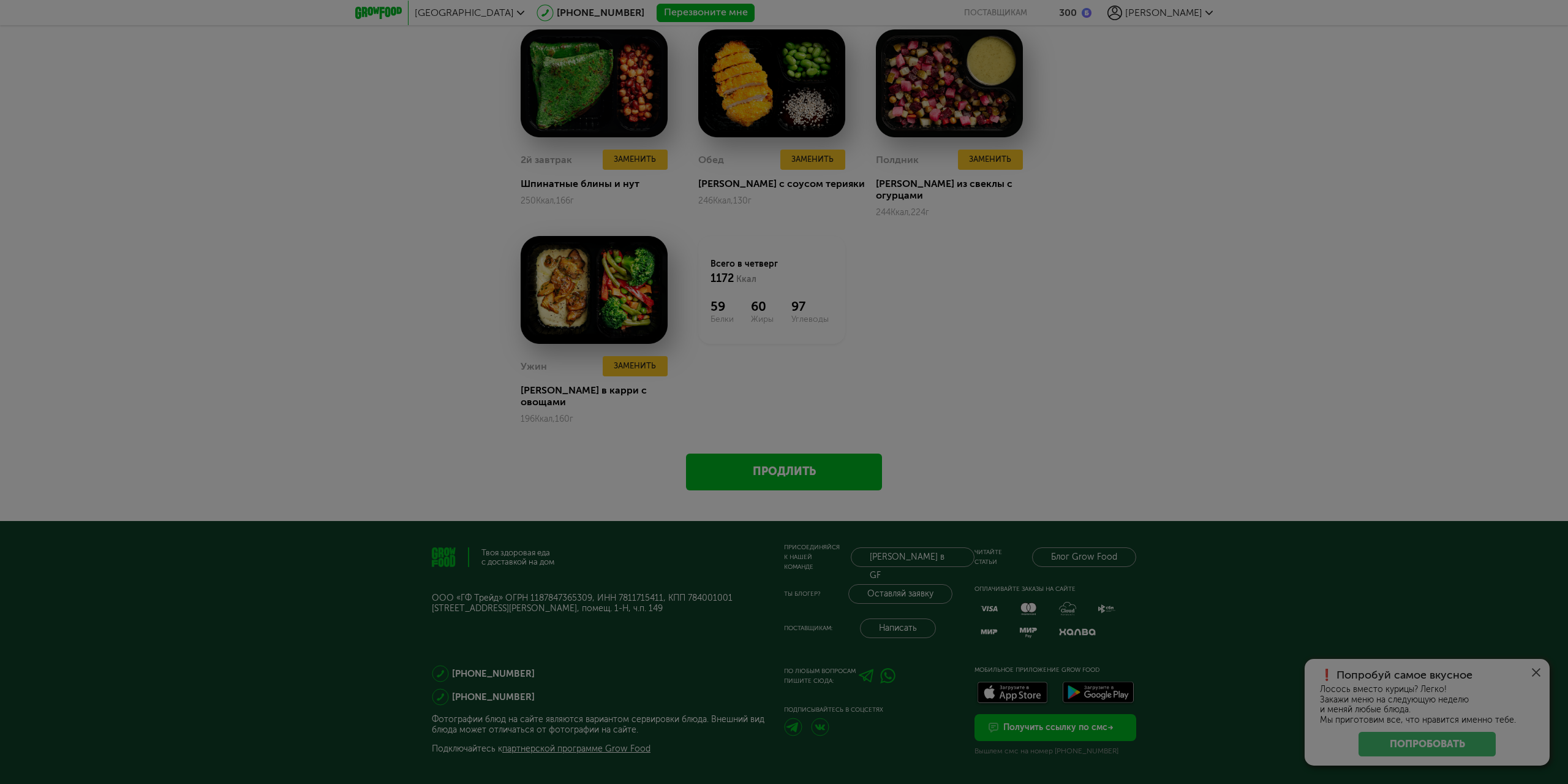
click at [1539, 671] on div at bounding box center [784, 392] width 1568 height 784
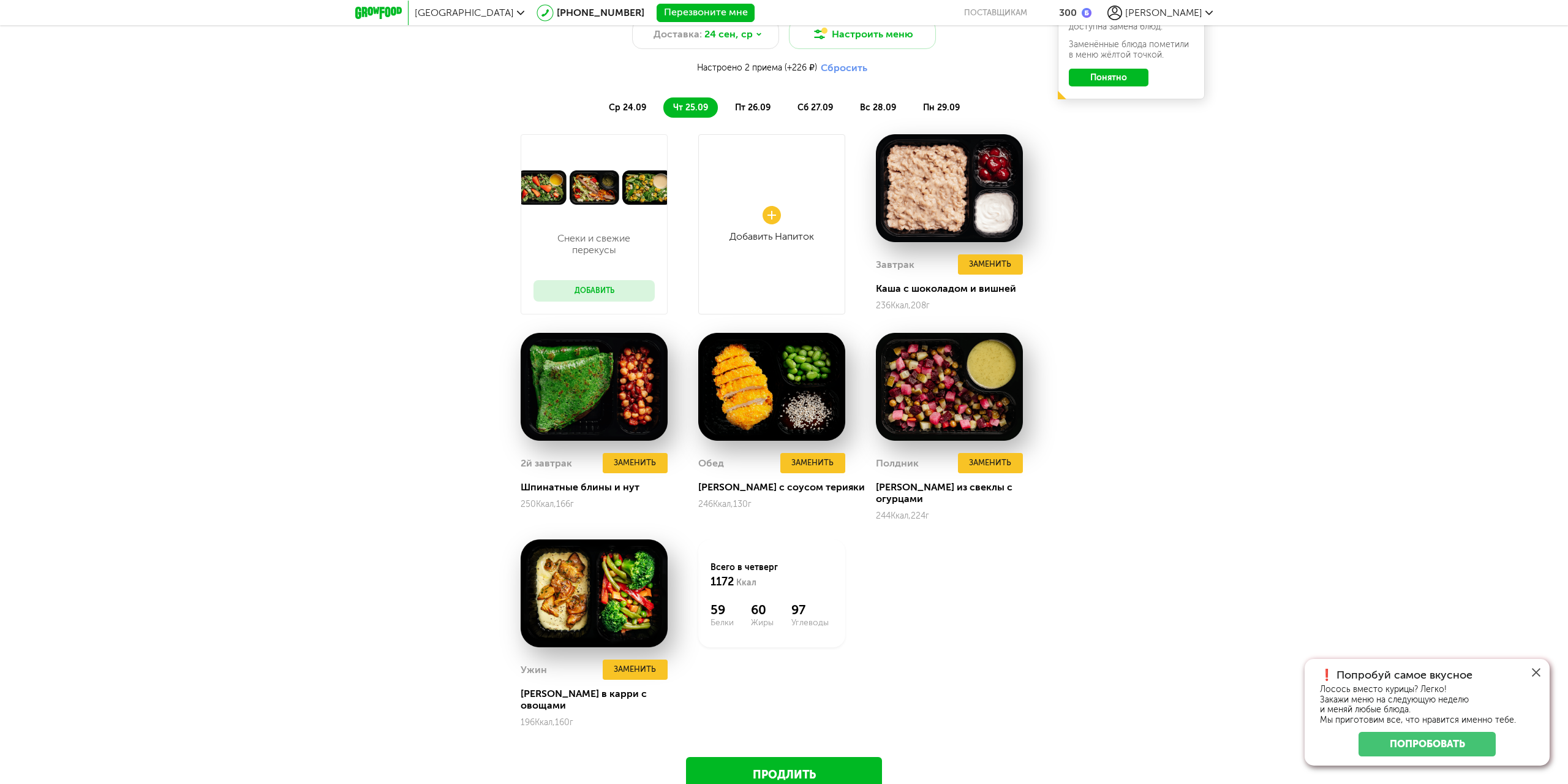
scroll to position [1128, 0]
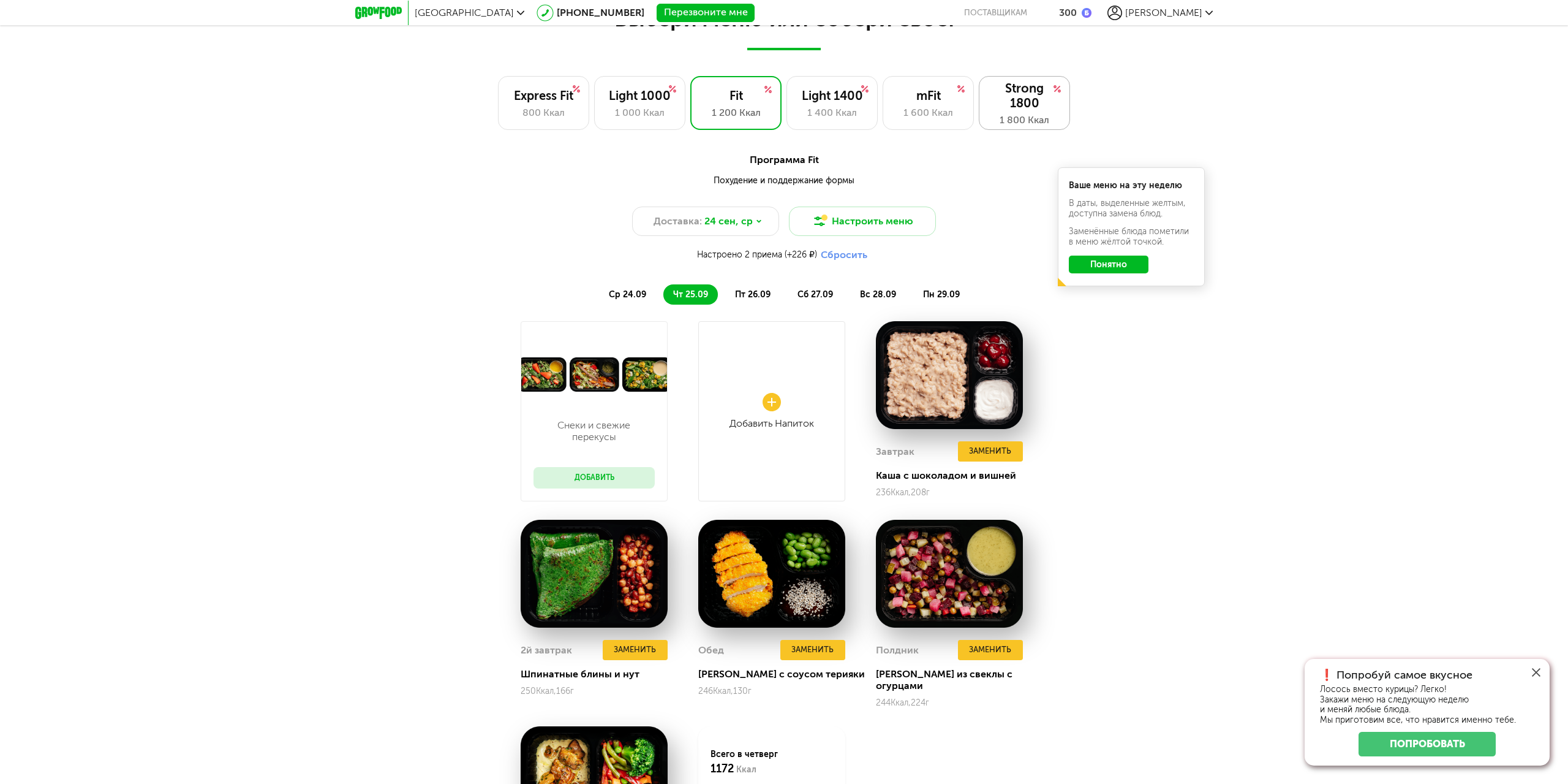
click at [1033, 100] on div "Strong 1800" at bounding box center [1025, 95] width 66 height 29
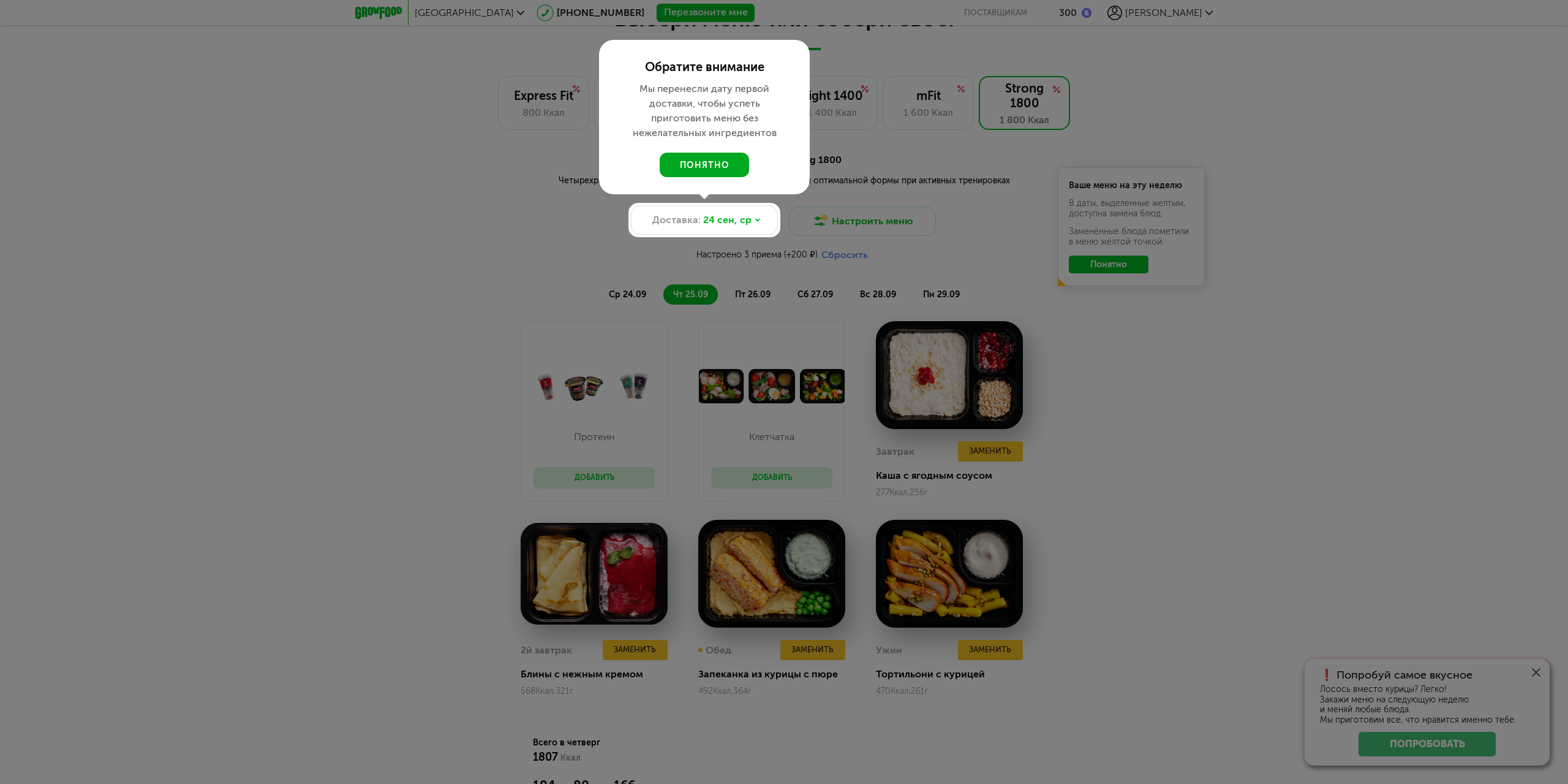
click at [724, 167] on button "понятно" at bounding box center [704, 165] width 90 height 25
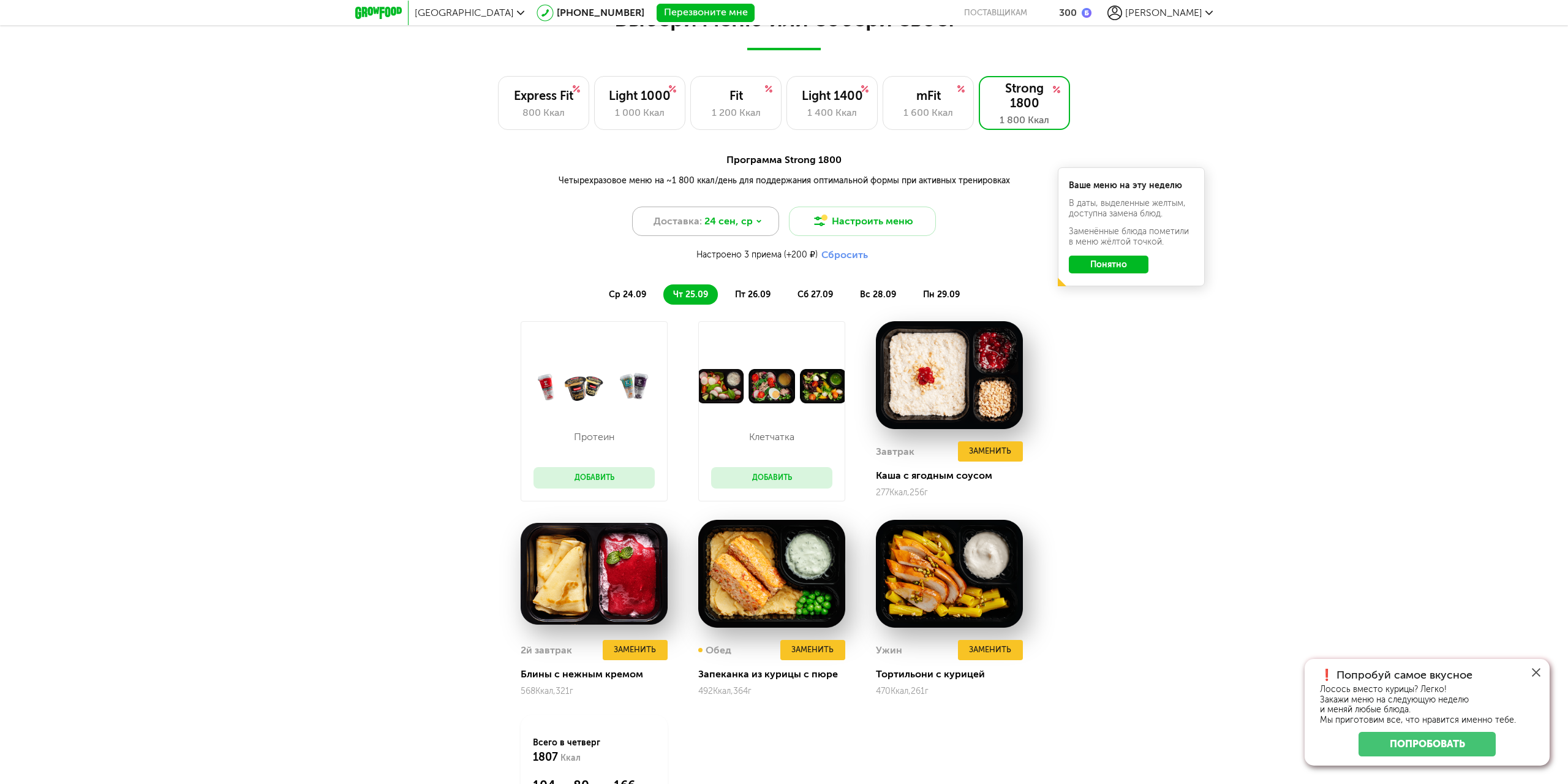
click at [738, 220] on span "24 сен, ср" at bounding box center [729, 221] width 49 height 15
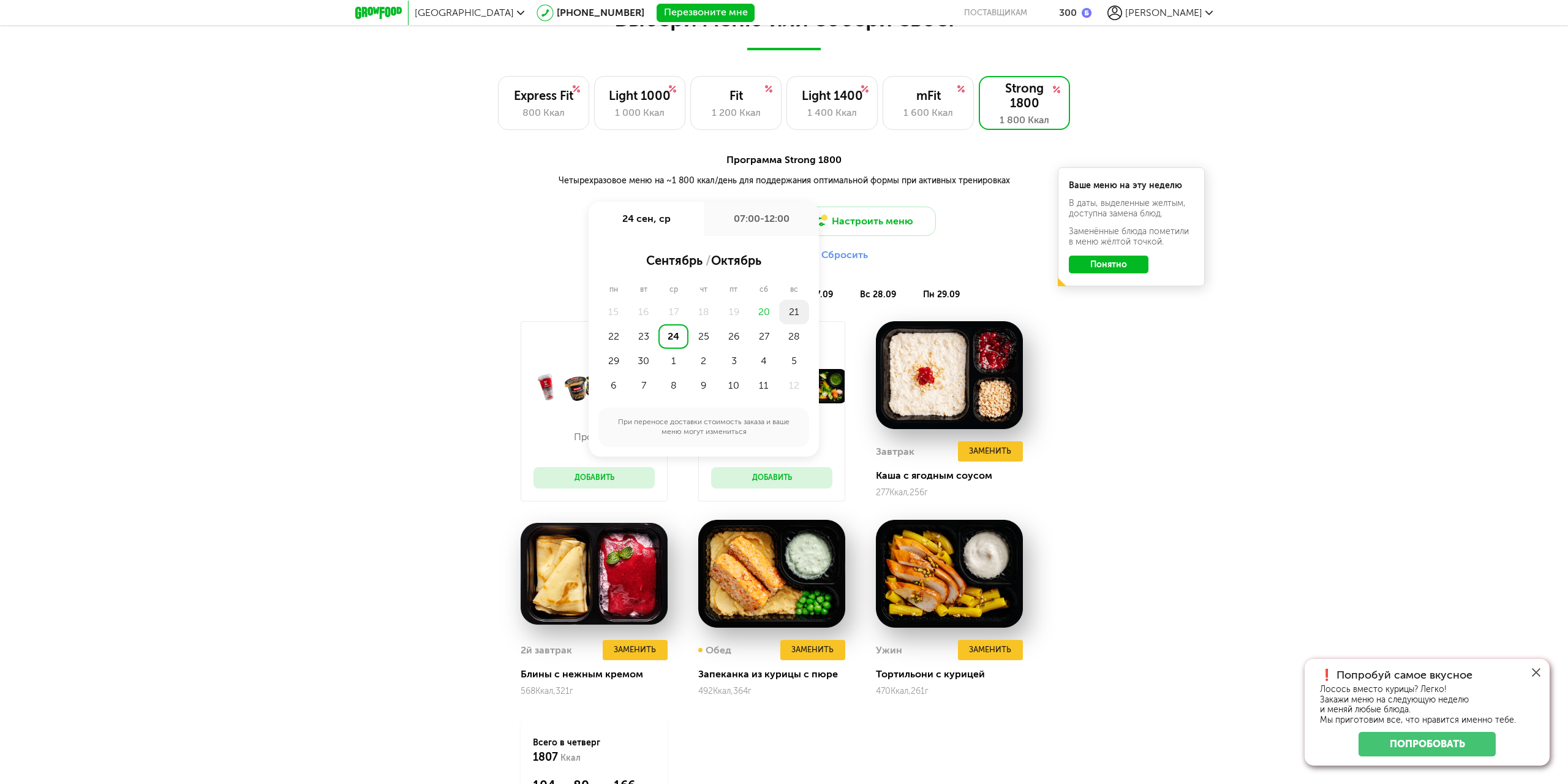
click at [798, 312] on div "21" at bounding box center [794, 312] width 30 height 25
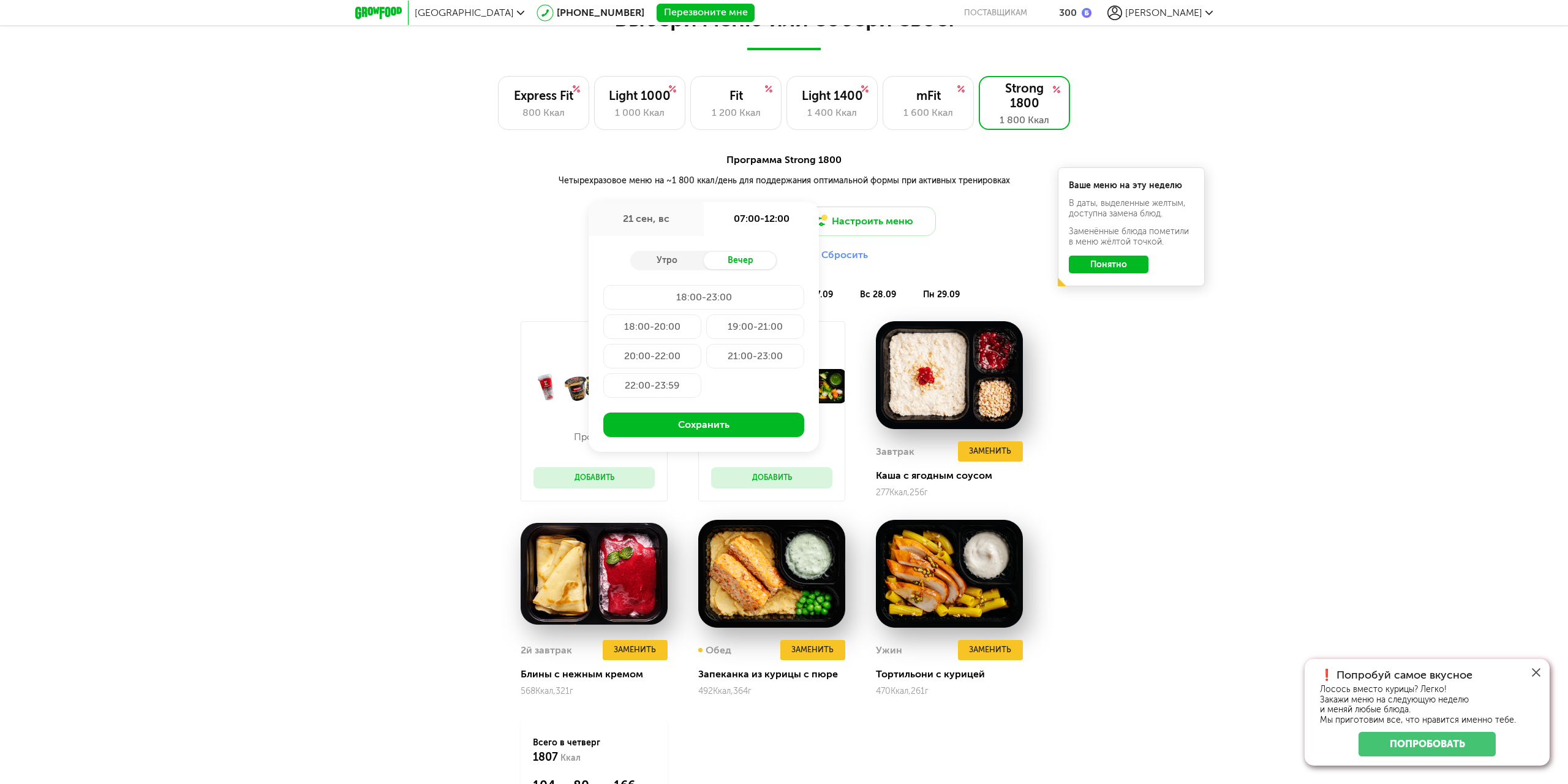
click at [663, 382] on div "22:00-23:59" at bounding box center [652, 386] width 98 height 25
click at [692, 427] on button "Сохранить" at bounding box center [704, 425] width 201 height 25
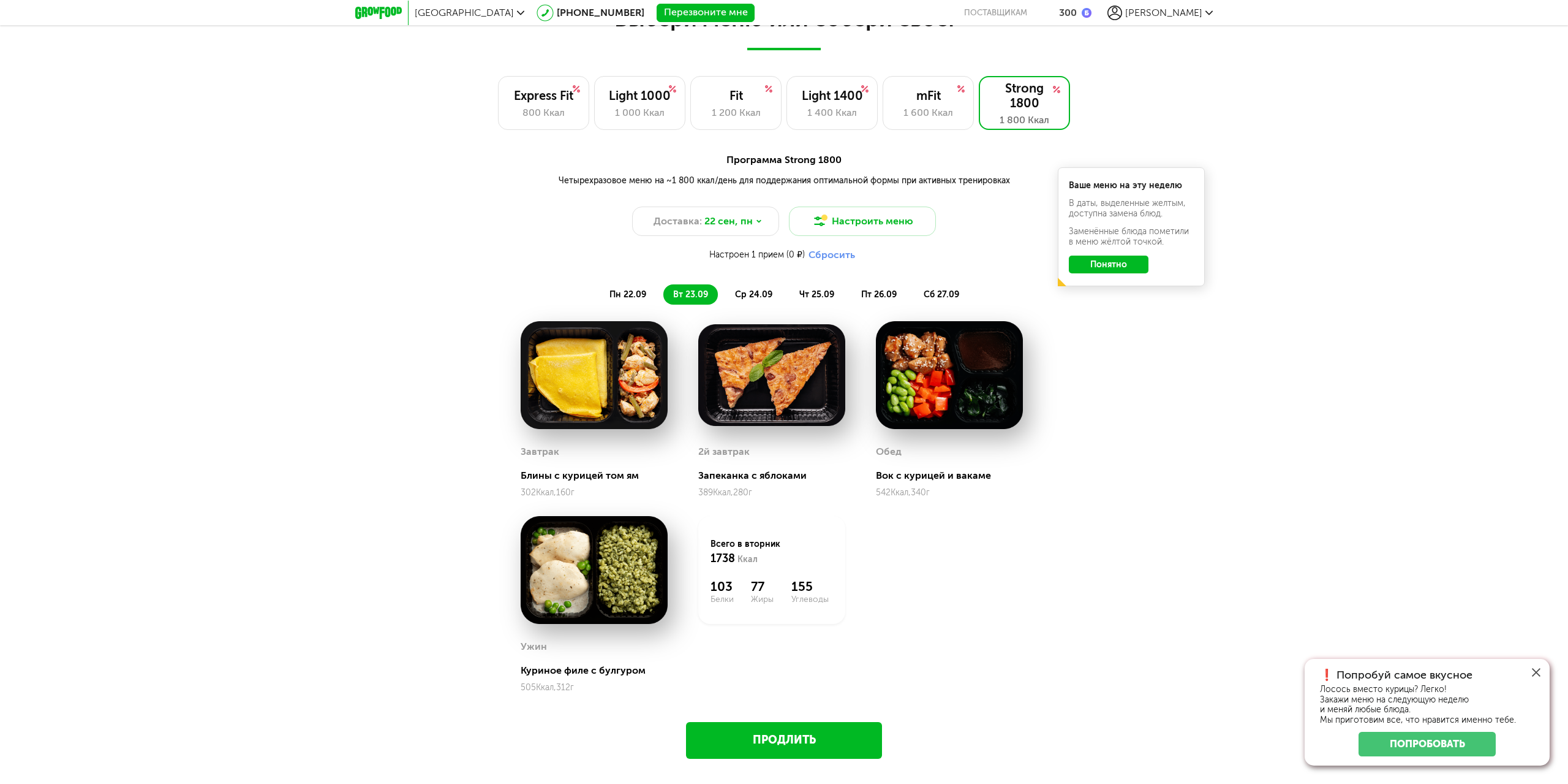
click at [636, 290] on span "пн 22.09" at bounding box center [628, 294] width 36 height 11
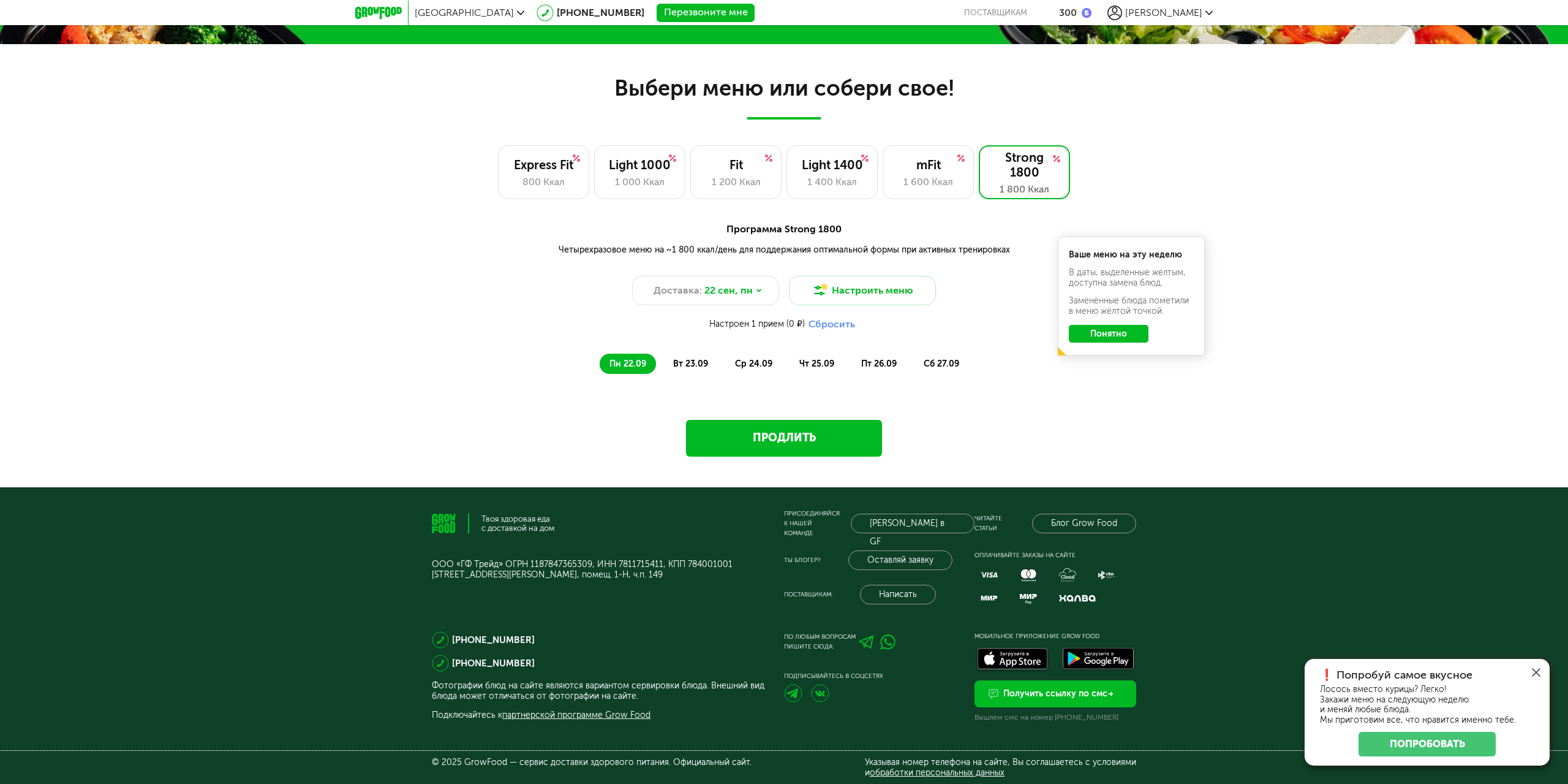
scroll to position [1047, 0]
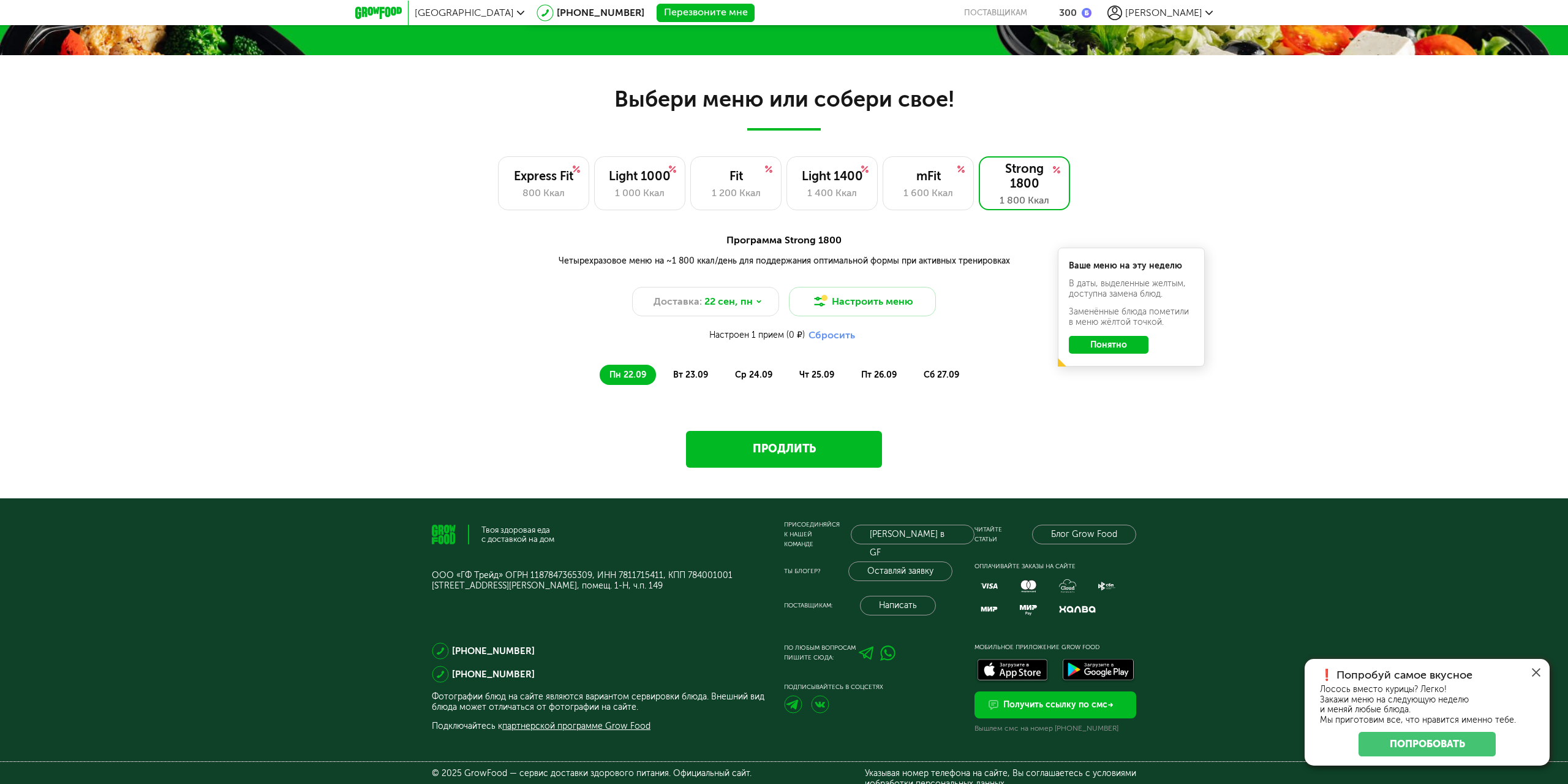
click at [697, 373] on span "вт 23.09" at bounding box center [690, 375] width 35 height 11
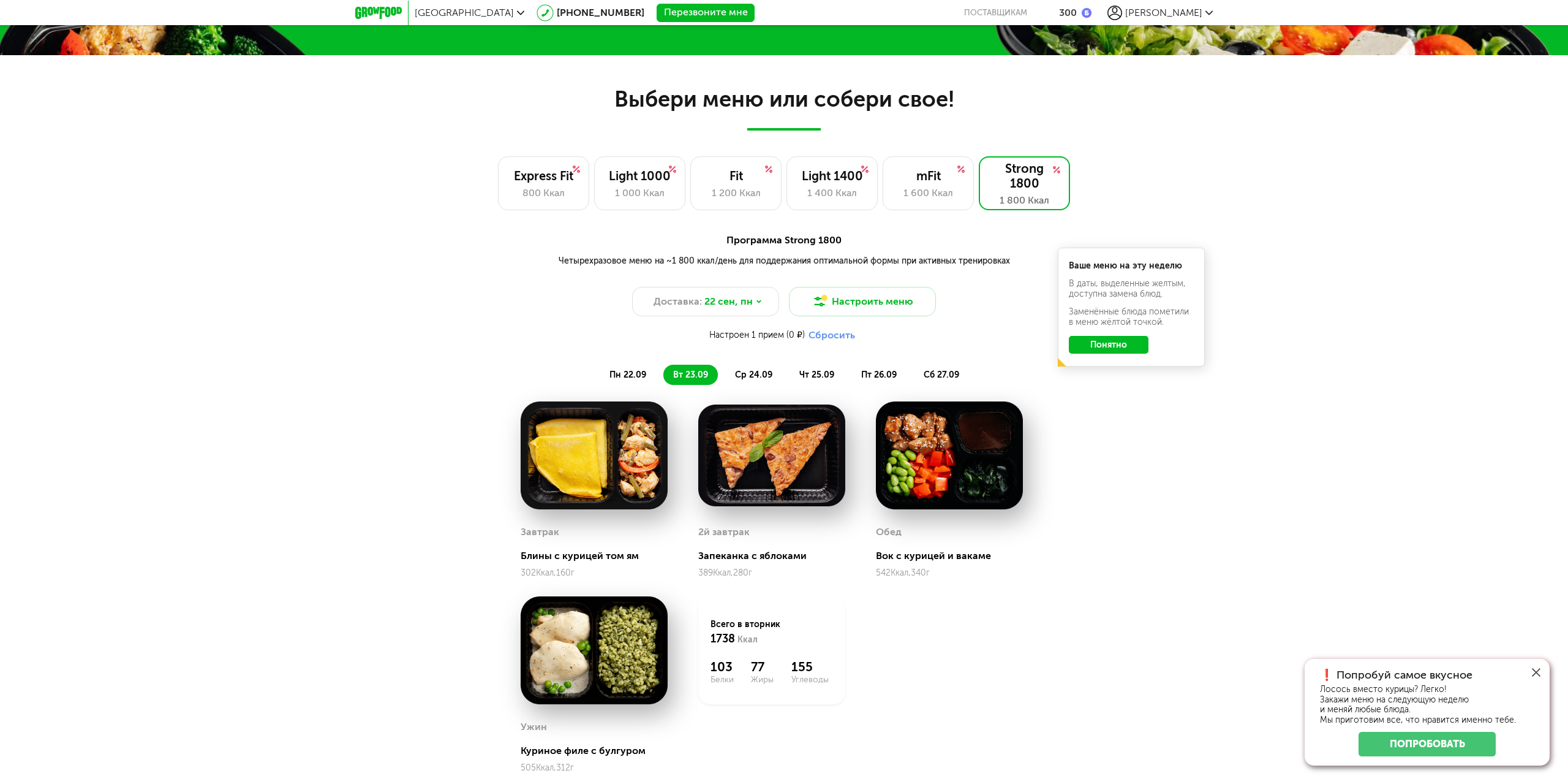
scroll to position [1128, 0]
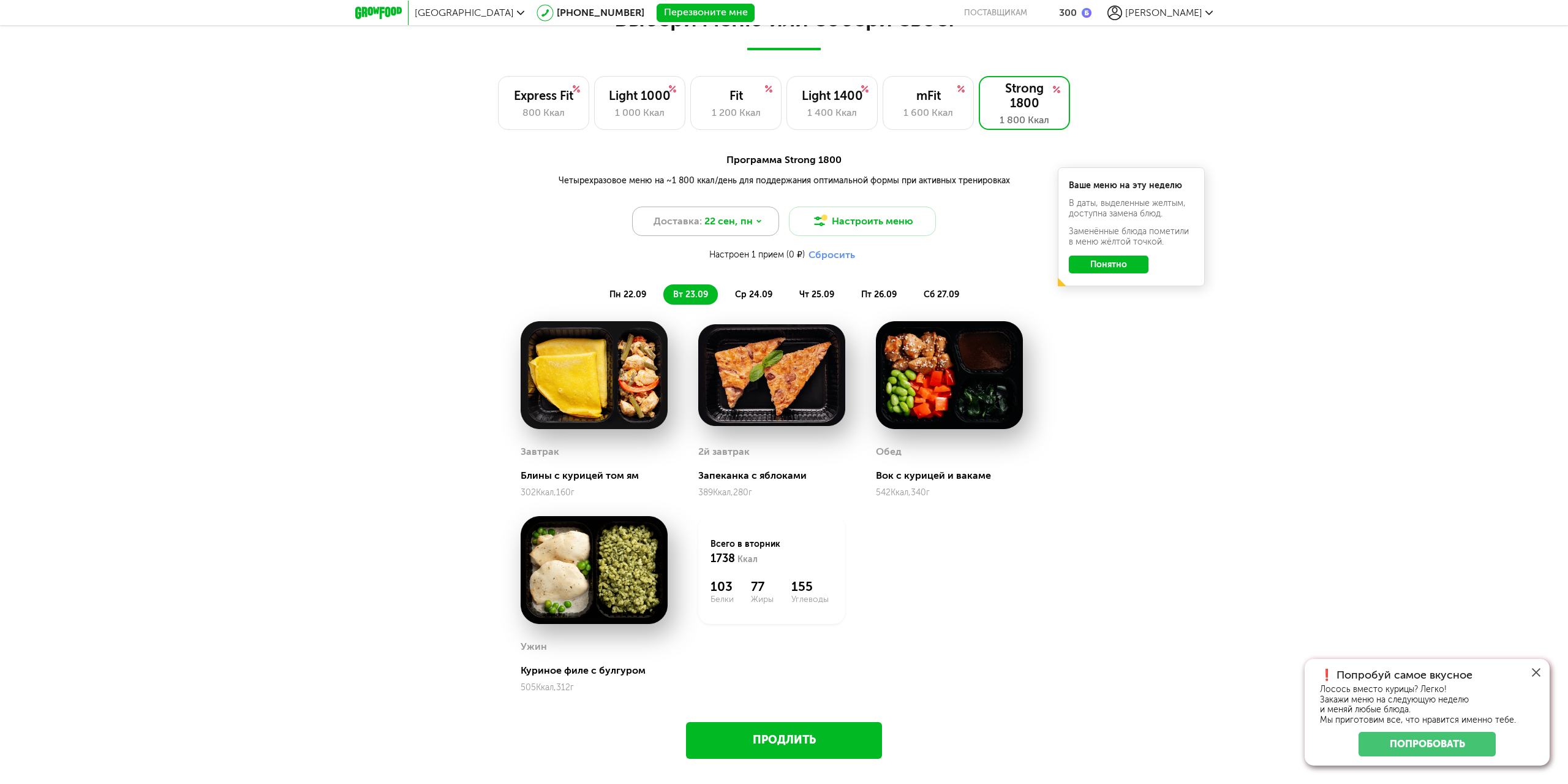
click at [747, 227] on span "22 сен, пн" at bounding box center [729, 221] width 49 height 15
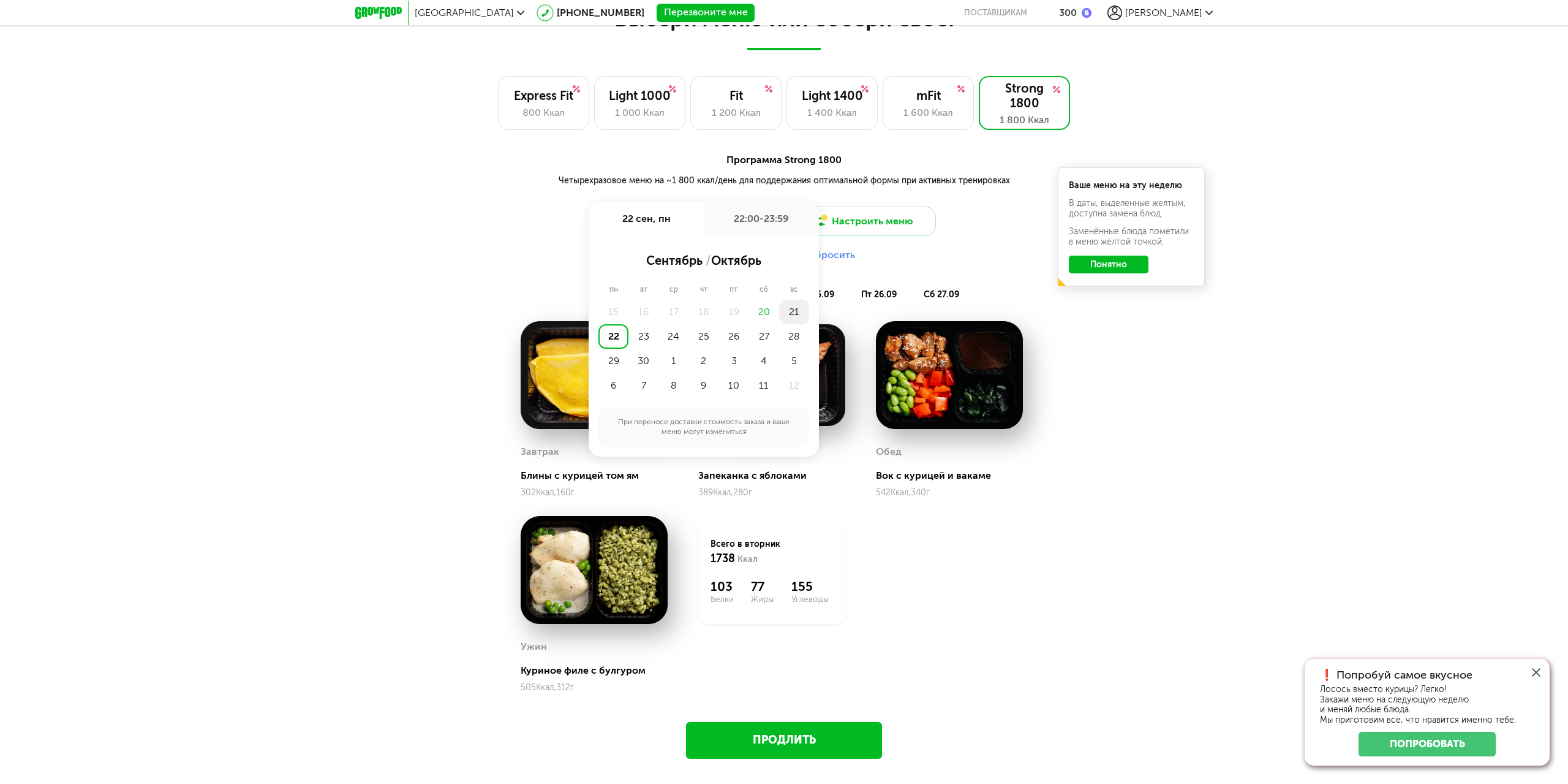
click at [798, 315] on div "21" at bounding box center [794, 312] width 30 height 25
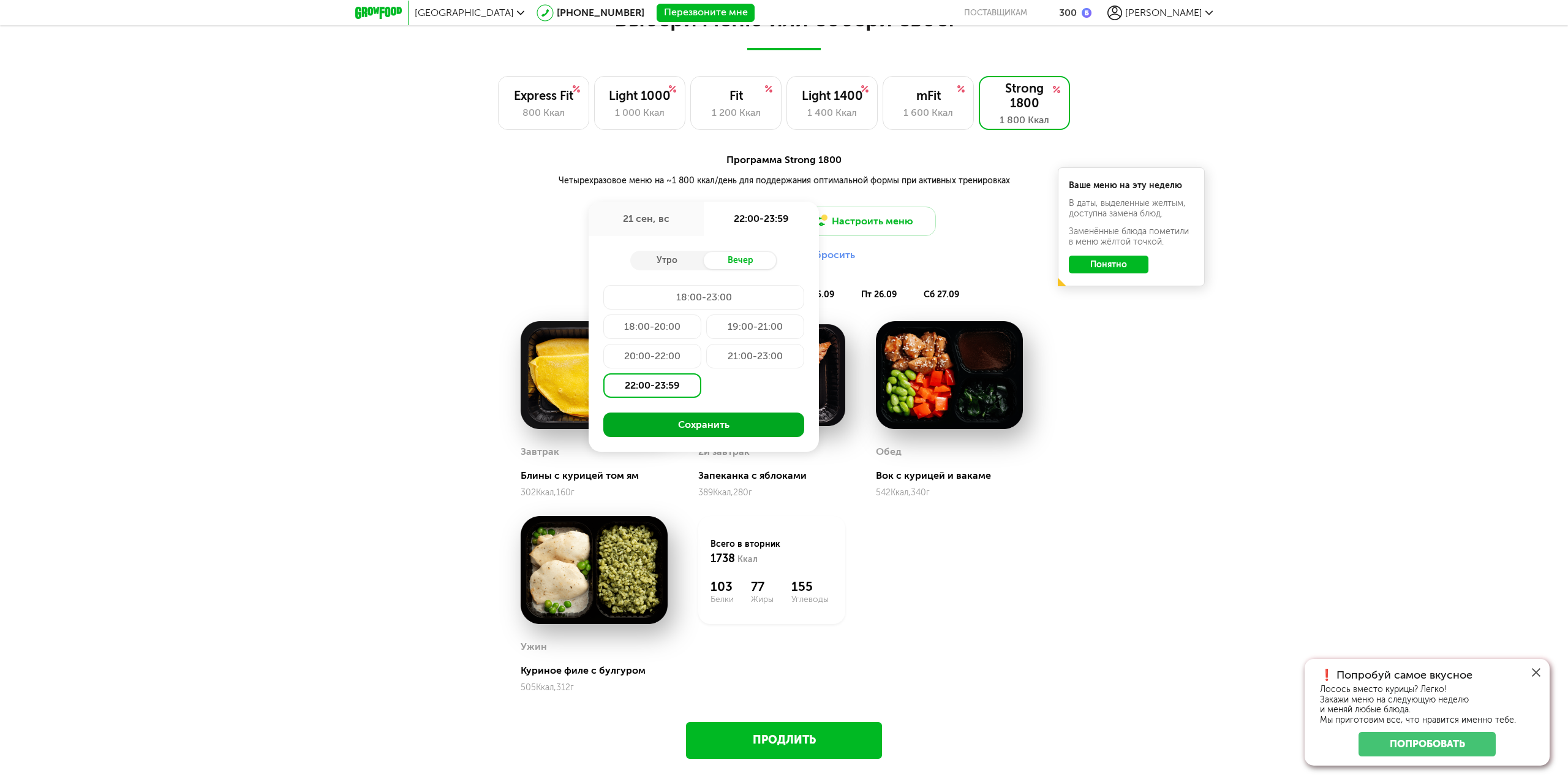
click at [735, 418] on button "Сохранить" at bounding box center [704, 425] width 201 height 25
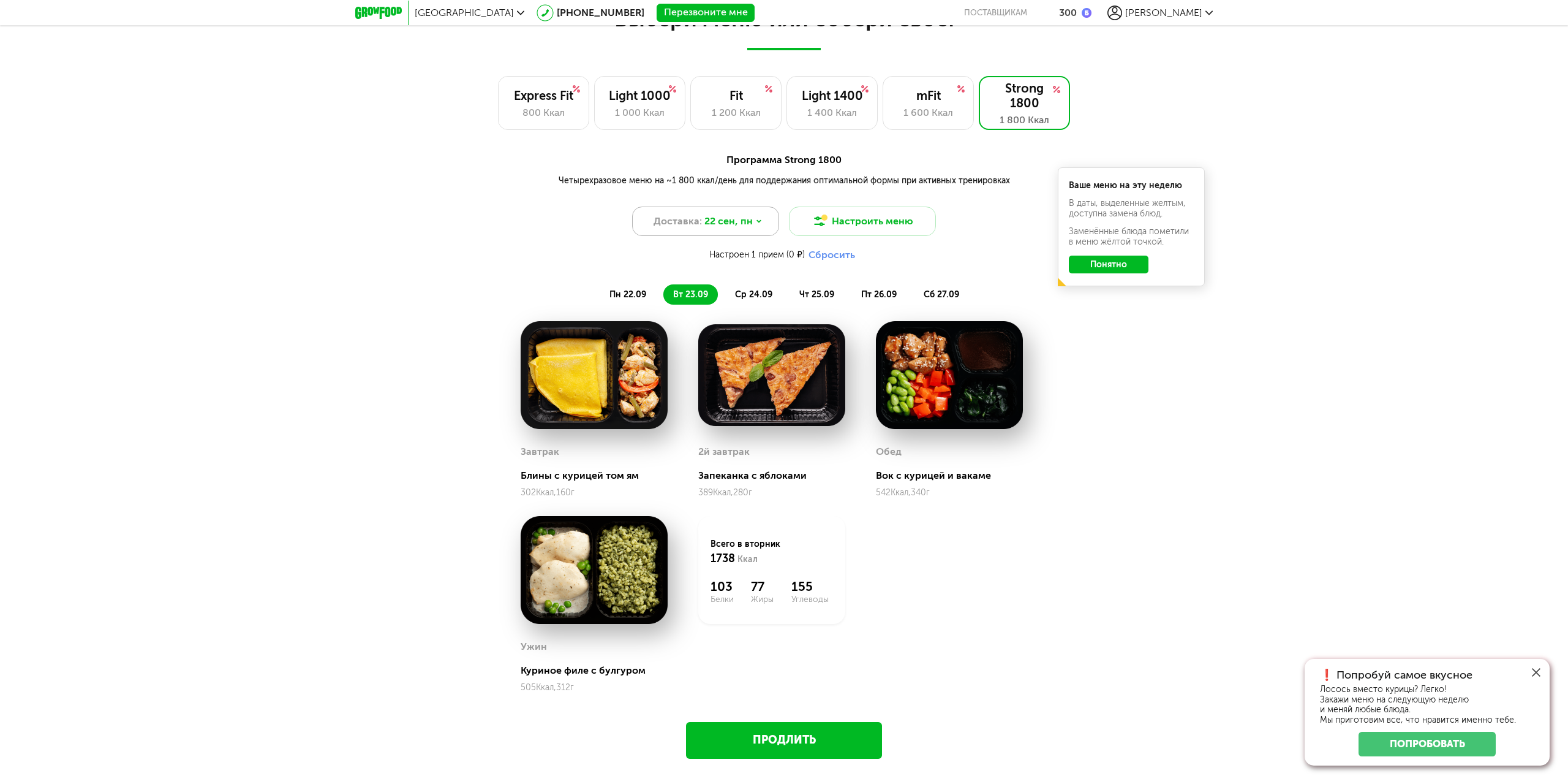
click at [727, 217] on span "22 сен, пн" at bounding box center [729, 221] width 49 height 15
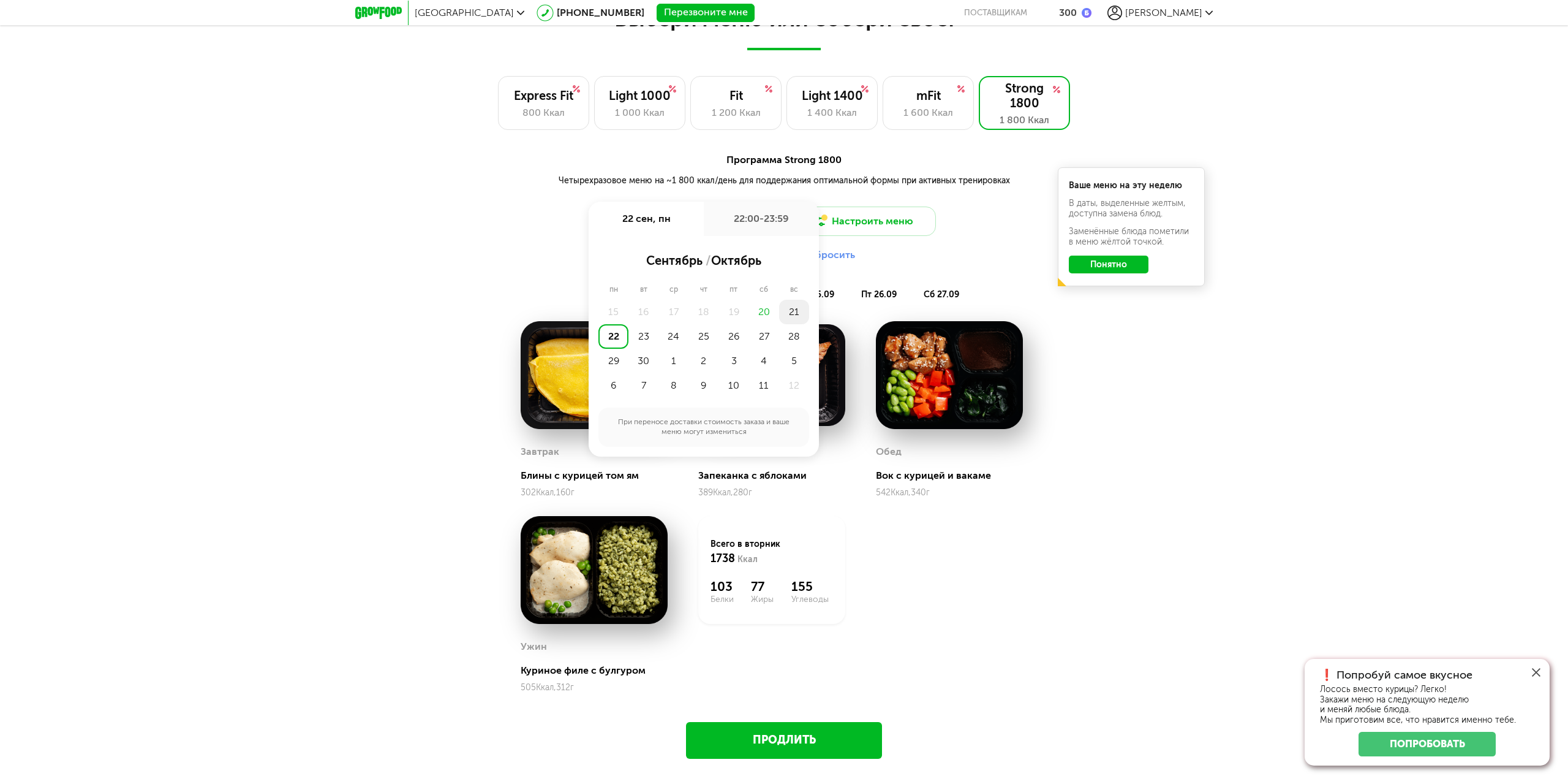
click at [797, 315] on div "21" at bounding box center [794, 312] width 30 height 25
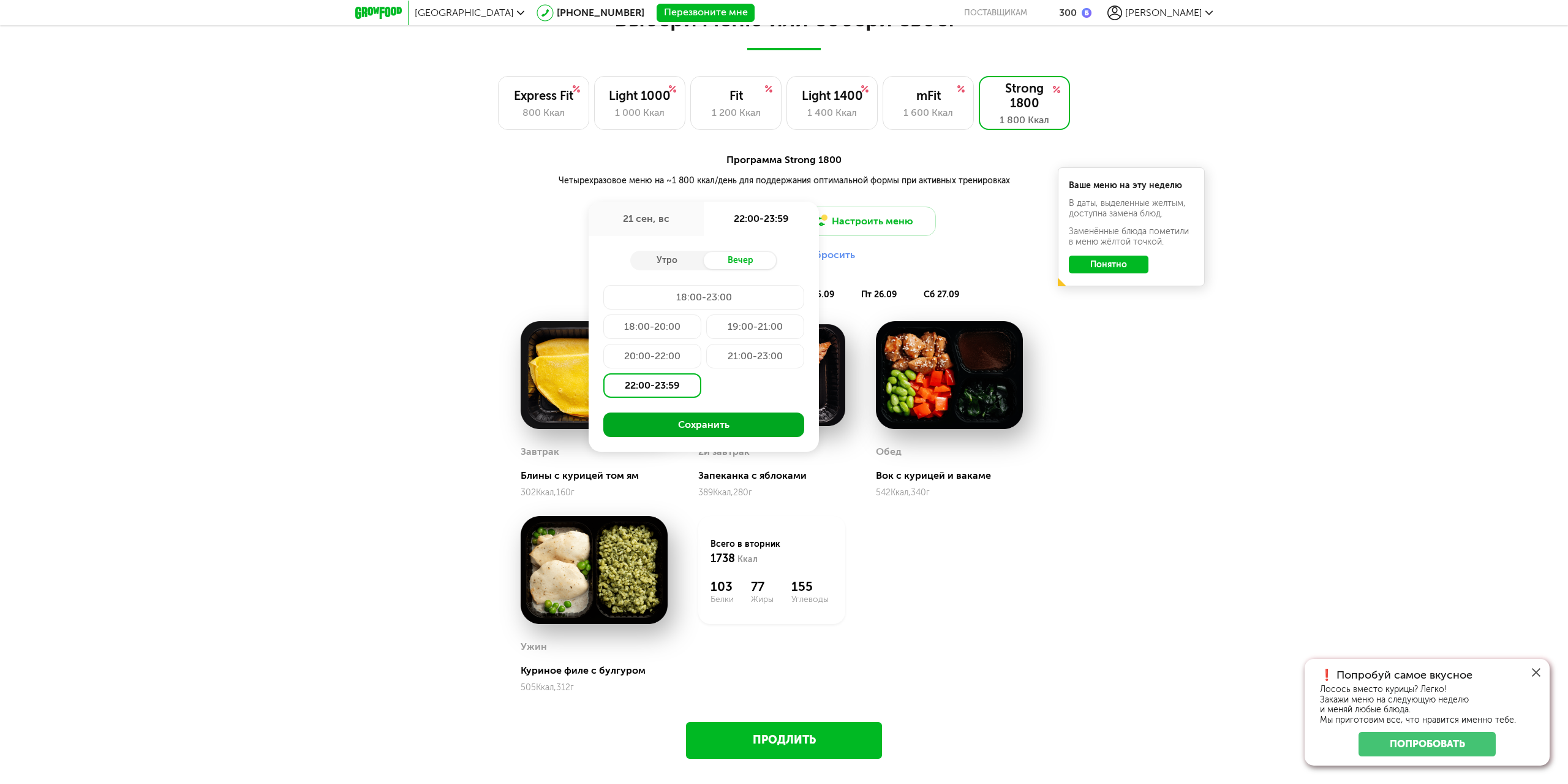
click at [701, 427] on button "Сохранить" at bounding box center [704, 425] width 201 height 25
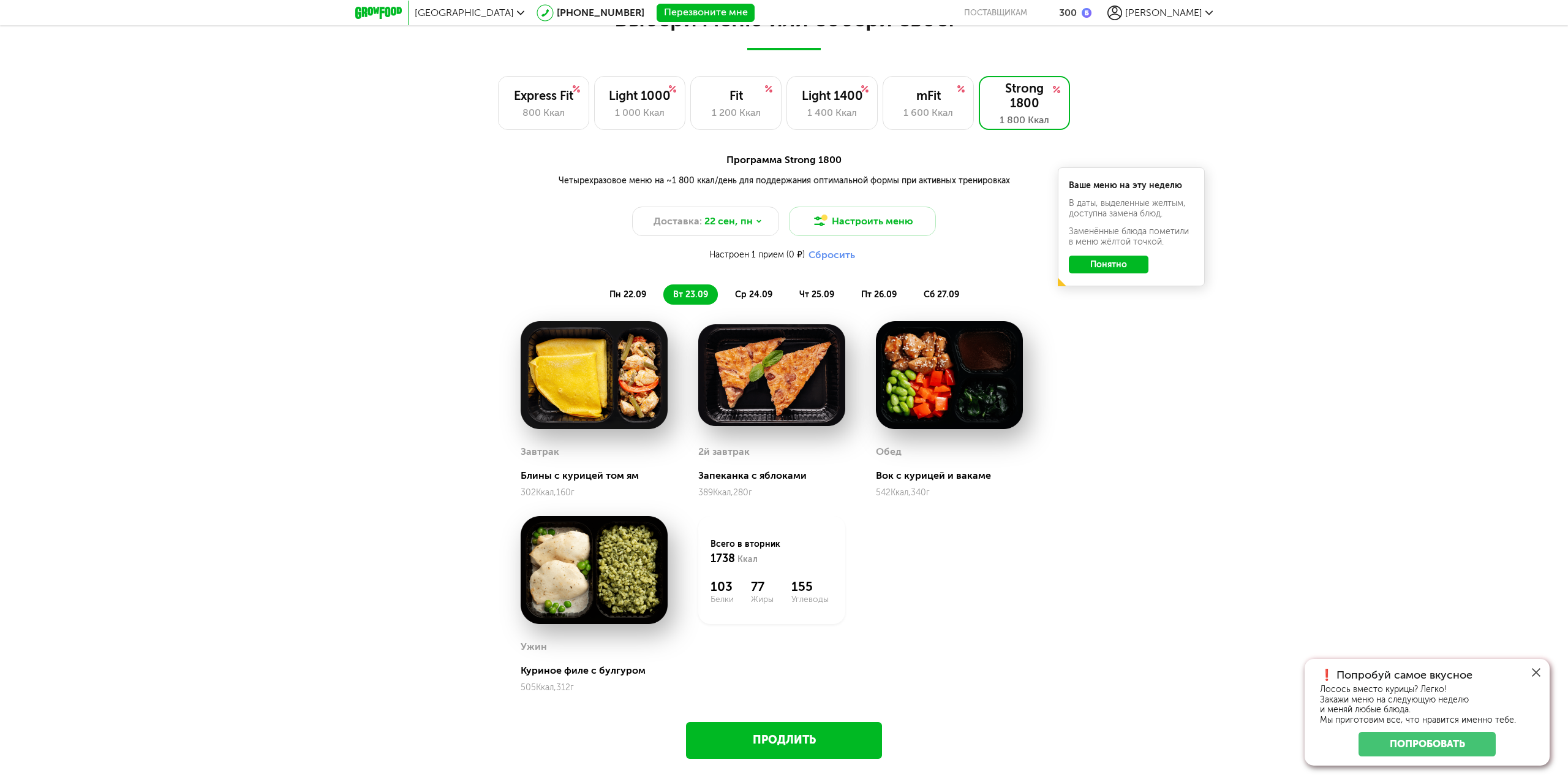
click at [632, 299] on span "пн 22.09" at bounding box center [628, 294] width 36 height 11
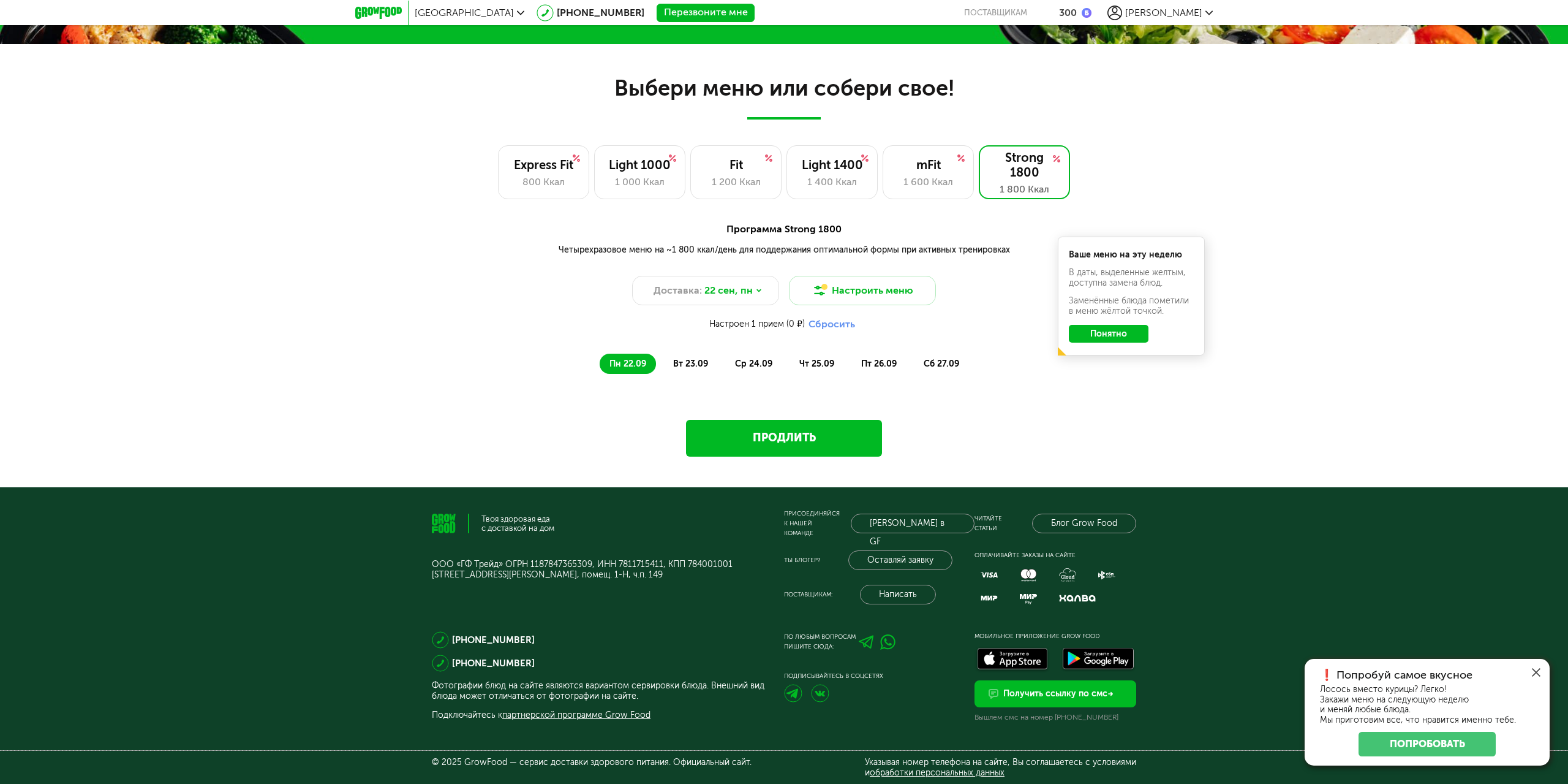
scroll to position [1047, 0]
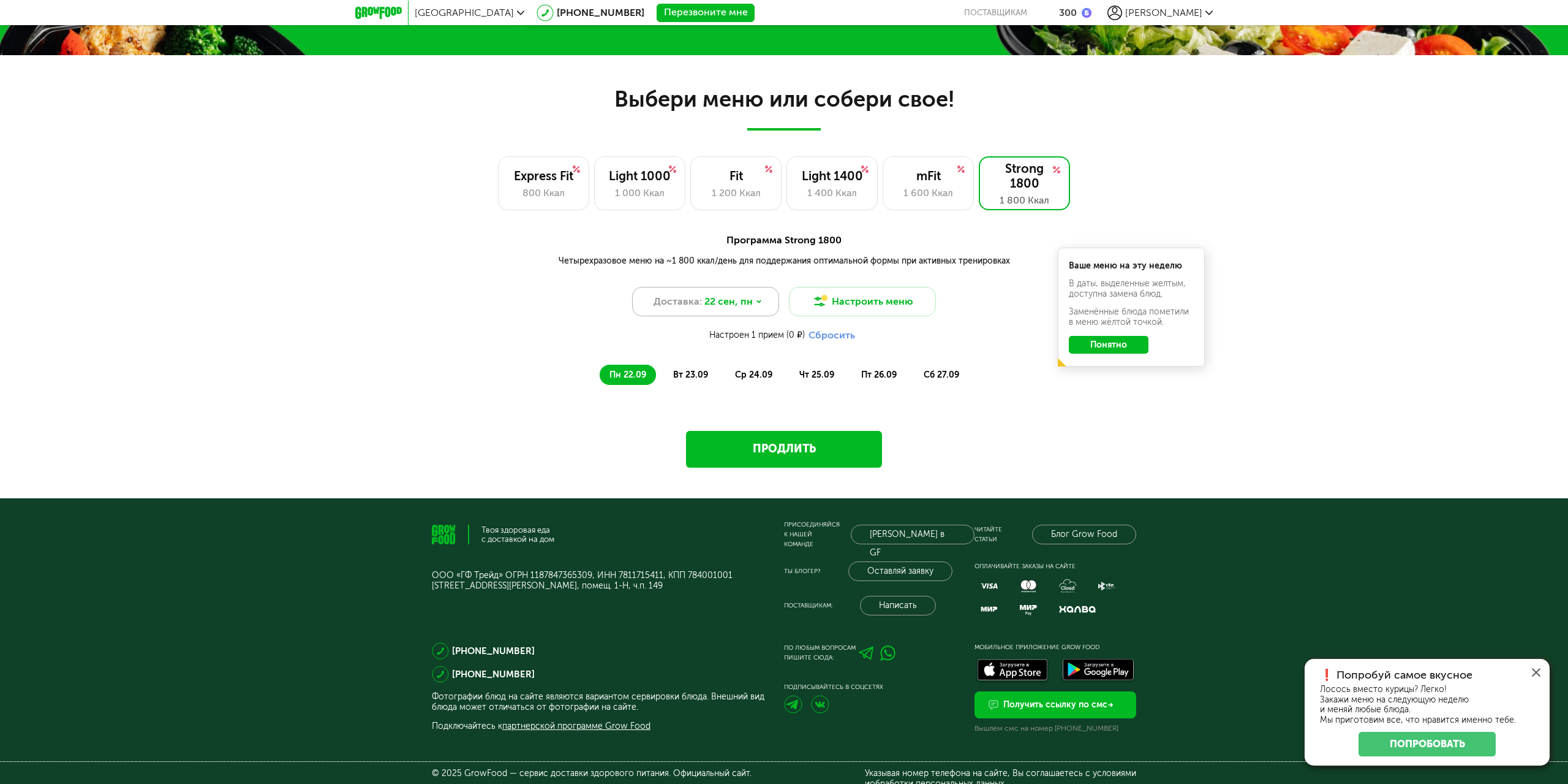
click at [655, 291] on div "Доставка: [DATE]" at bounding box center [706, 301] width 147 height 29
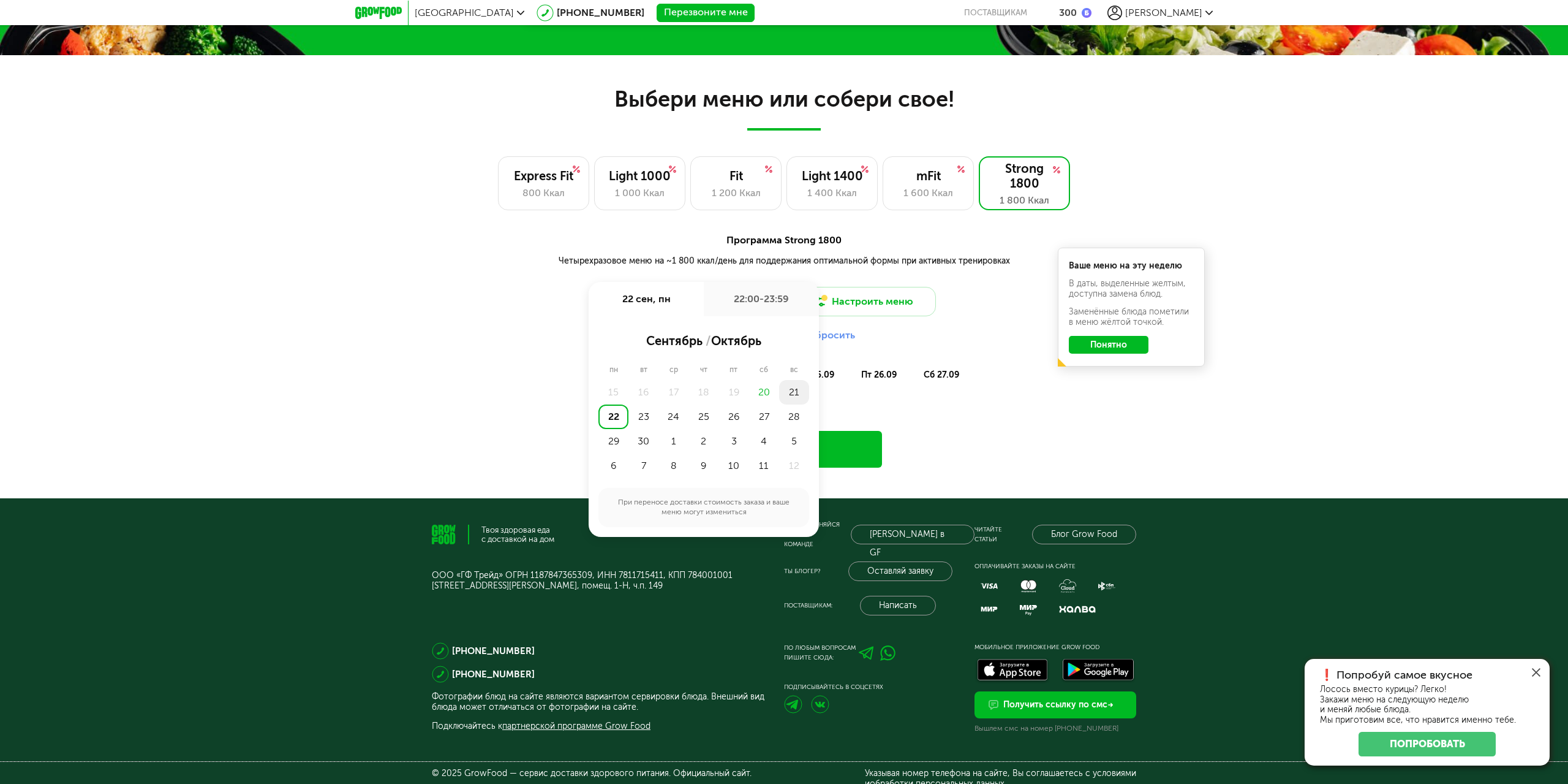
click at [800, 396] on div "21" at bounding box center [794, 392] width 30 height 25
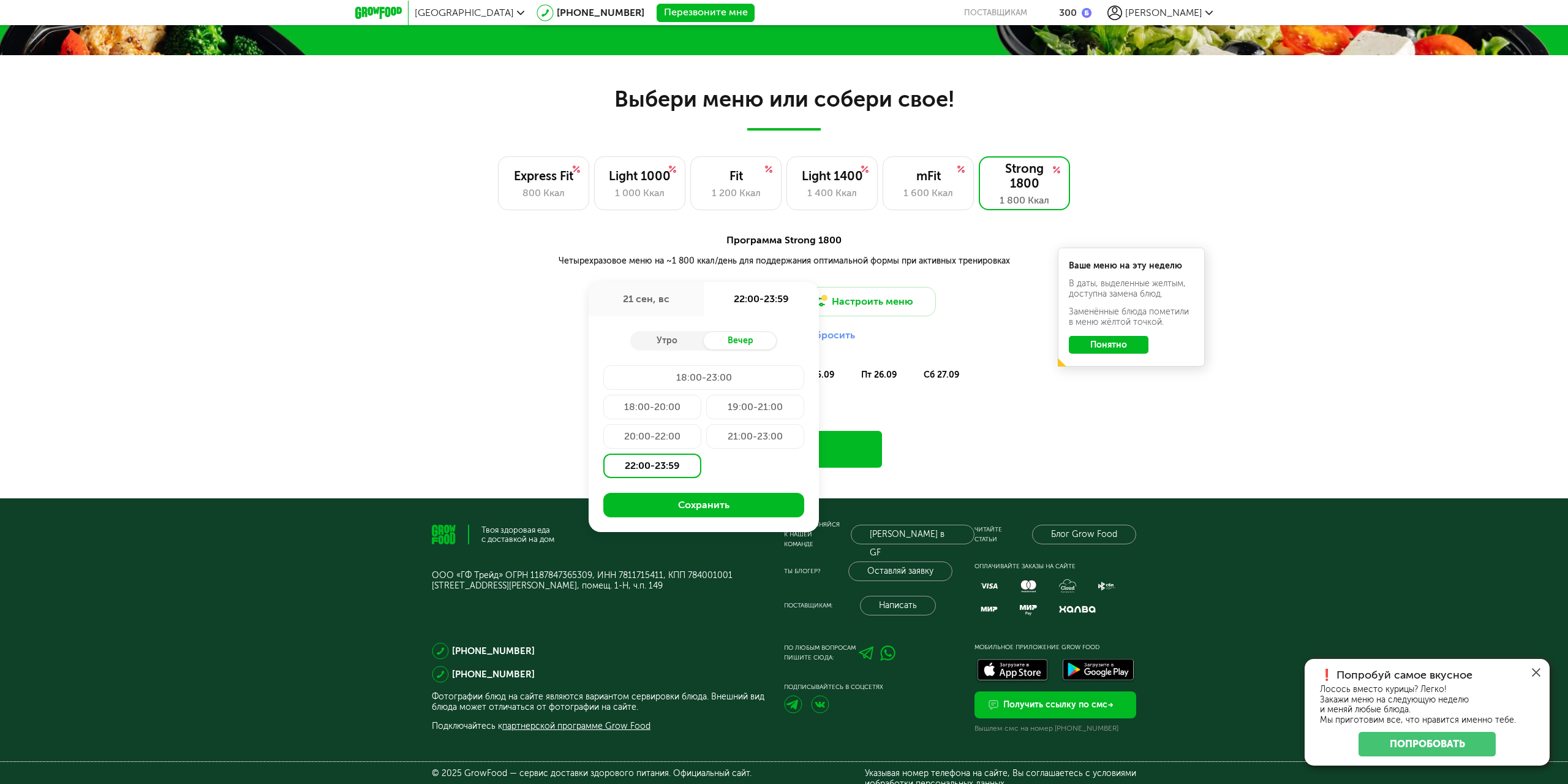
click at [745, 443] on div "21:00-23:00" at bounding box center [755, 436] width 98 height 25
click at [735, 507] on button "Сохранить" at bounding box center [704, 506] width 201 height 25
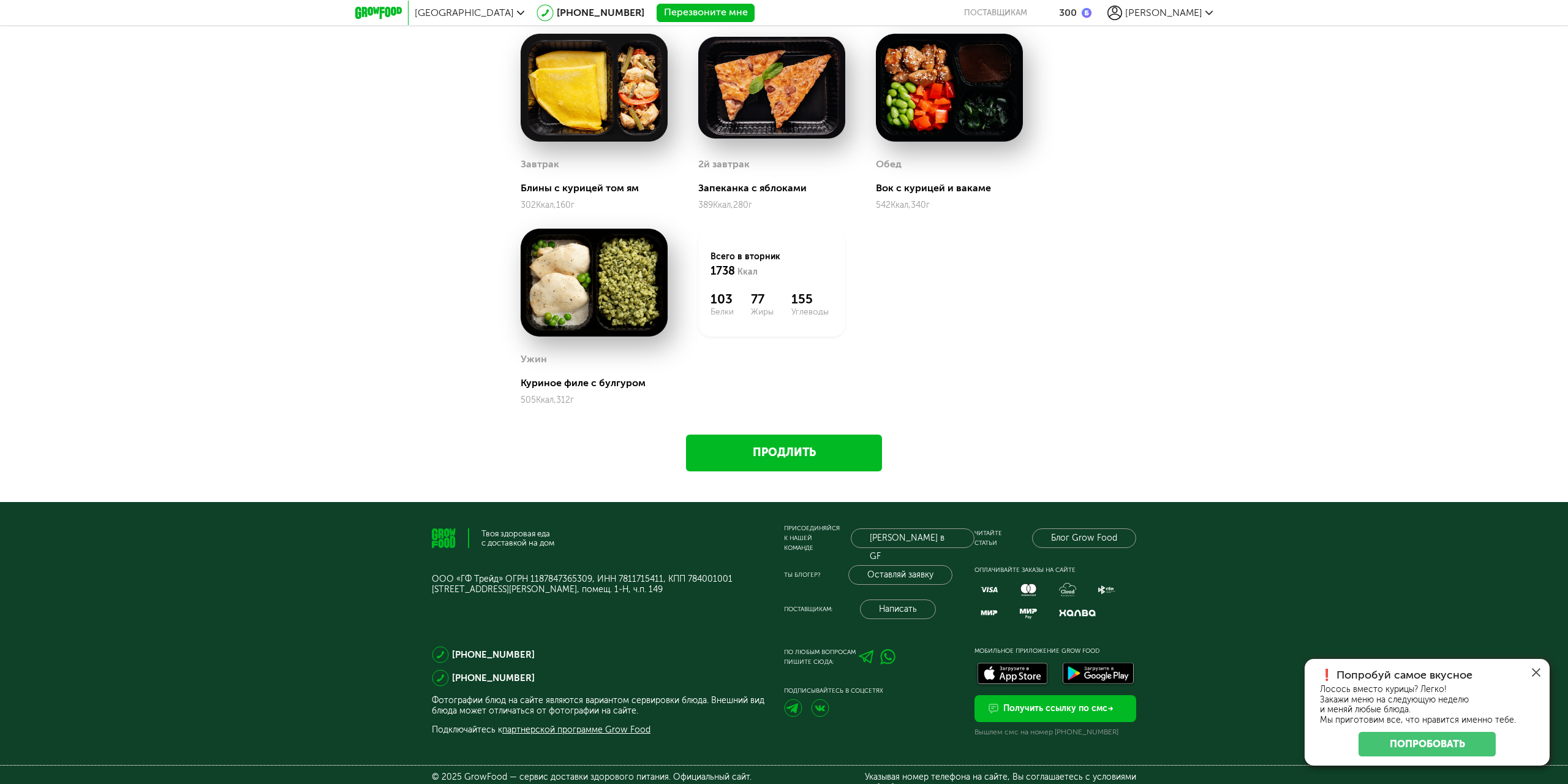
click at [804, 448] on link "Продлить" at bounding box center [784, 452] width 196 height 36
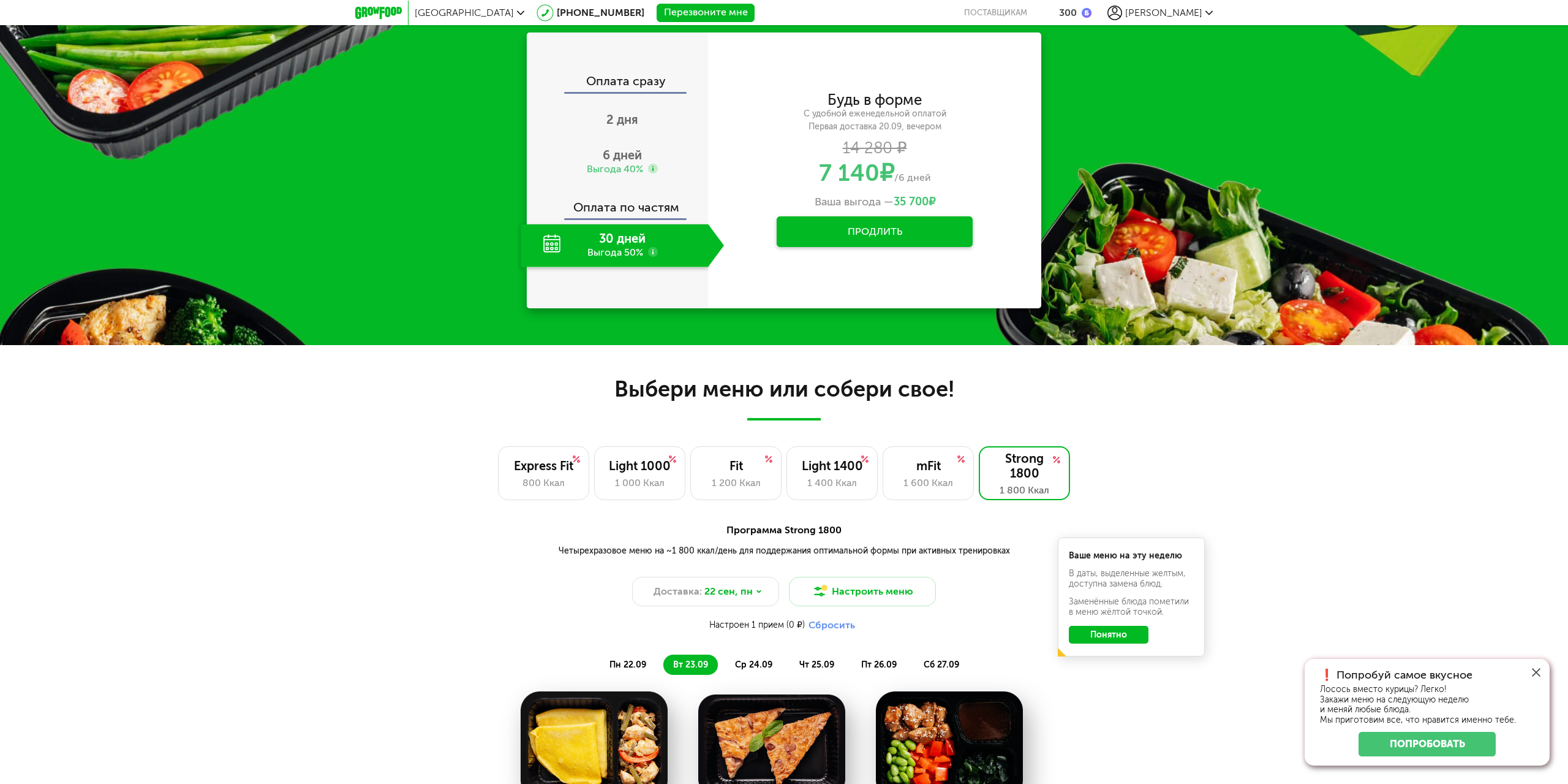
scroll to position [683, 0]
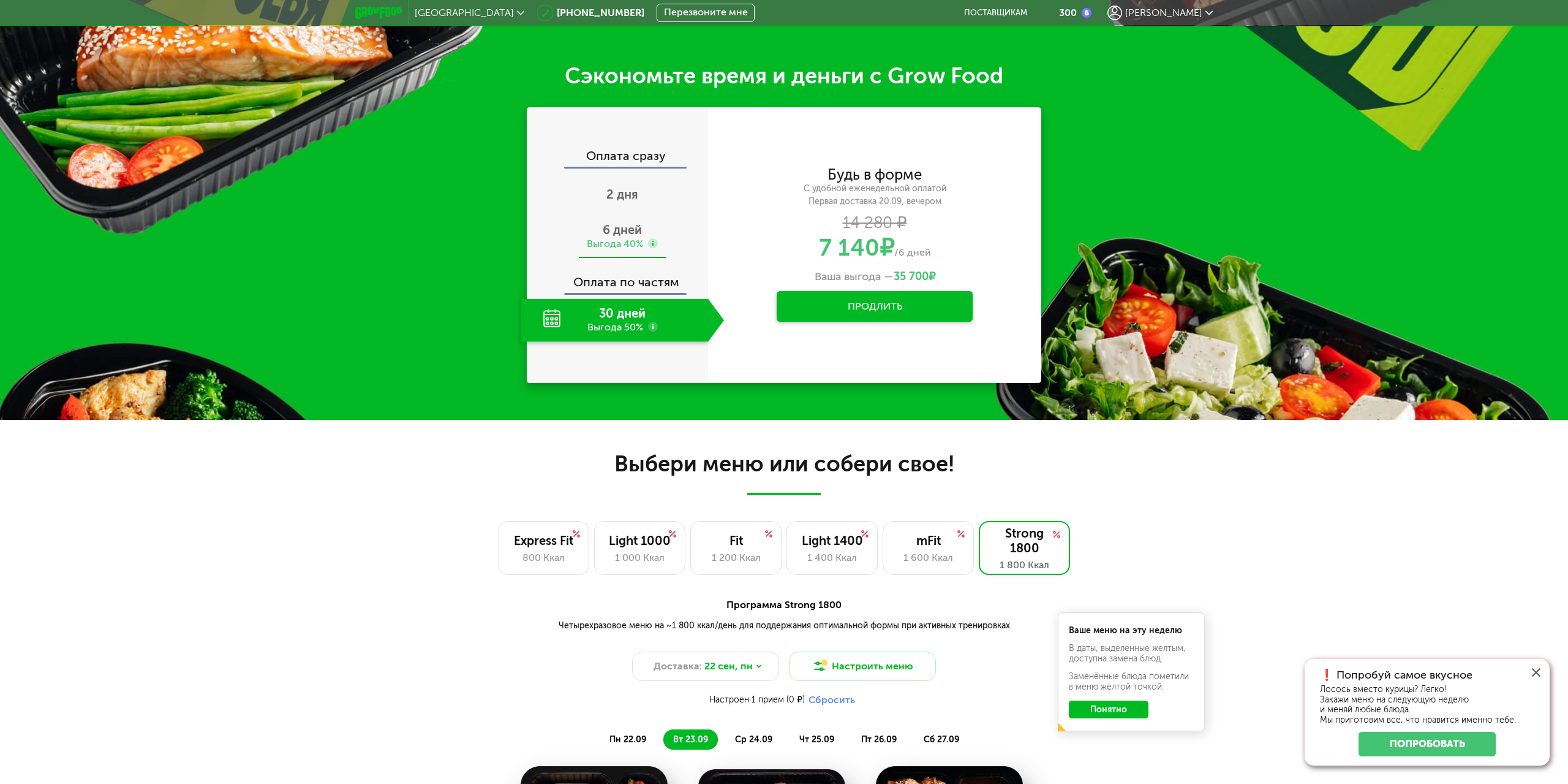
click at [676, 240] on div "6 дней Выгода 40%" at bounding box center [621, 237] width 203 height 43
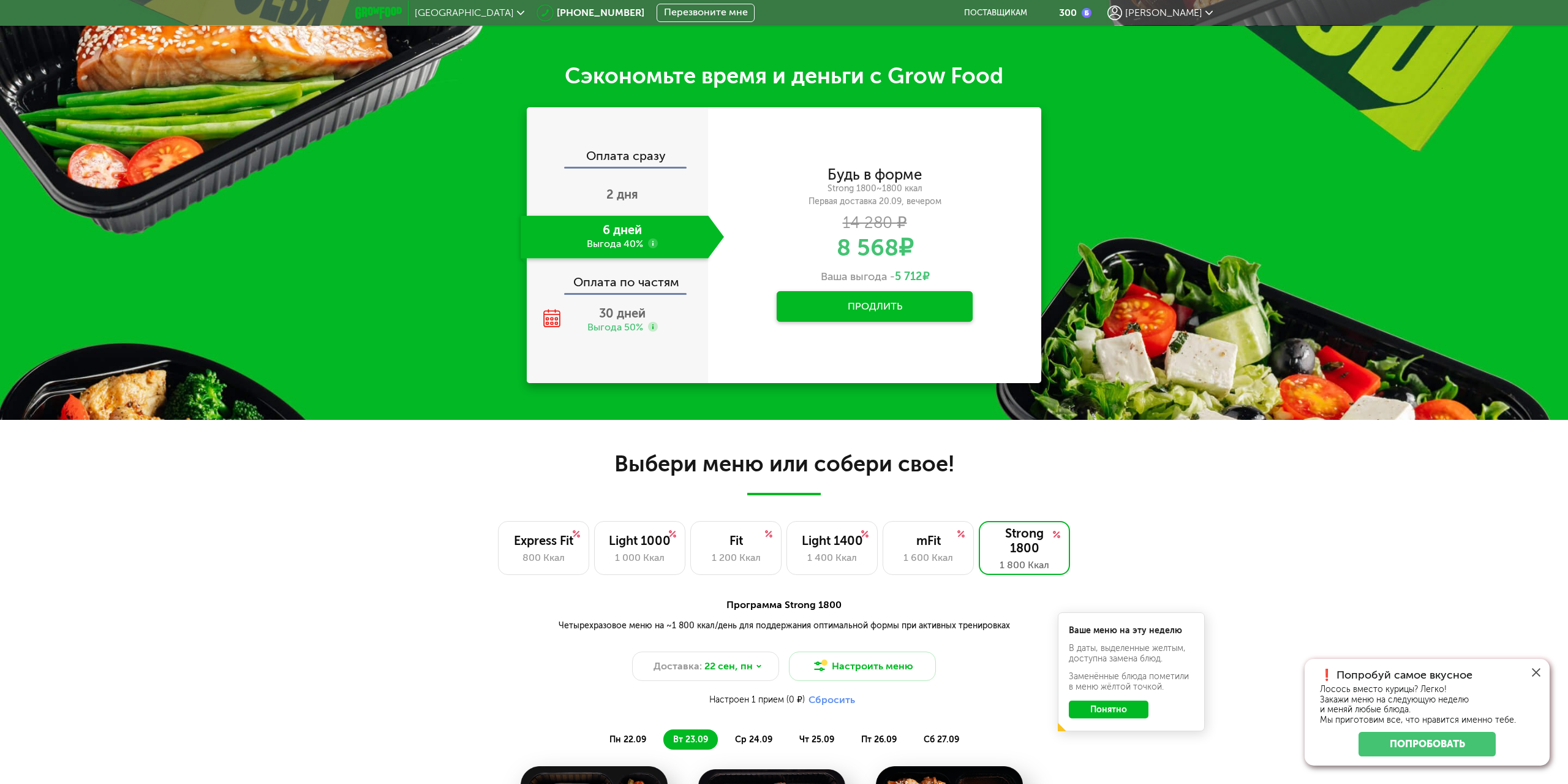
click at [859, 310] on button "Продлить" at bounding box center [874, 306] width 196 height 31
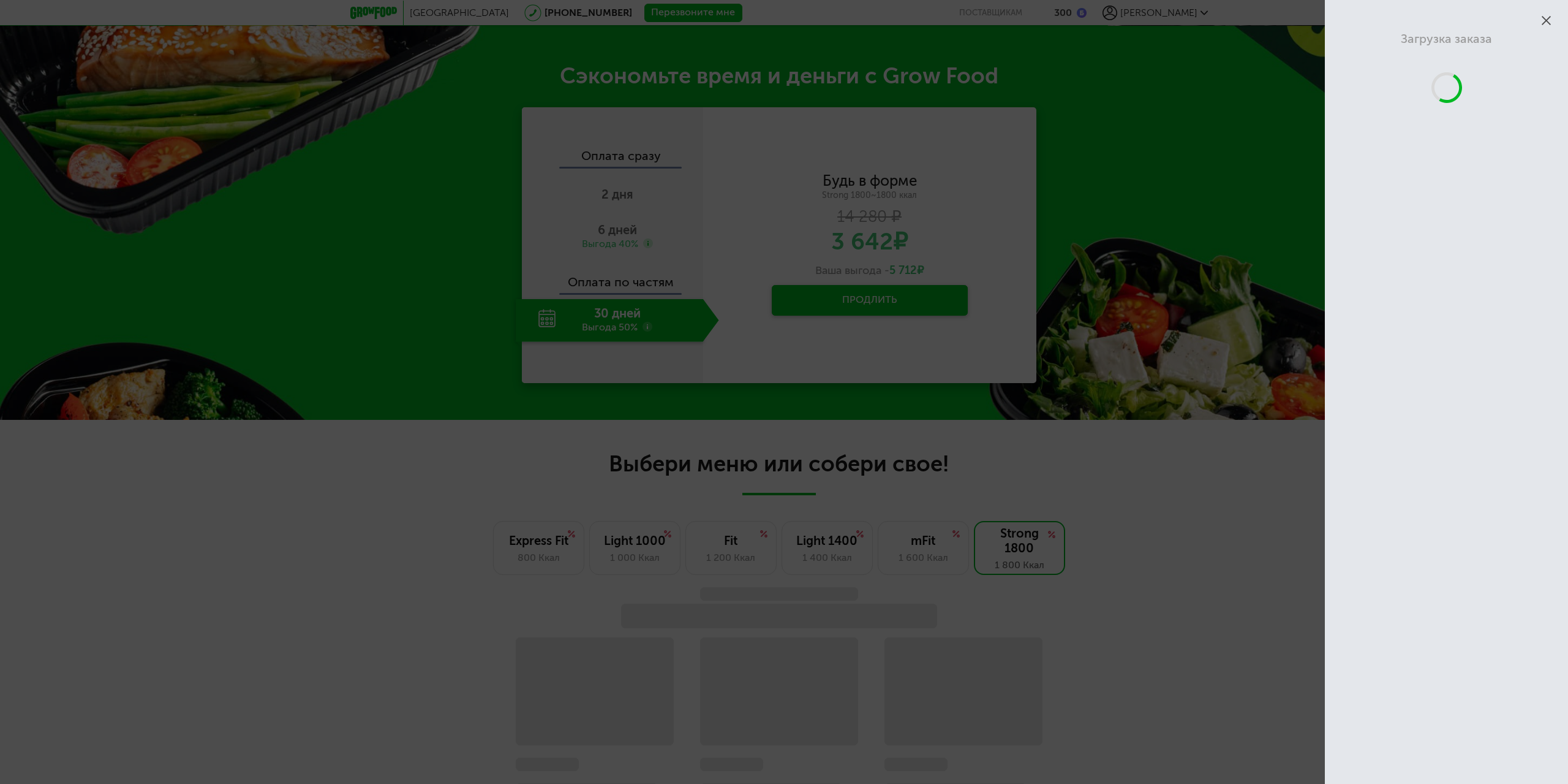
scroll to position [831, 0]
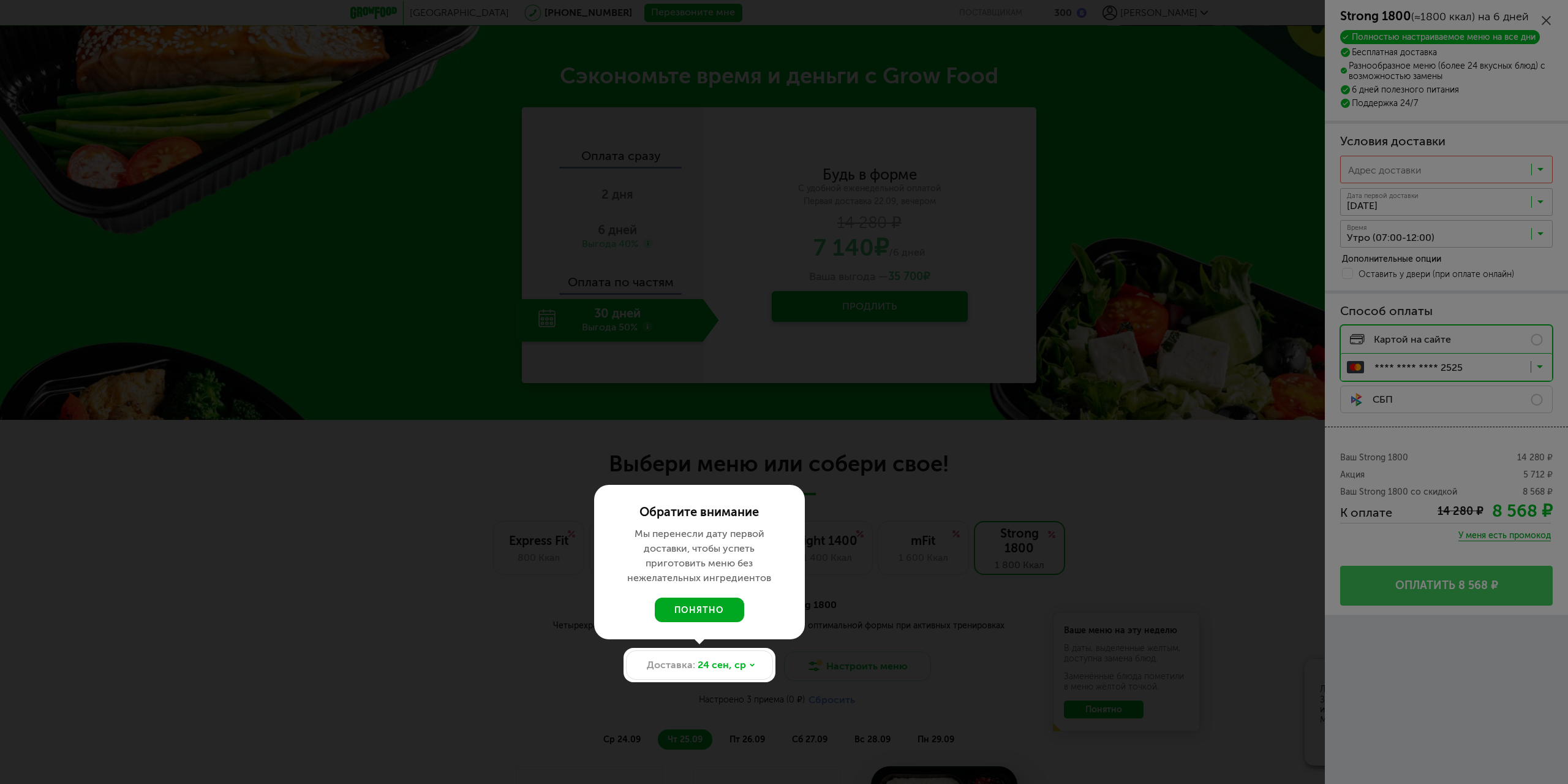
click at [708, 598] on button "понятно" at bounding box center [699, 610] width 90 height 25
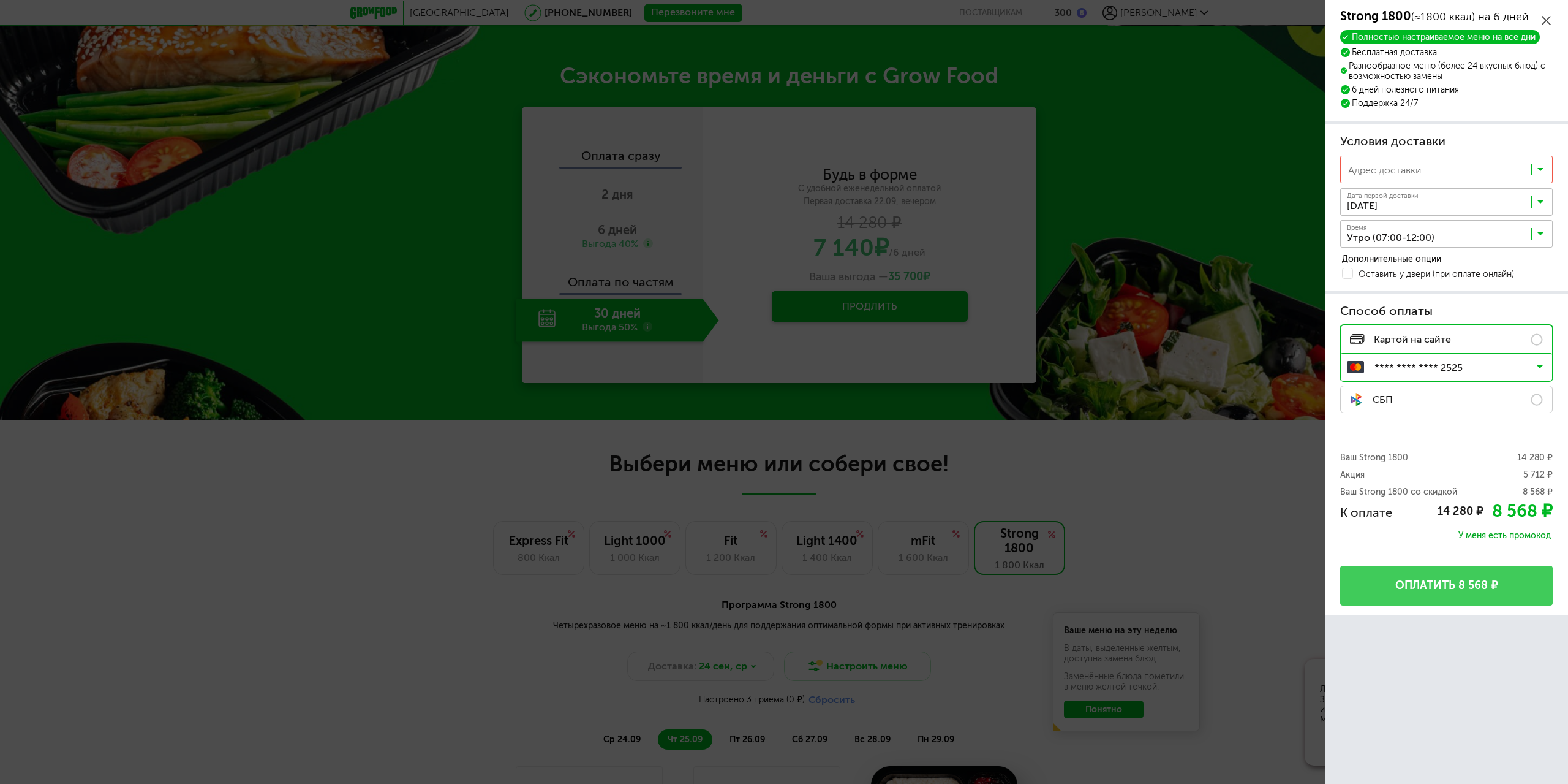
click at [1540, 167] on icon at bounding box center [1541, 172] width 6 height 12
click at [1463, 265] on span "[STREET_ADDRESS][PERSON_NAME] 357" at bounding box center [1438, 275] width 179 height 26
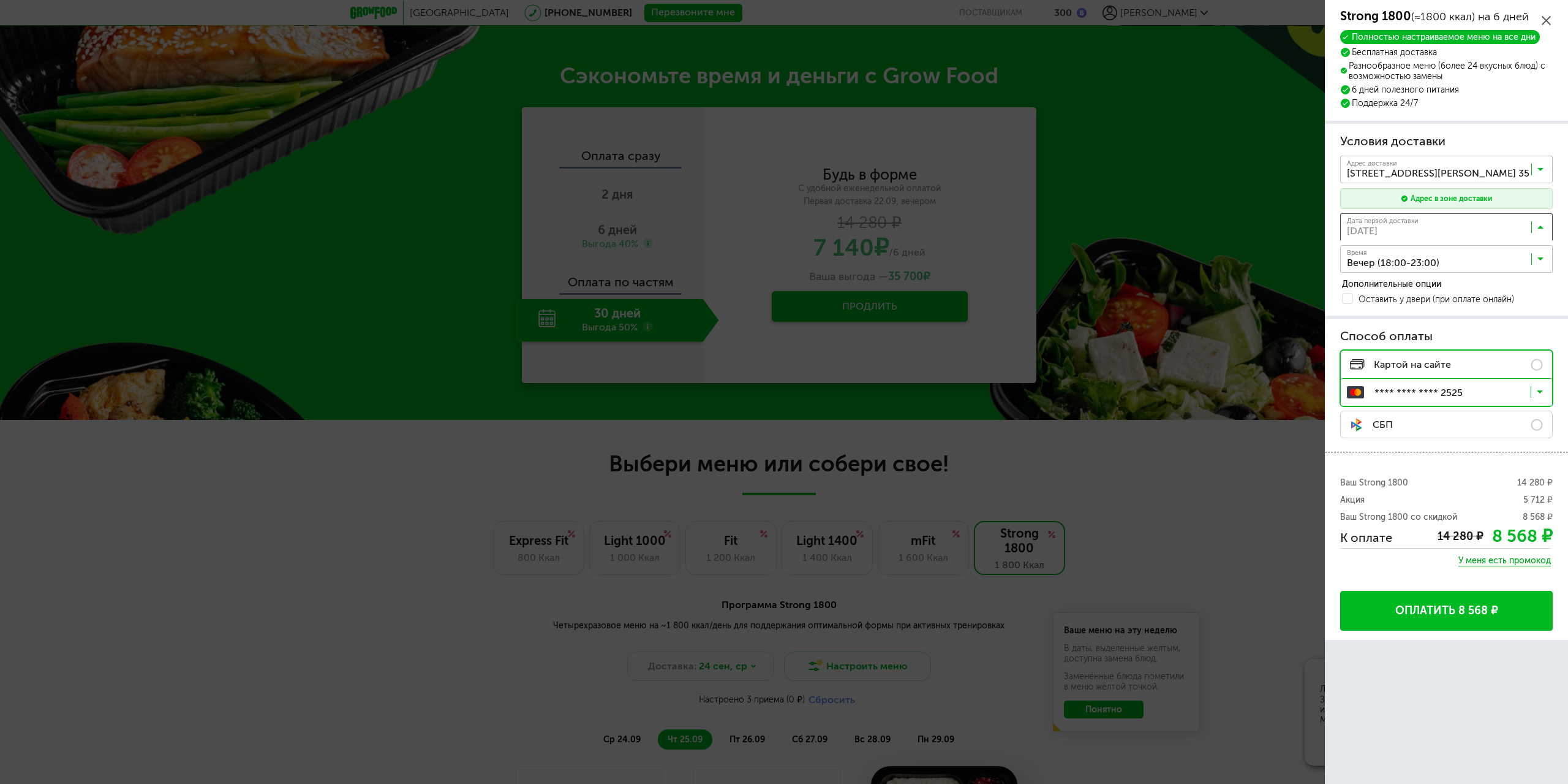
click at [1477, 227] on input "Search for option" at bounding box center [1450, 229] width 213 height 20
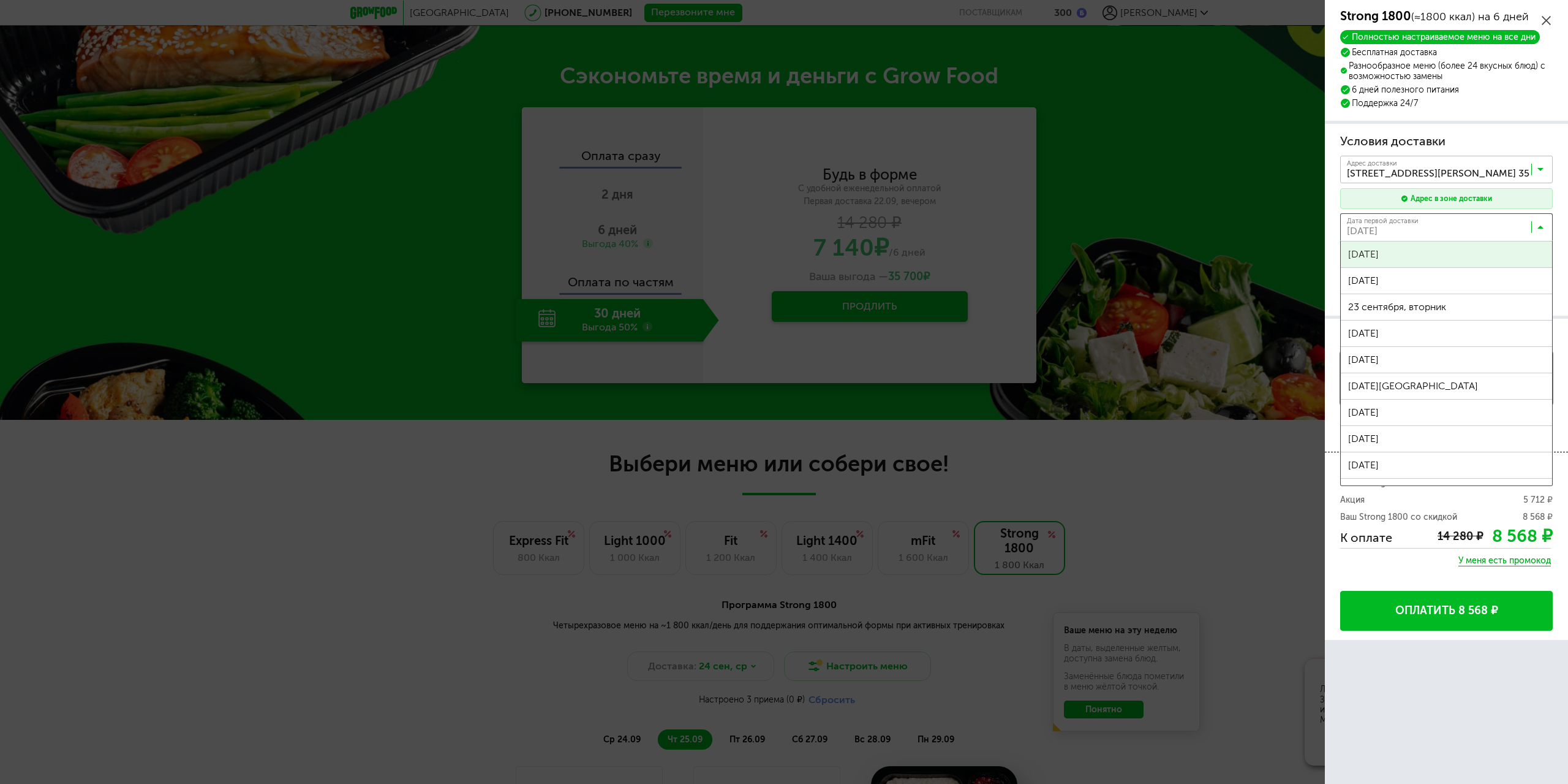
click at [1456, 257] on div "Москва [PHONE_NUMBER] Перезвоните мне поставщикам 300 [PERSON_NAME] [PERSON_NAM…" at bounding box center [778, 489] width 1557 height 2344
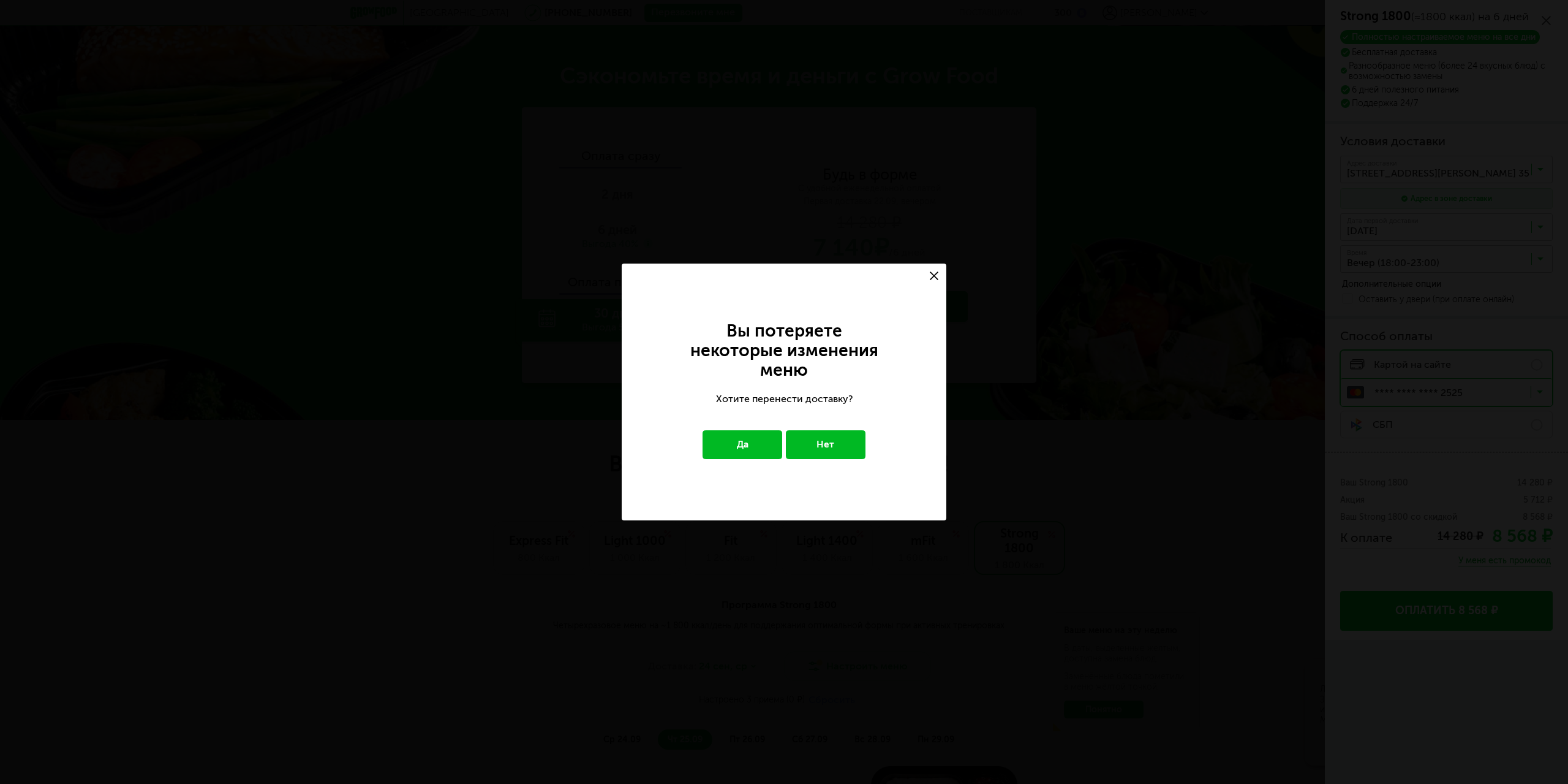
click at [754, 444] on button "Да" at bounding box center [743, 444] width 81 height 28
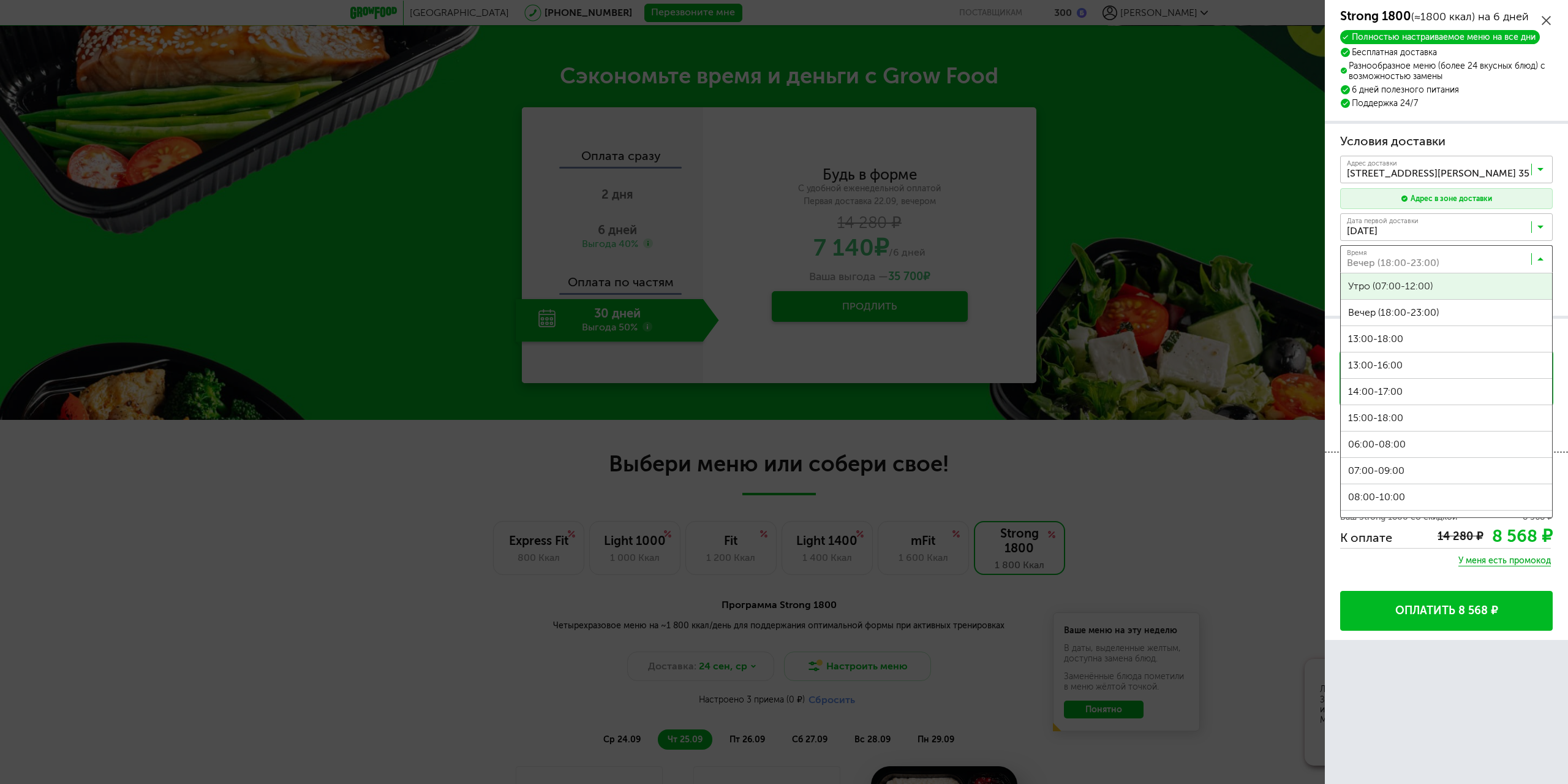
click at [1510, 262] on input "Search for option" at bounding box center [1450, 261] width 213 height 20
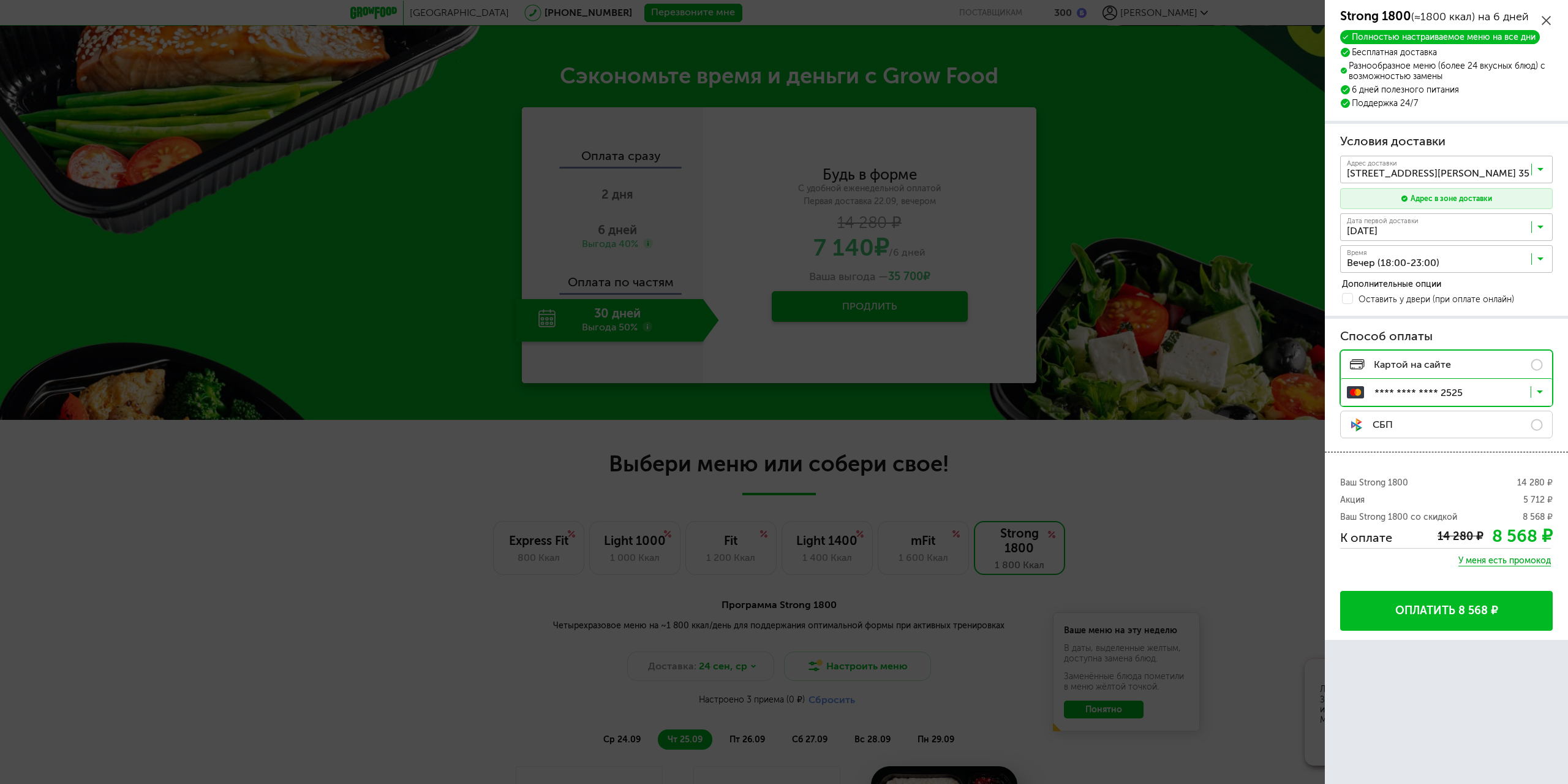
click at [1514, 389] on input "Search for option" at bounding box center [1449, 394] width 211 height 20
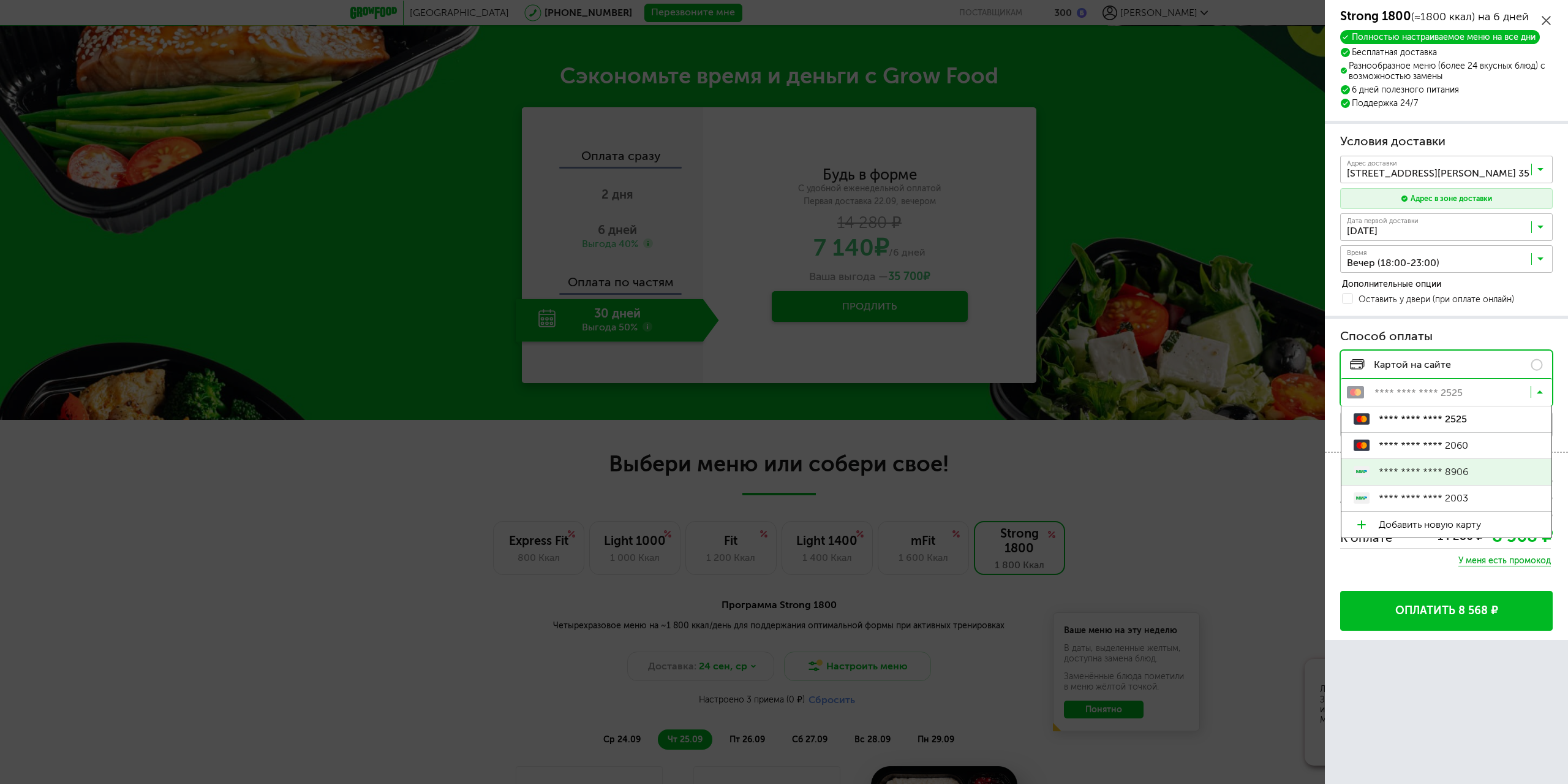
click at [1484, 461] on span "**** **** **** 8906" at bounding box center [1459, 472] width 160 height 26
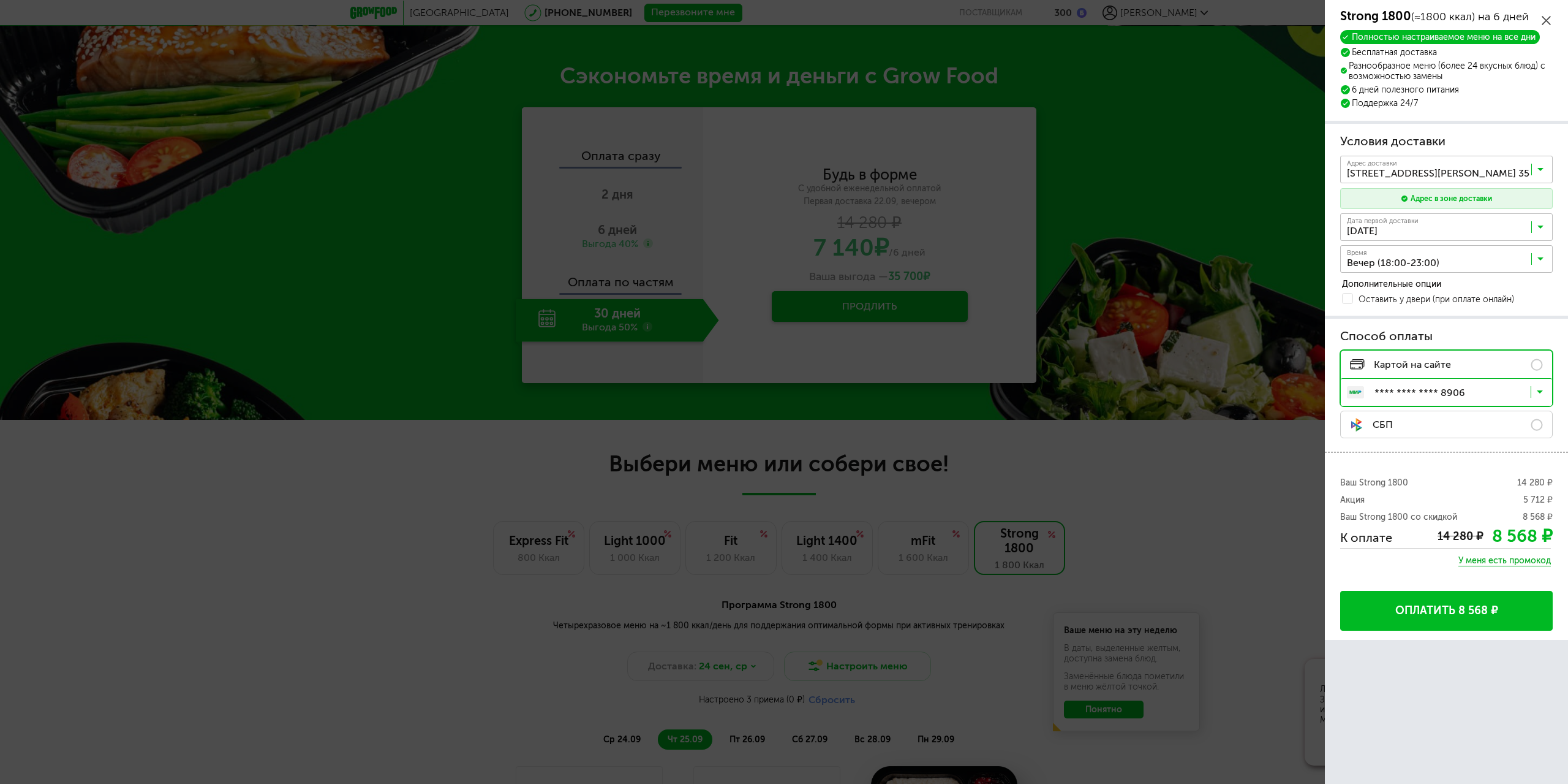
click at [1456, 610] on button "Оплатить 8 568 ₽" at bounding box center [1447, 610] width 213 height 40
